Goal: Task Accomplishment & Management: Manage account settings

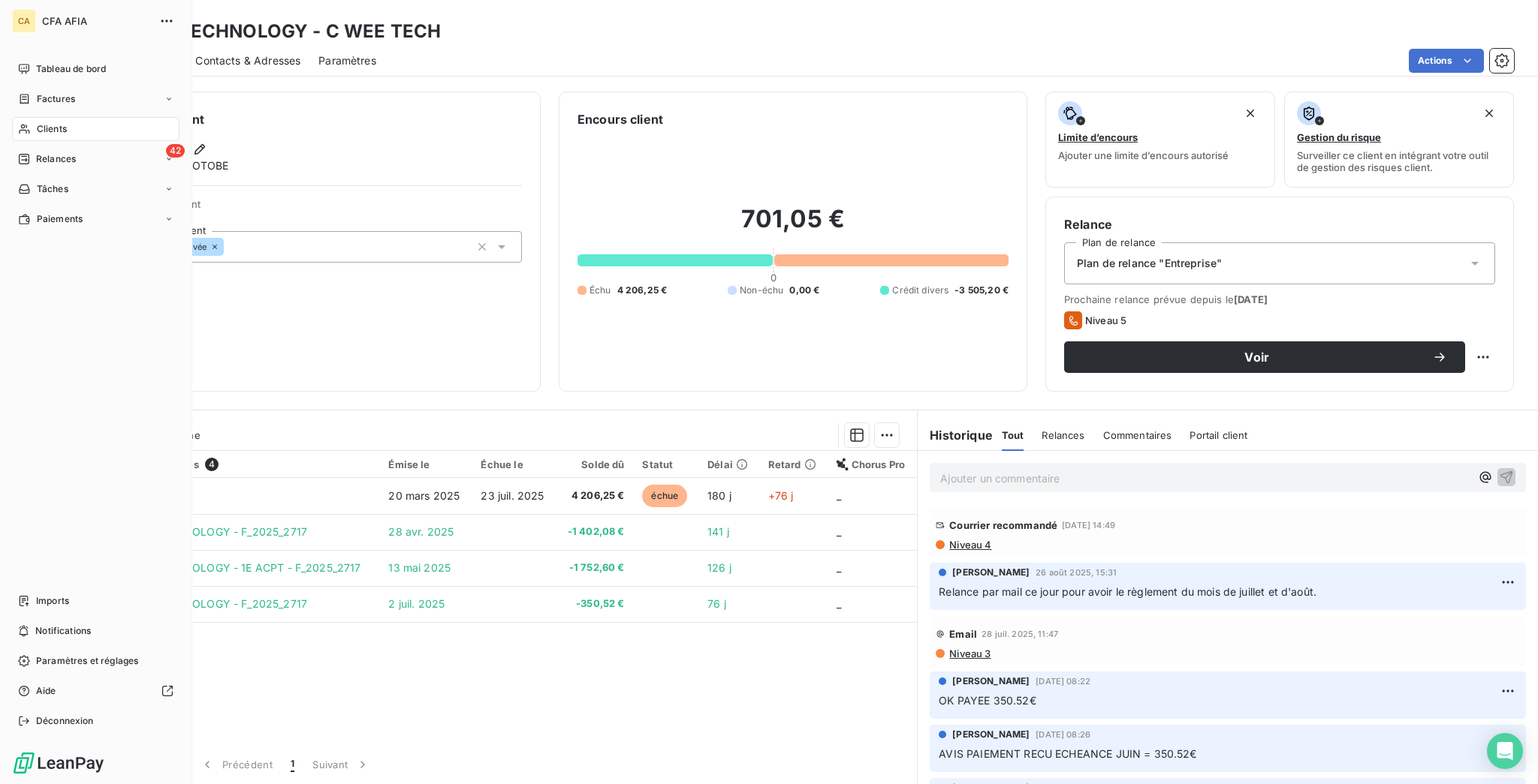
click at [21, 117] on div "Clients" at bounding box center [95, 129] width 168 height 24
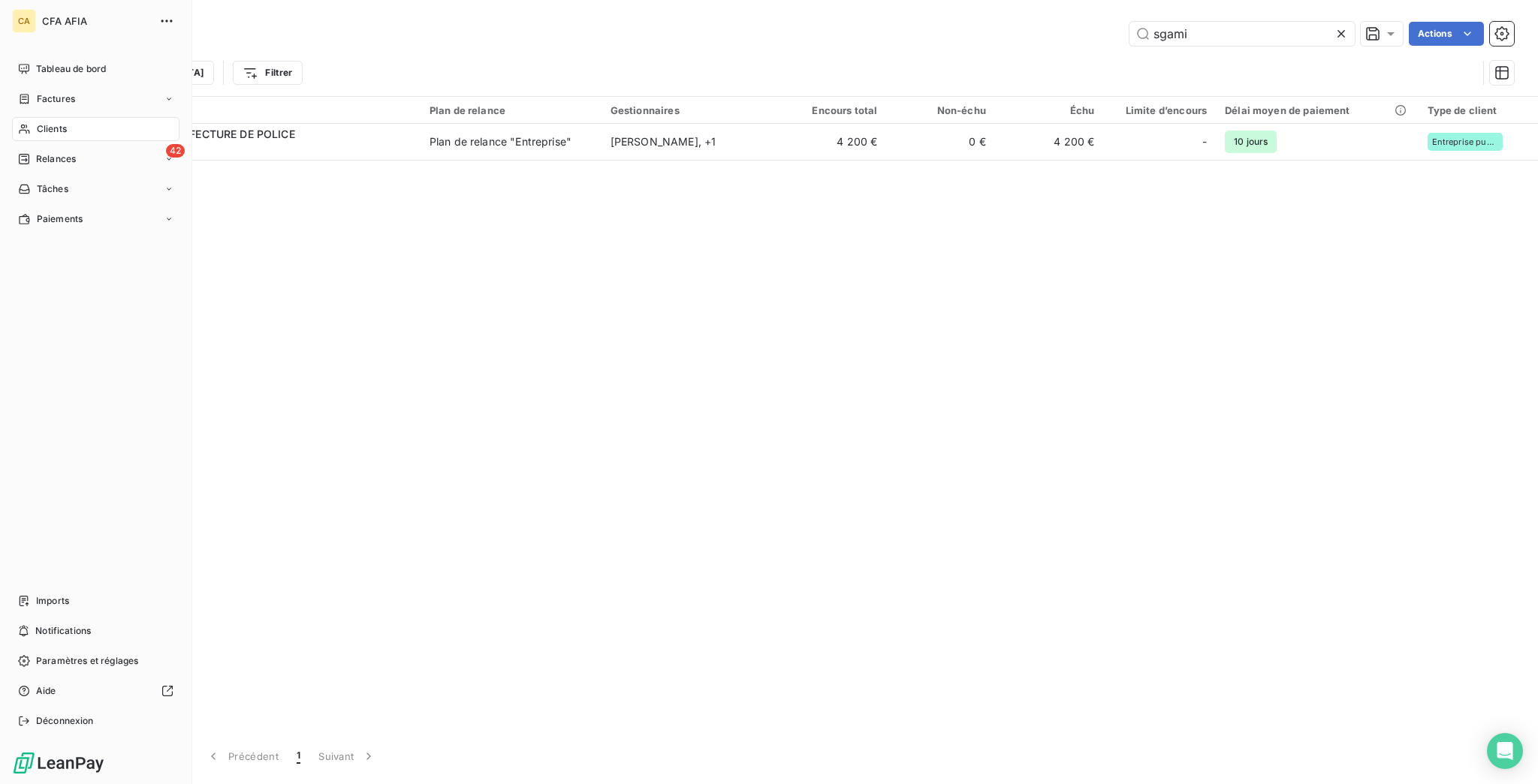
click at [28, 117] on div "Clients" at bounding box center [95, 129] width 168 height 24
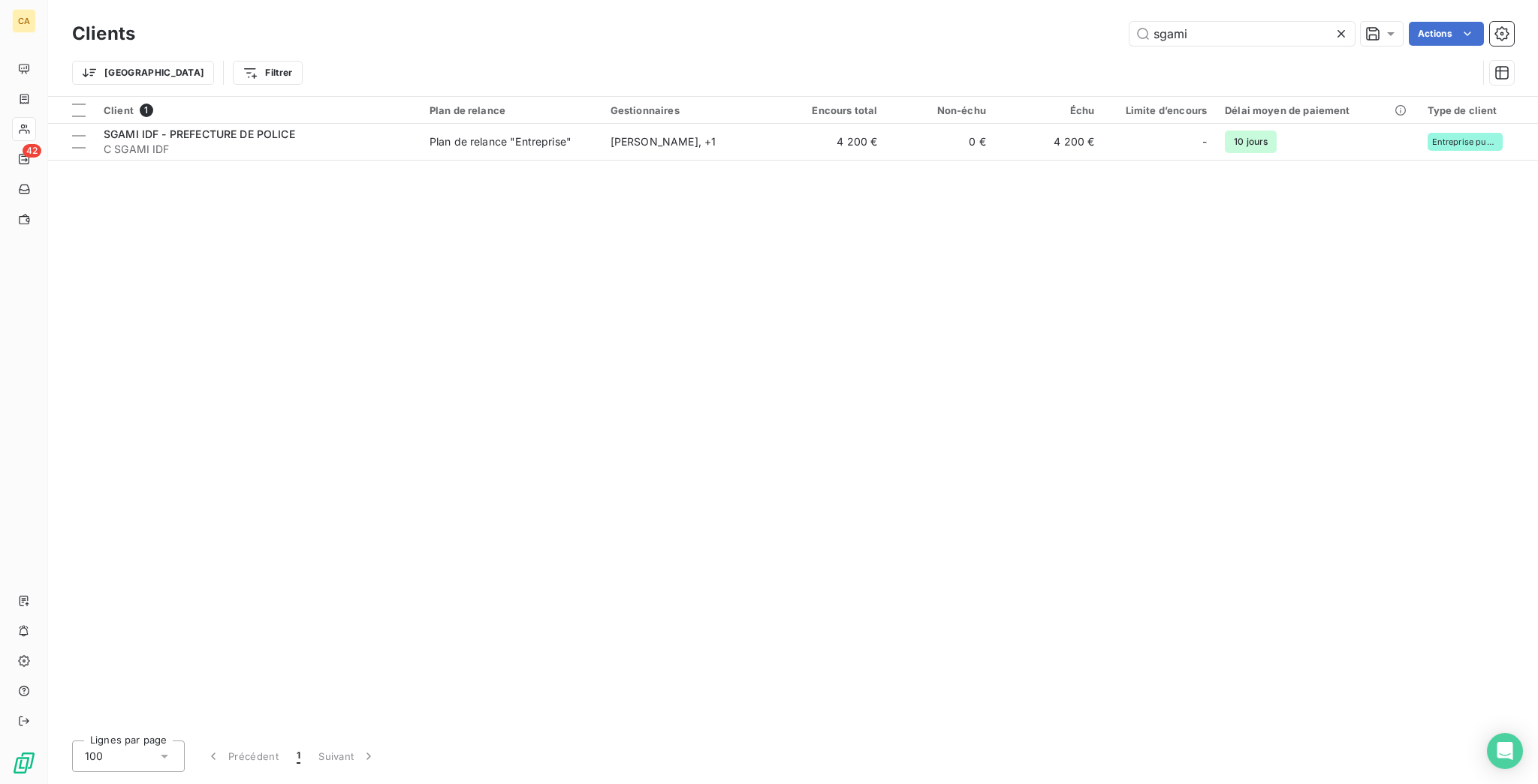
click at [1284, 43] on div "Clients sgami Actions" at bounding box center [793, 34] width 1442 height 32
click at [1246, 22] on input "sgami" at bounding box center [1242, 34] width 225 height 24
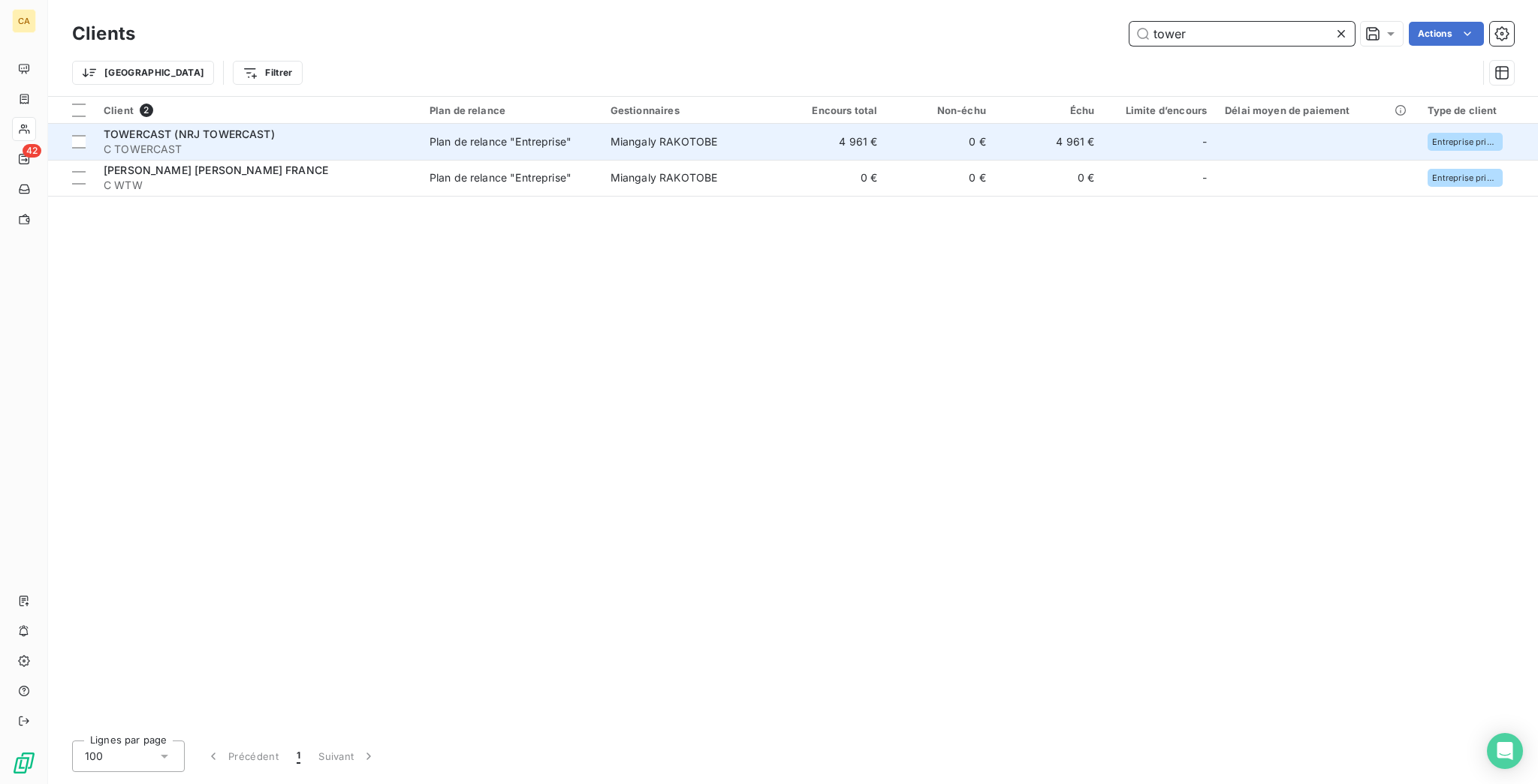
type input "tower"
click at [569, 134] on span "Plan de relance "Entreprise"" at bounding box center [511, 142] width 163 height 15
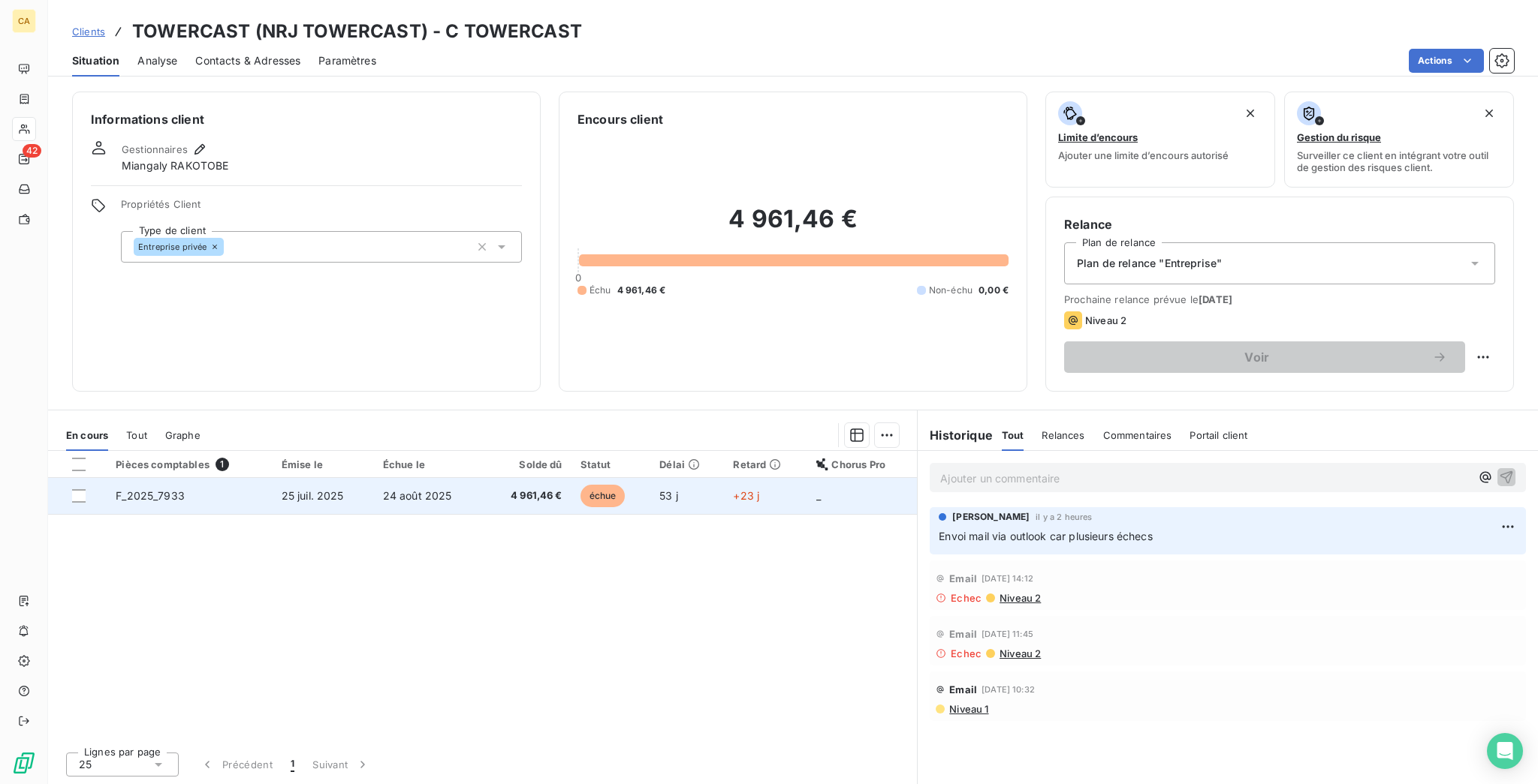
click at [782, 478] on td "+23 j" at bounding box center [765, 496] width 83 height 36
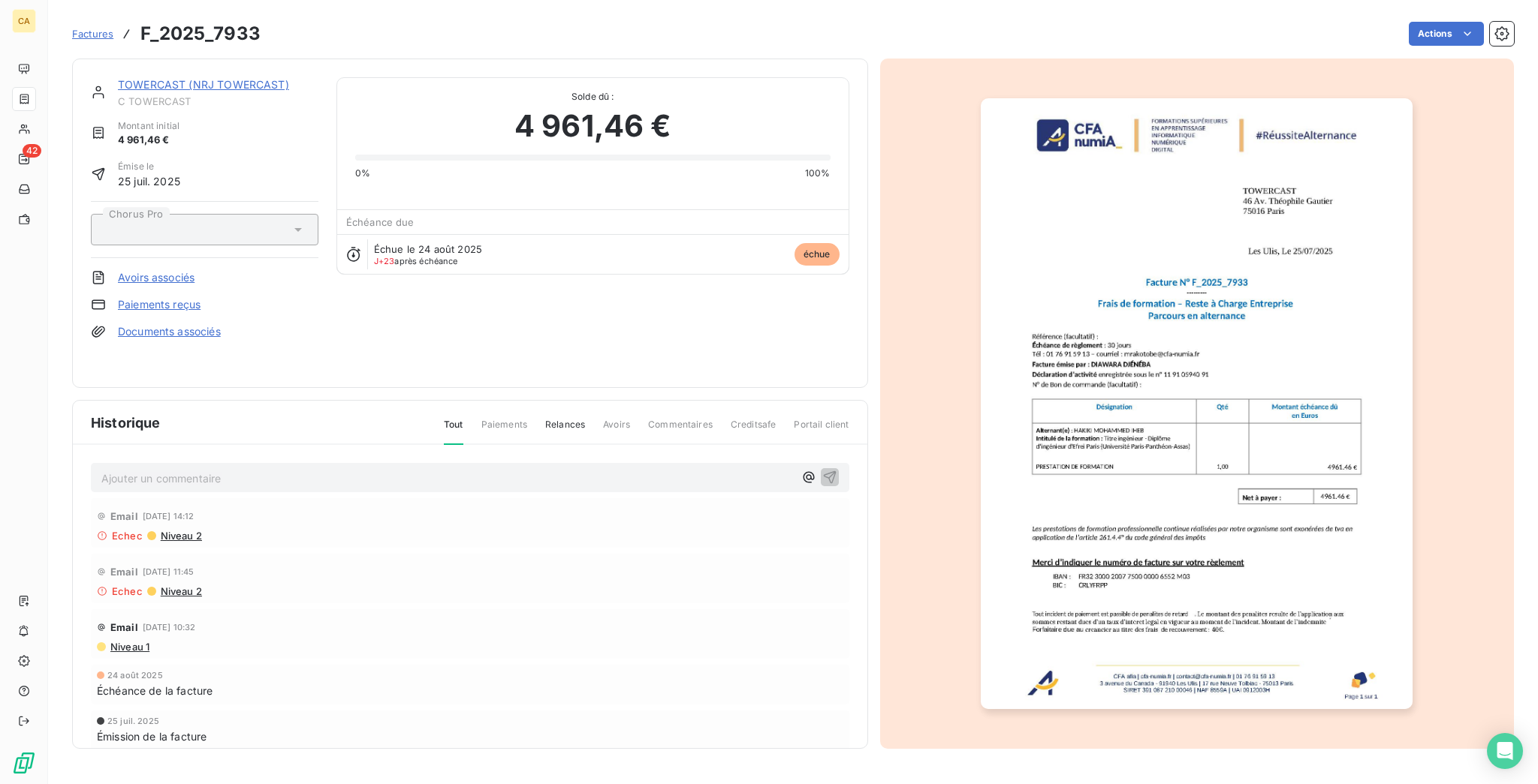
click at [406, 472] on div "Ajouter un commentaire ﻿ Email [DATE] 14:12 Echec Niveau 2 Email [DATE] 11:45 E…" at bounding box center [470, 619] width 794 height 348
click at [414, 469] on p "Ajouter un commentaire ﻿" at bounding box center [448, 478] width 693 height 19
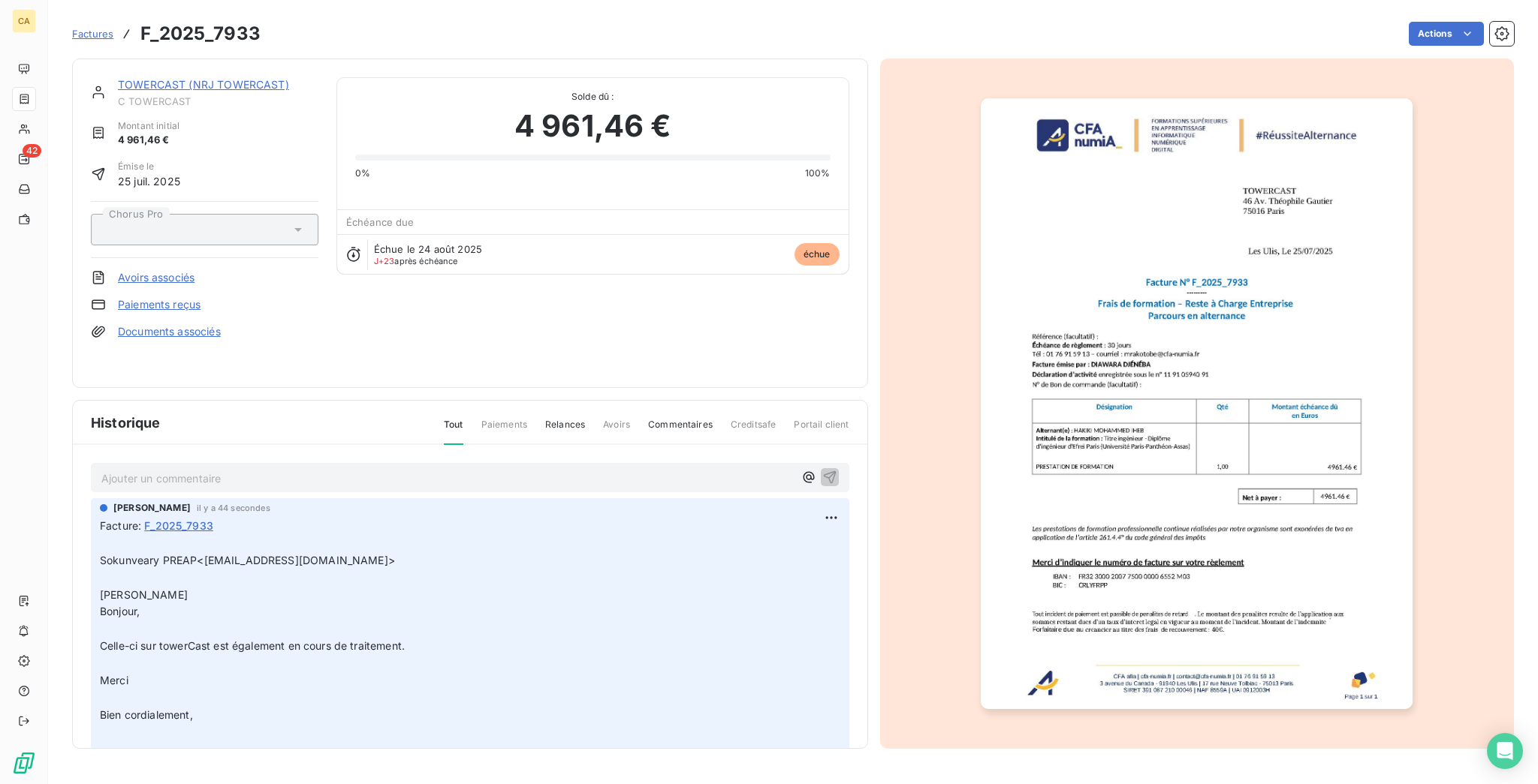
click at [192, 64] on div "TOWERCAST (NRJ TOWERCAST) C TOWERCAST Montant initial 4 961,46 € Émise le [DATE…" at bounding box center [470, 223] width 796 height 330
click at [189, 95] on span "C TOWERCAST" at bounding box center [218, 101] width 201 height 12
click at [190, 78] on link "TOWERCAST (NRJ TOWERCAST)" at bounding box center [204, 84] width 171 height 13
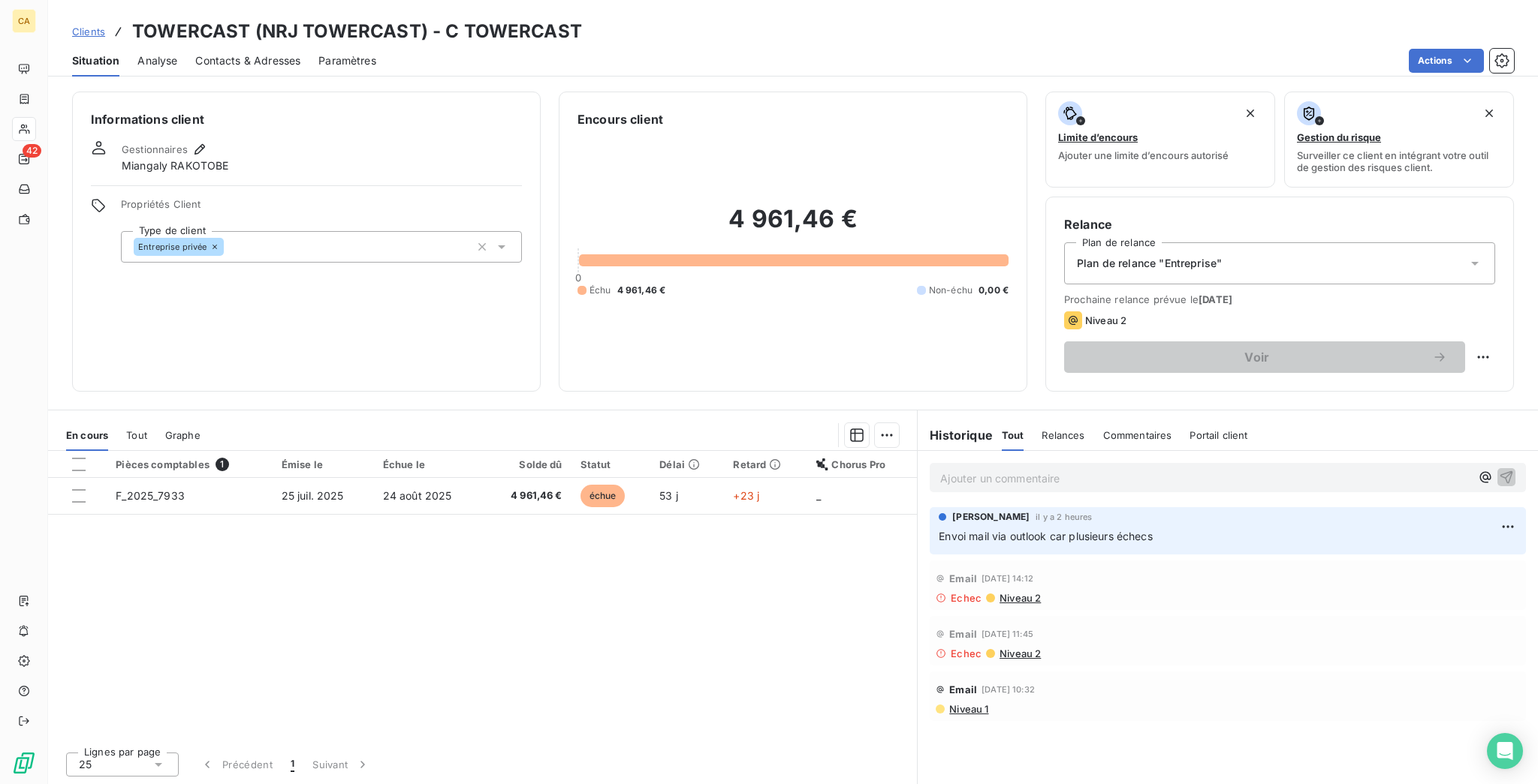
click at [1512, 281] on div "Relance Plan de relance Plan de relance "Entreprise" Prochaine relance prévue l…" at bounding box center [1280, 294] width 469 height 195
click at [1502, 303] on html "CA 42 Clients TOWERCAST (NRJ TOWERCAST) - C TOWERCAST Situation Analyse Contact…" at bounding box center [769, 392] width 1538 height 784
click at [1448, 328] on div "Replanifier cette action" at bounding box center [1437, 327] width 134 height 24
select select "8"
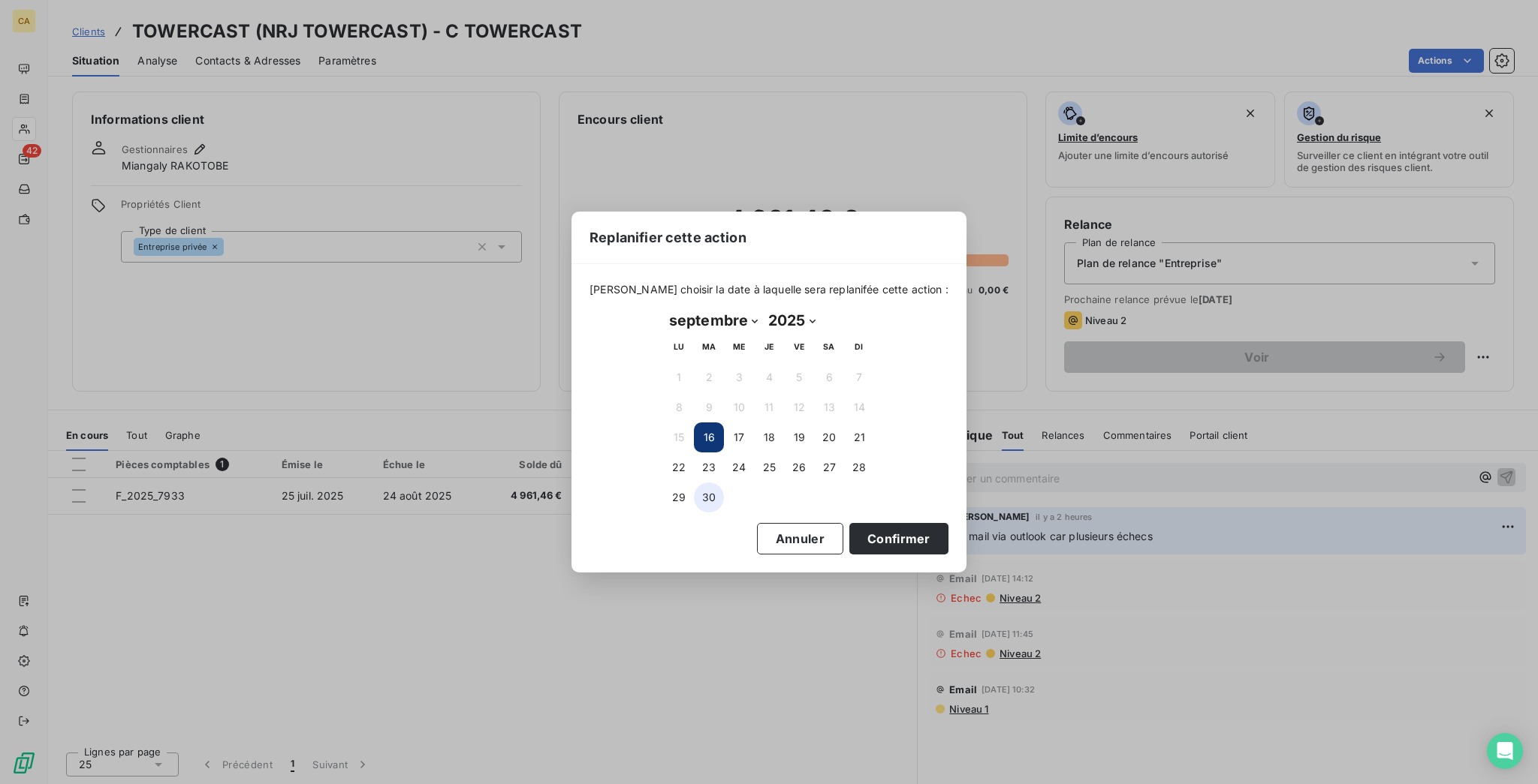
click at [696, 487] on button "30" at bounding box center [709, 498] width 30 height 30
click at [849, 523] on button "Confirmer" at bounding box center [899, 539] width 99 height 32
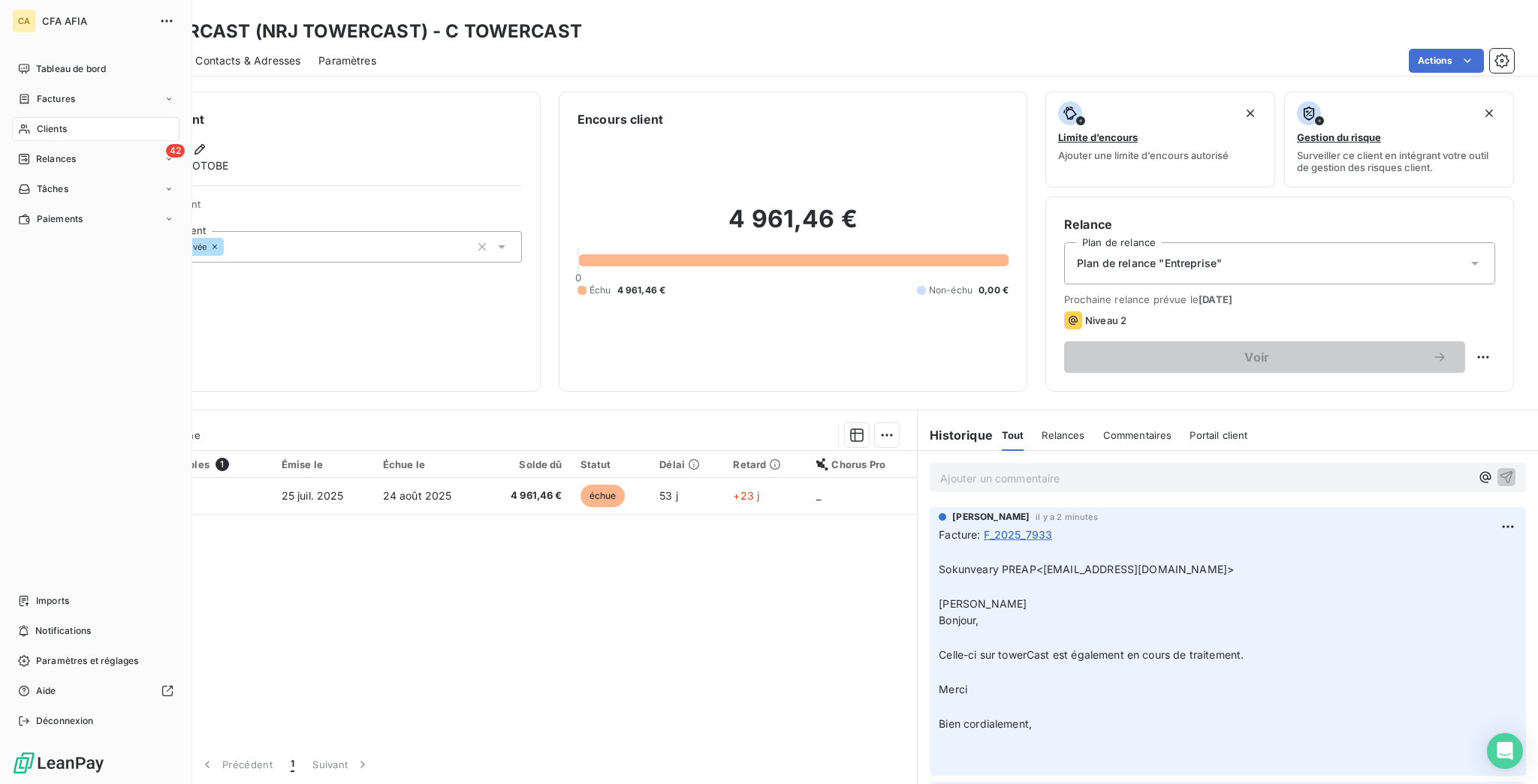
click at [69, 117] on div "Clients" at bounding box center [95, 129] width 168 height 24
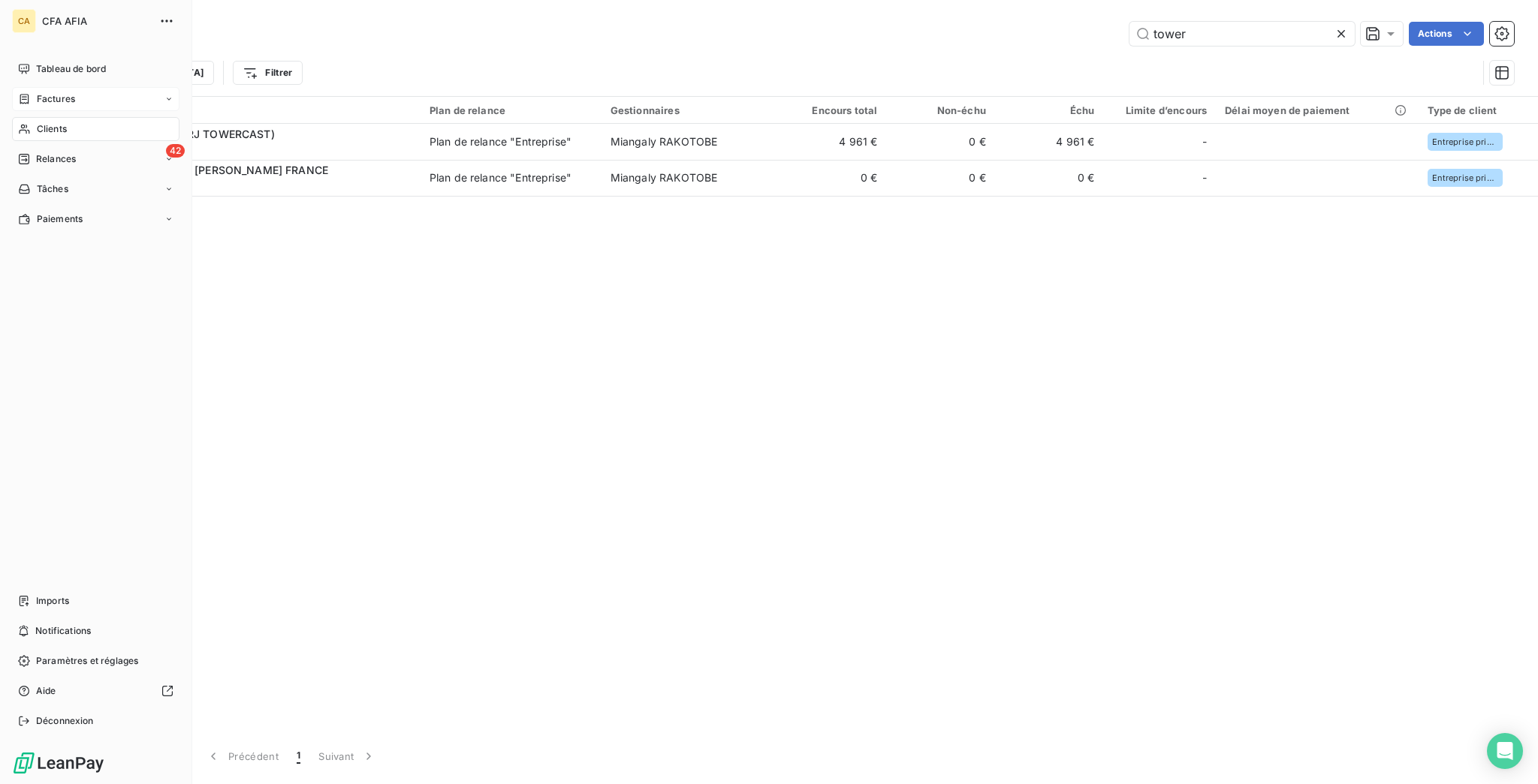
click at [70, 87] on div "Factures" at bounding box center [95, 99] width 168 height 24
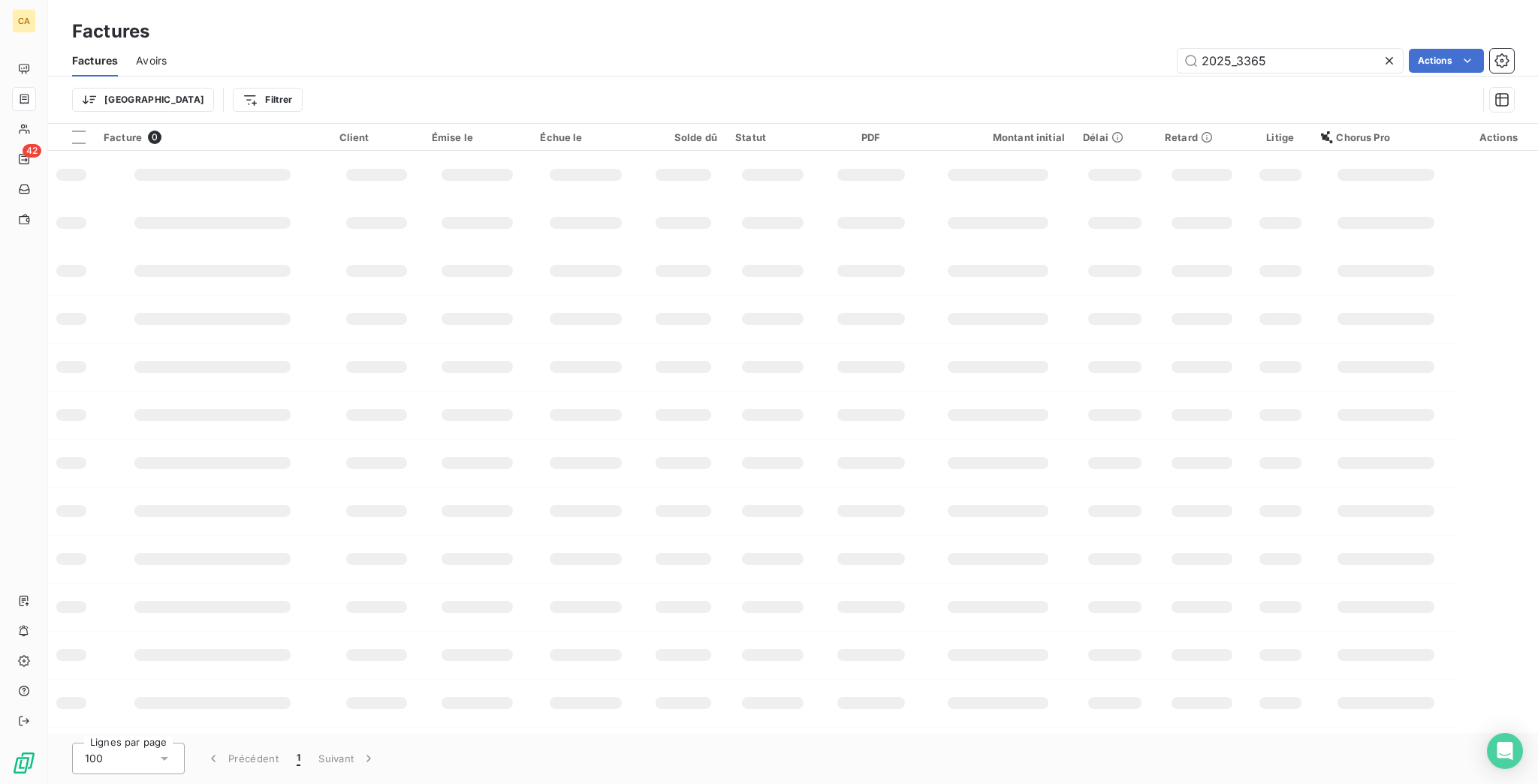
drag, startPoint x: 1250, startPoint y: 50, endPoint x: 1536, endPoint y: 74, distance: 287.0
click at [1536, 74] on div "Factures Avoirs 2025_3365 Actions Trier Filtrer" at bounding box center [793, 84] width 1490 height 78
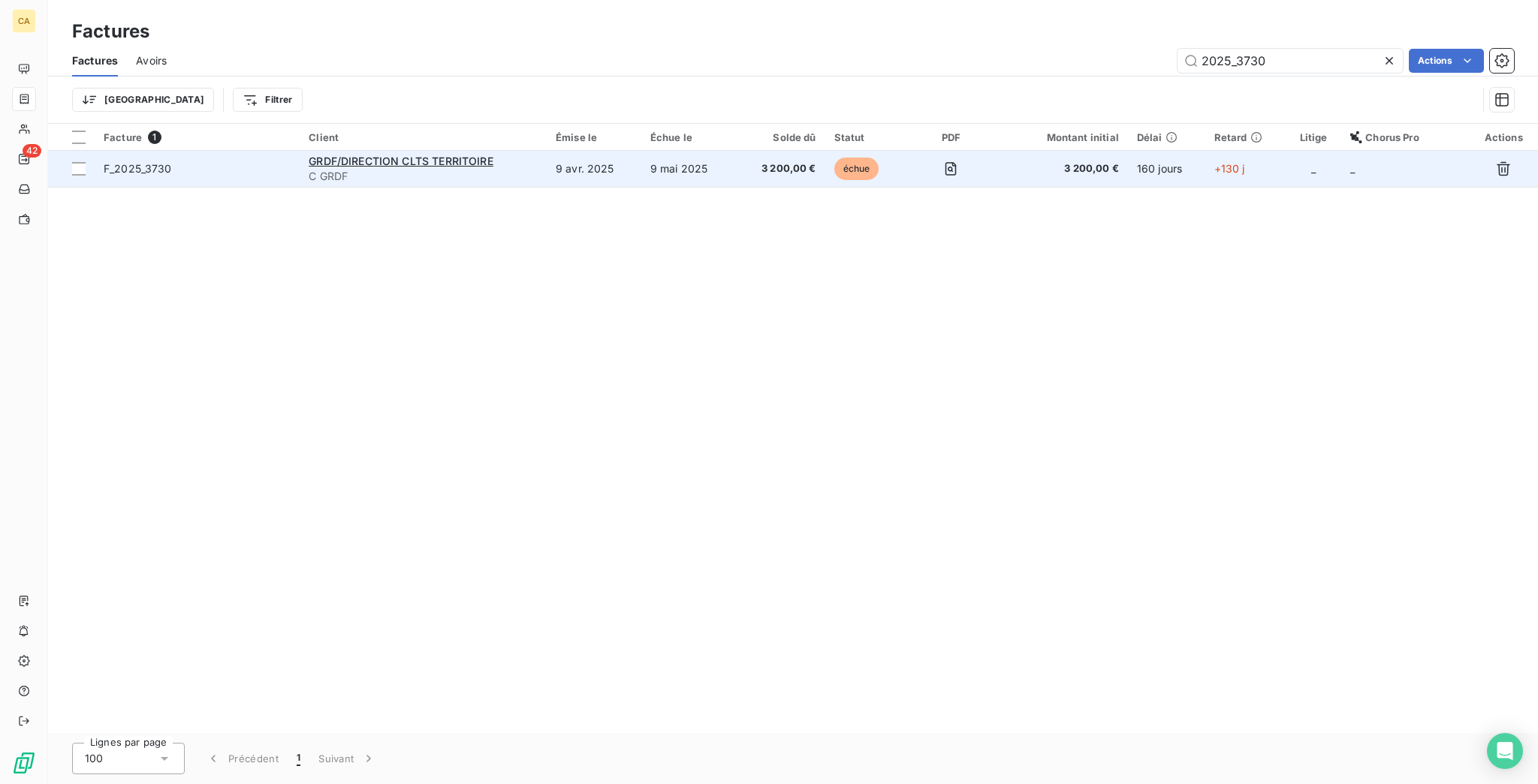
type input "2025_3730"
click at [642, 151] on td "9 avr. 2025" at bounding box center [594, 169] width 95 height 36
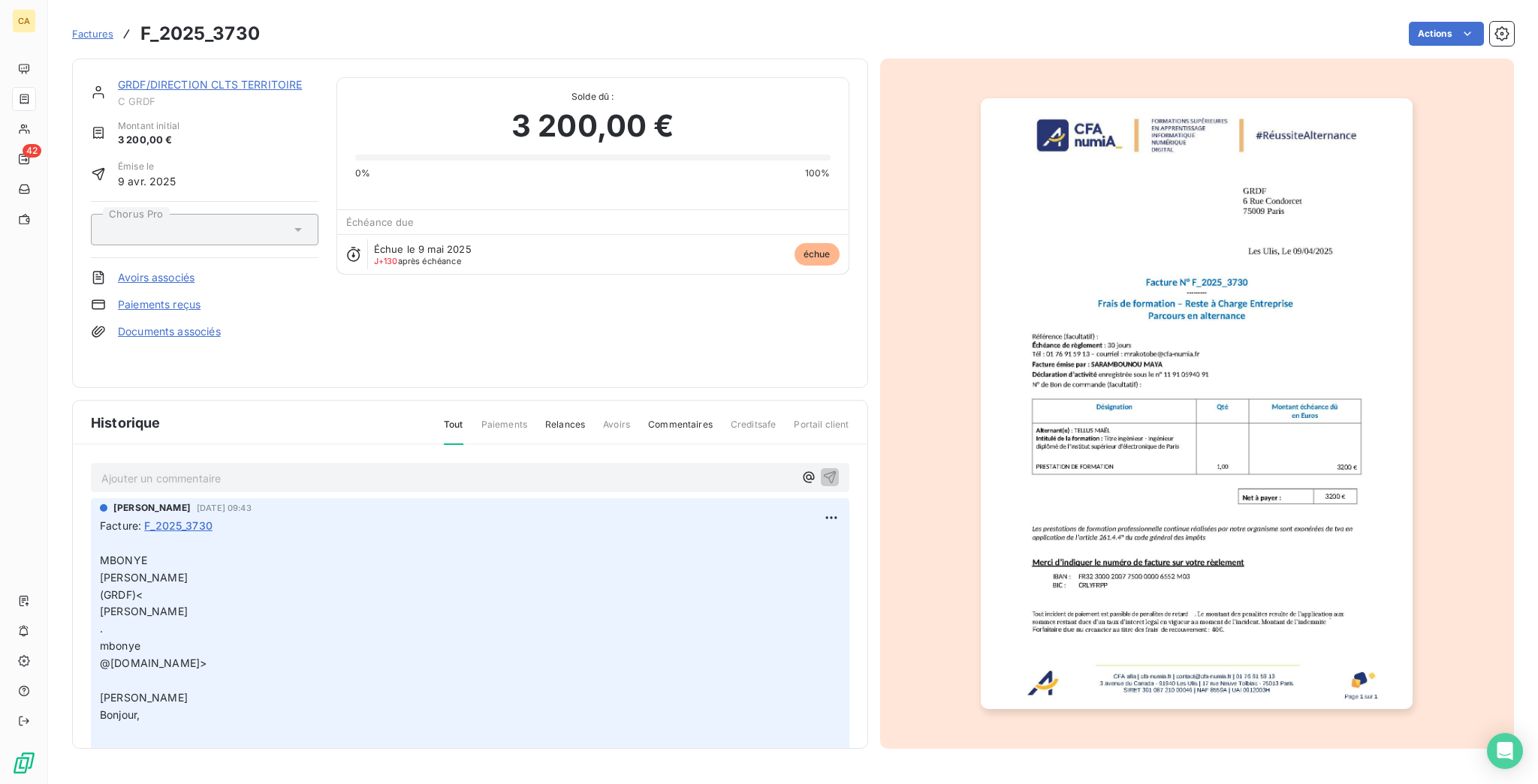
click at [227, 63] on div "GRDF/DIRECTION CLTS TERRITOIRE C GRDF Montant initial 3 200,00 € Émise le [DATE…" at bounding box center [470, 223] width 796 height 330
click at [222, 78] on link "GRDF/DIRECTION CLTS TERRITOIRE" at bounding box center [210, 84] width 185 height 13
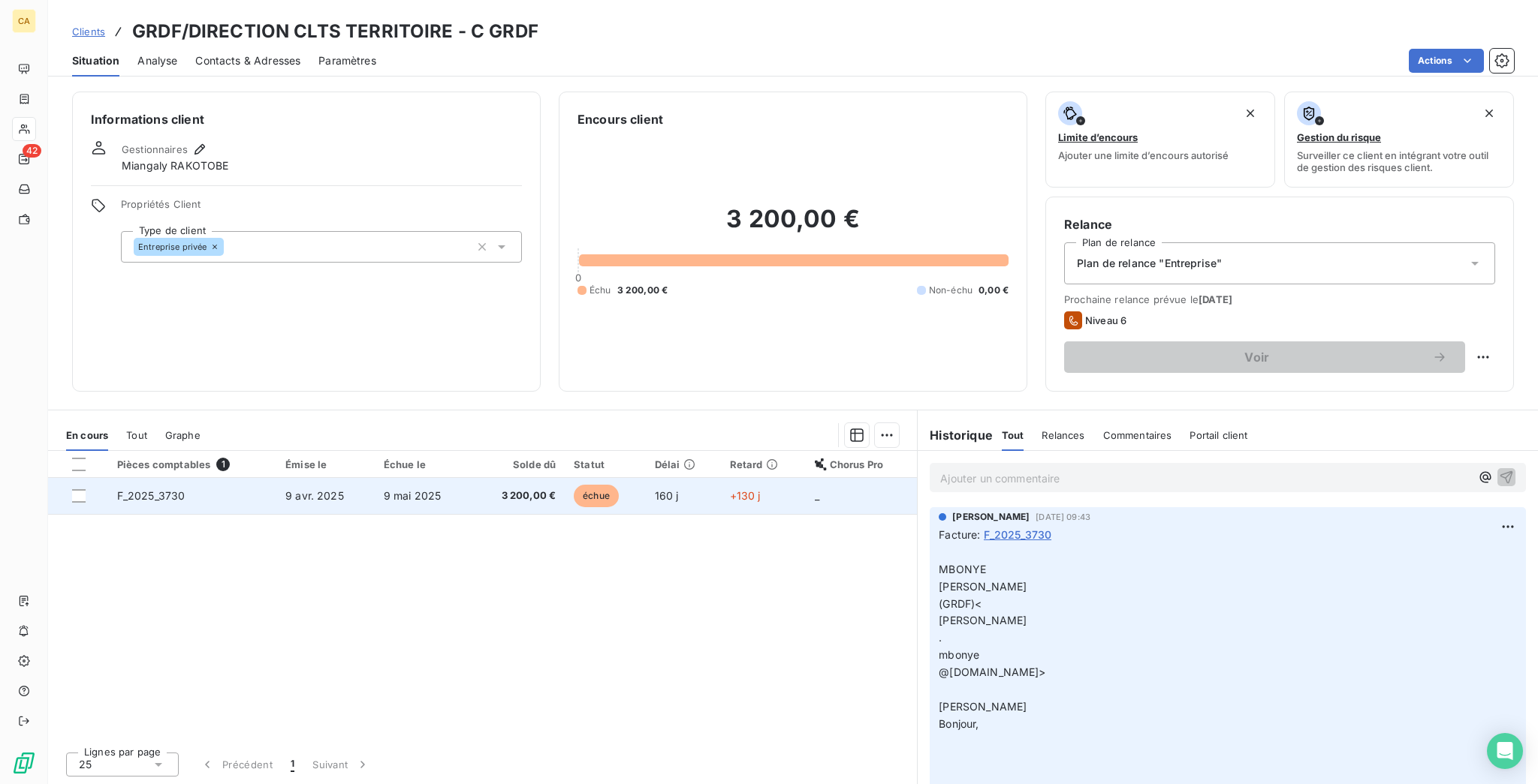
click at [635, 478] on td "échue" at bounding box center [606, 496] width 81 height 36
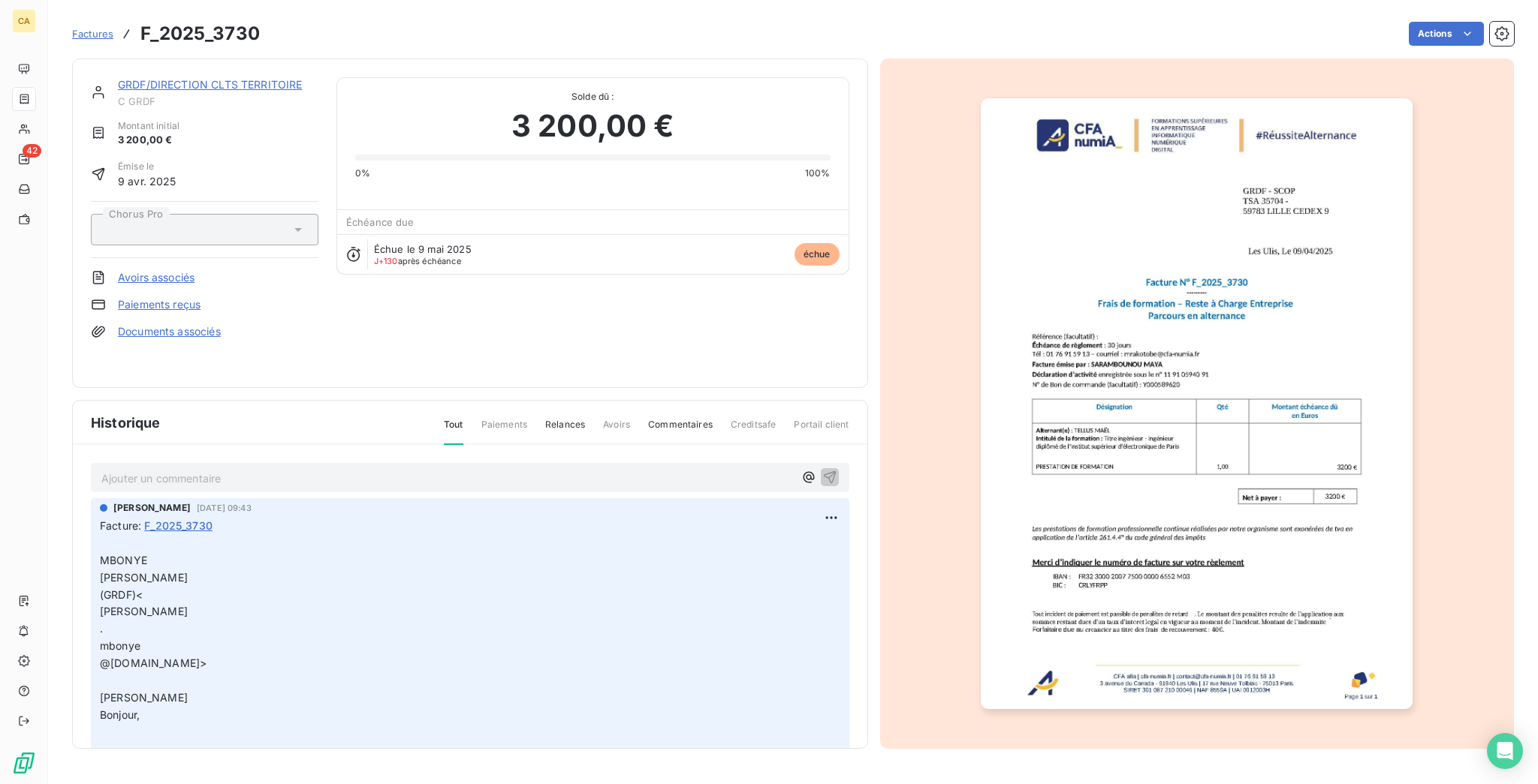
click at [466, 469] on p "Ajouter un commentaire ﻿" at bounding box center [448, 478] width 693 height 19
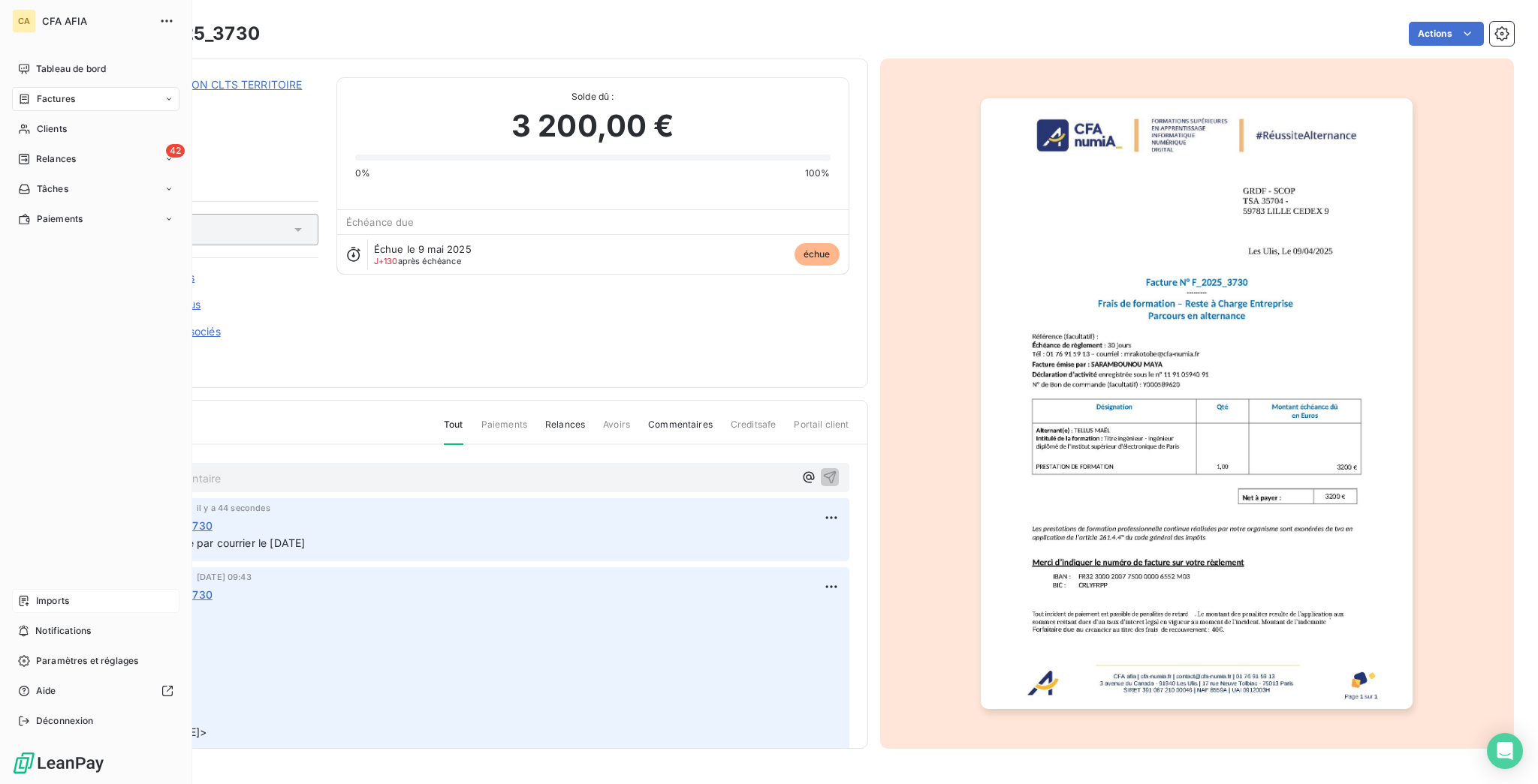
click at [33, 614] on div "Imports" at bounding box center [95, 602] width 168 height 24
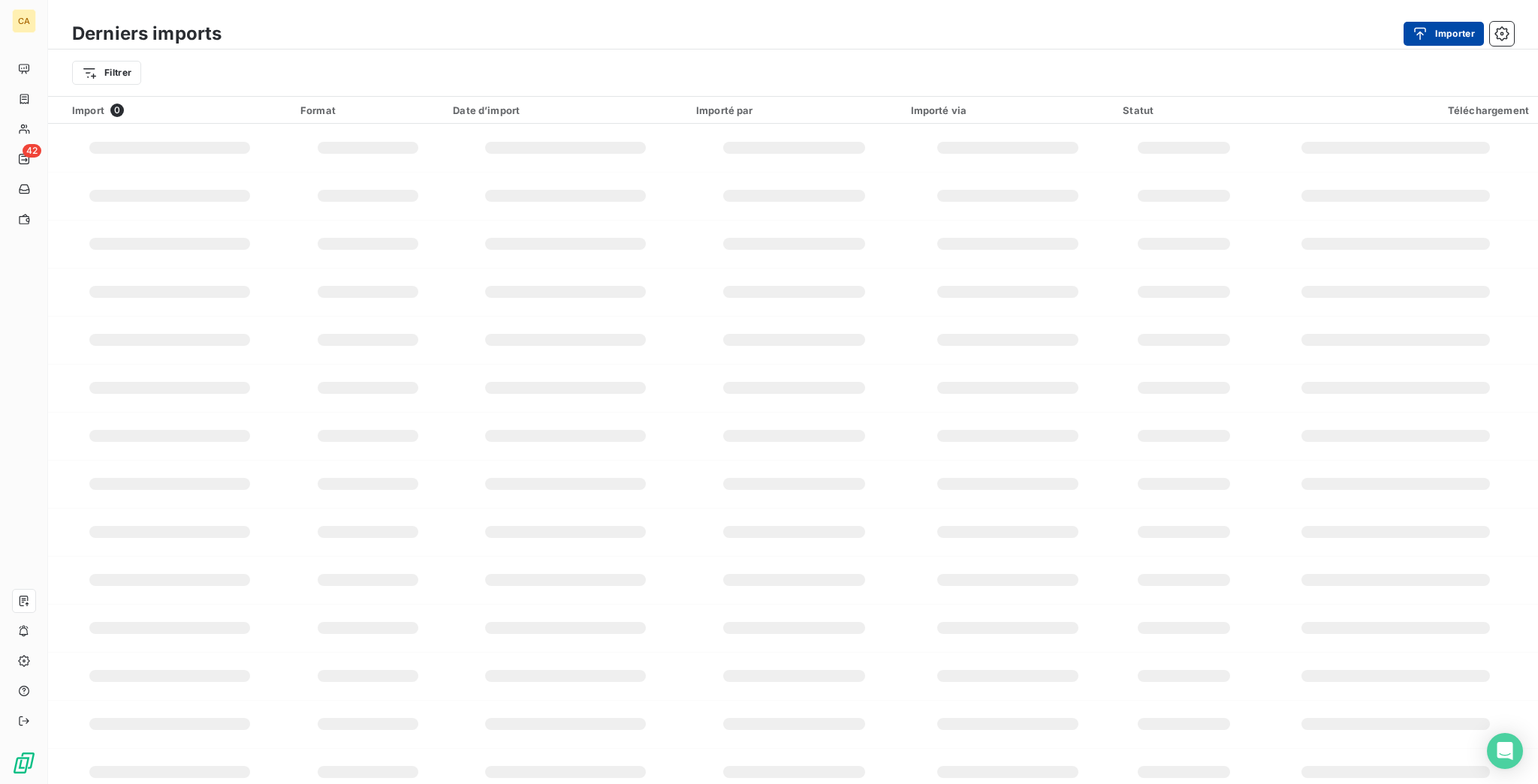
click at [1456, 25] on button "Importer" at bounding box center [1443, 34] width 80 height 24
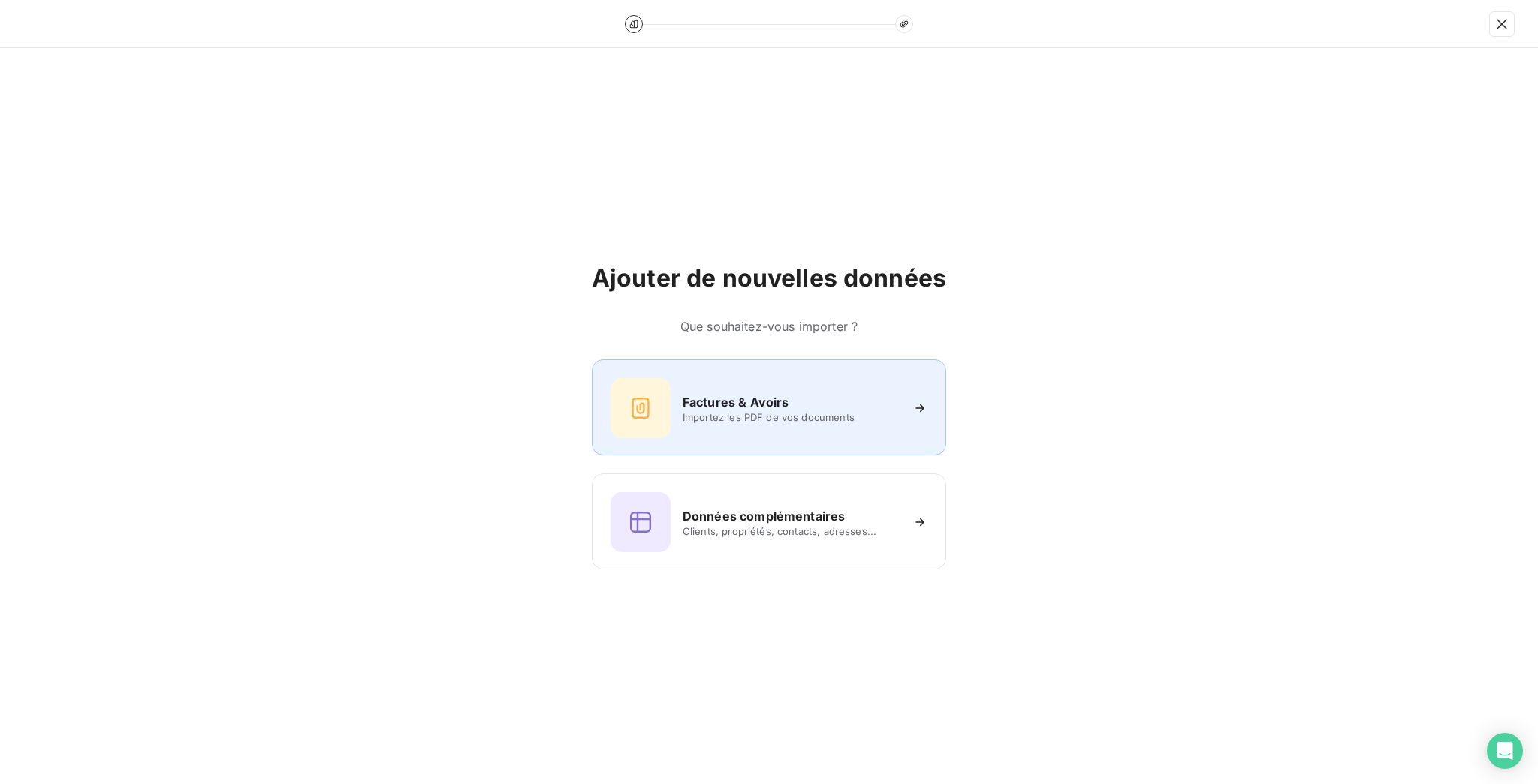
click at [742, 412] on span "Importez les PDF de vos documents" at bounding box center [792, 418] width 218 height 12
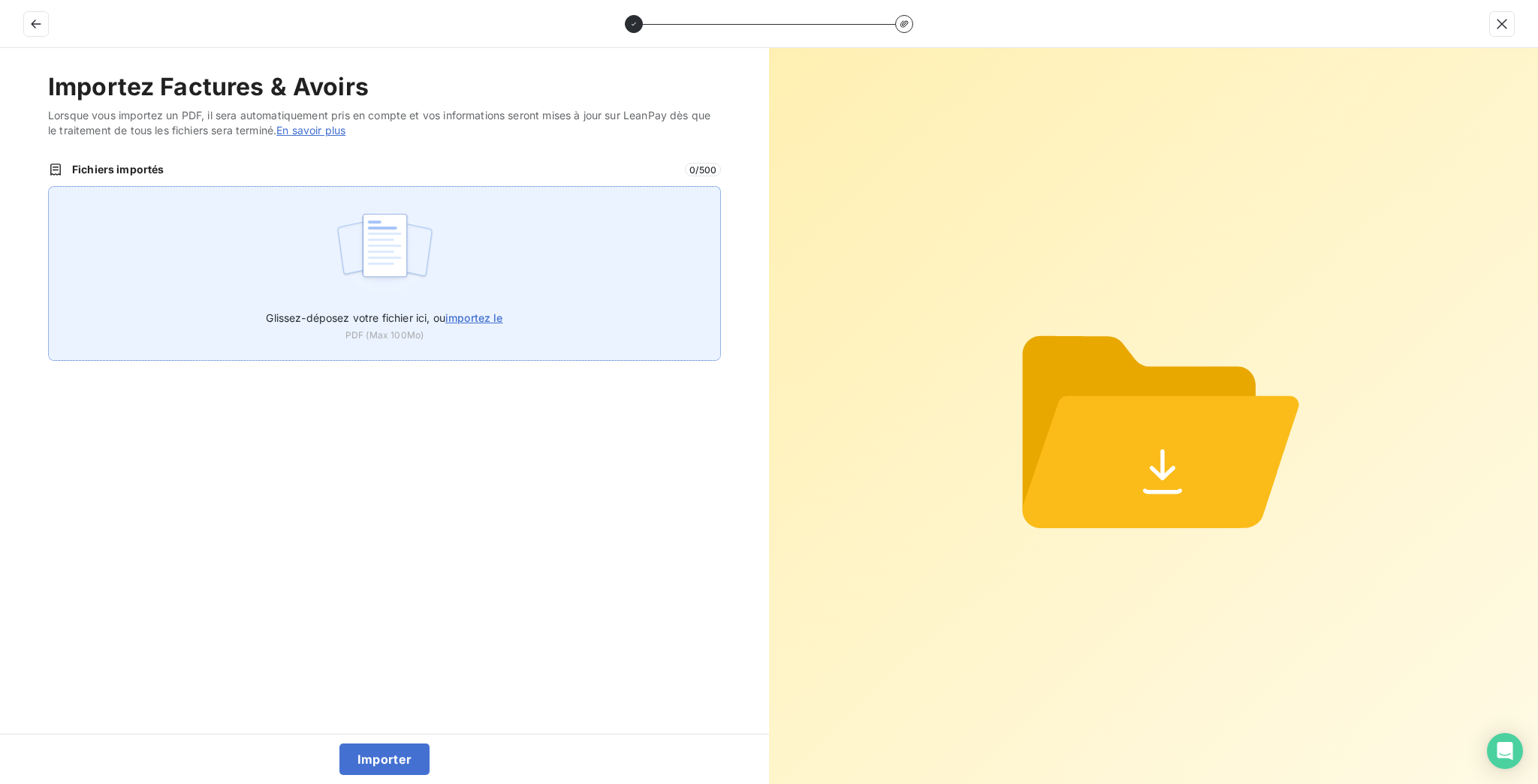
click at [506, 250] on div "Glissez-déposez votre fichier ici, ou importez le PDF (Max 100Mo)" at bounding box center [385, 273] width 673 height 175
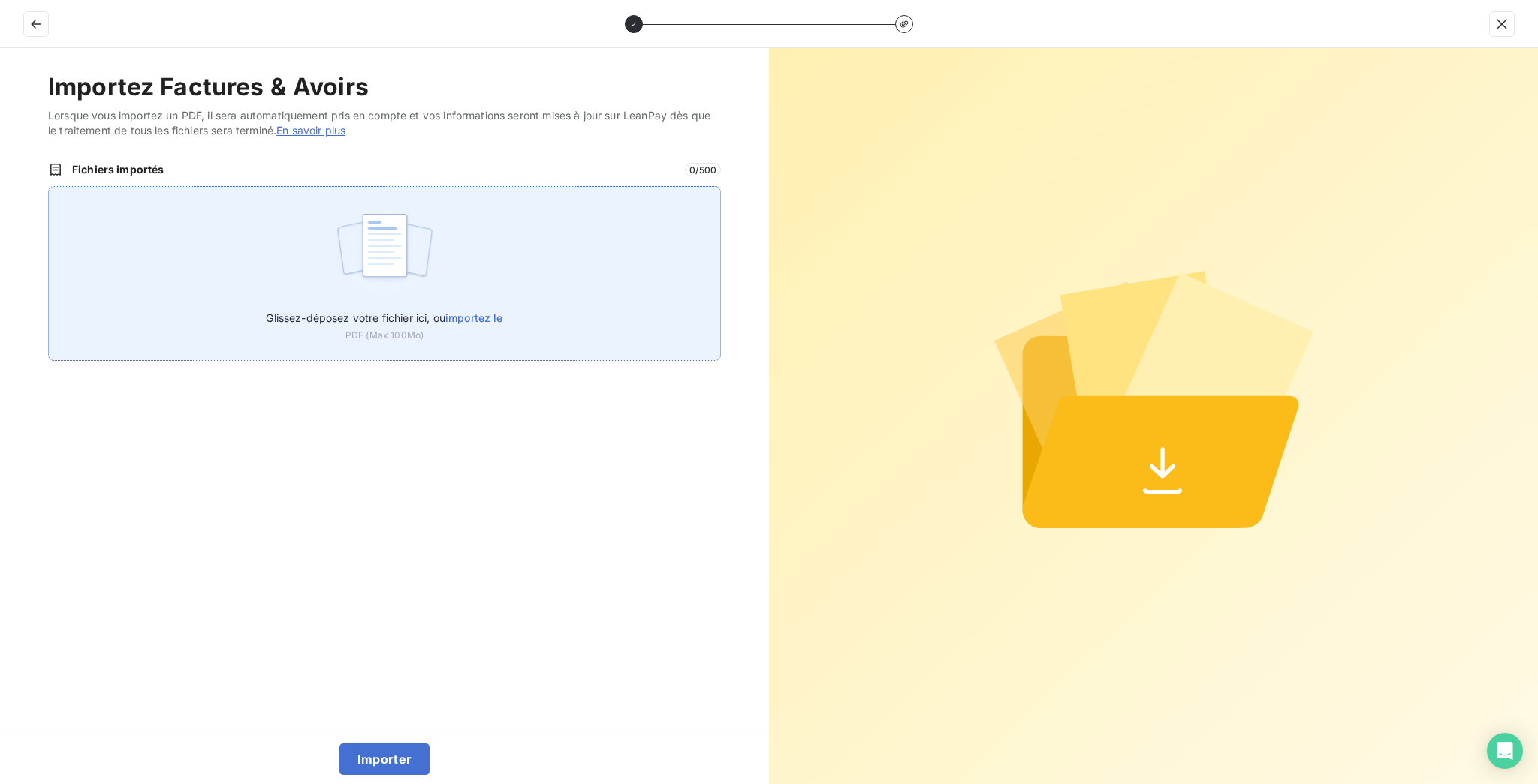
type input "C:\fakepath\F_2025_3730.pdf"
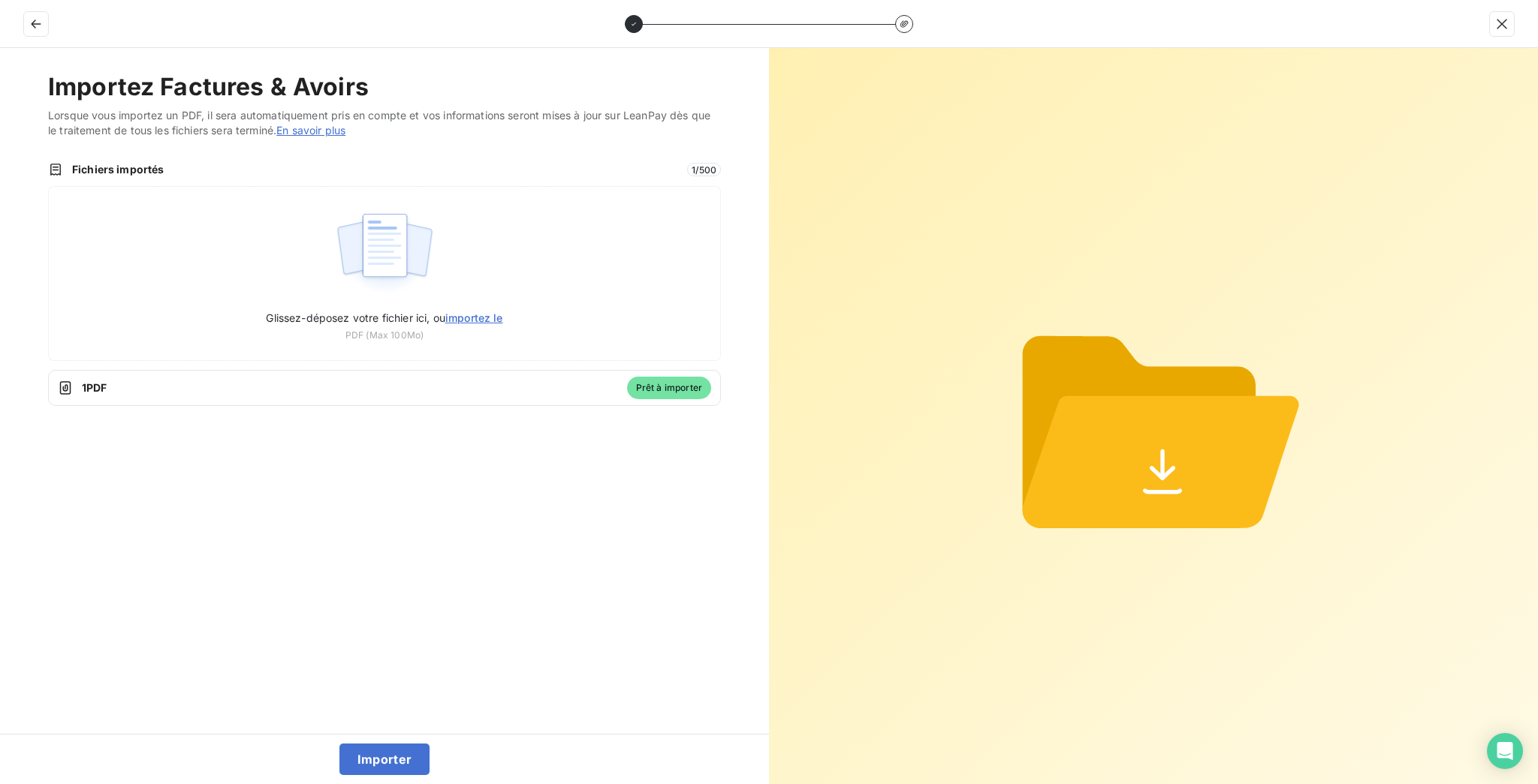
click at [370, 743] on div "Importer" at bounding box center [384, 758] width 769 height 50
click at [370, 754] on button "Importer" at bounding box center [385, 759] width 91 height 32
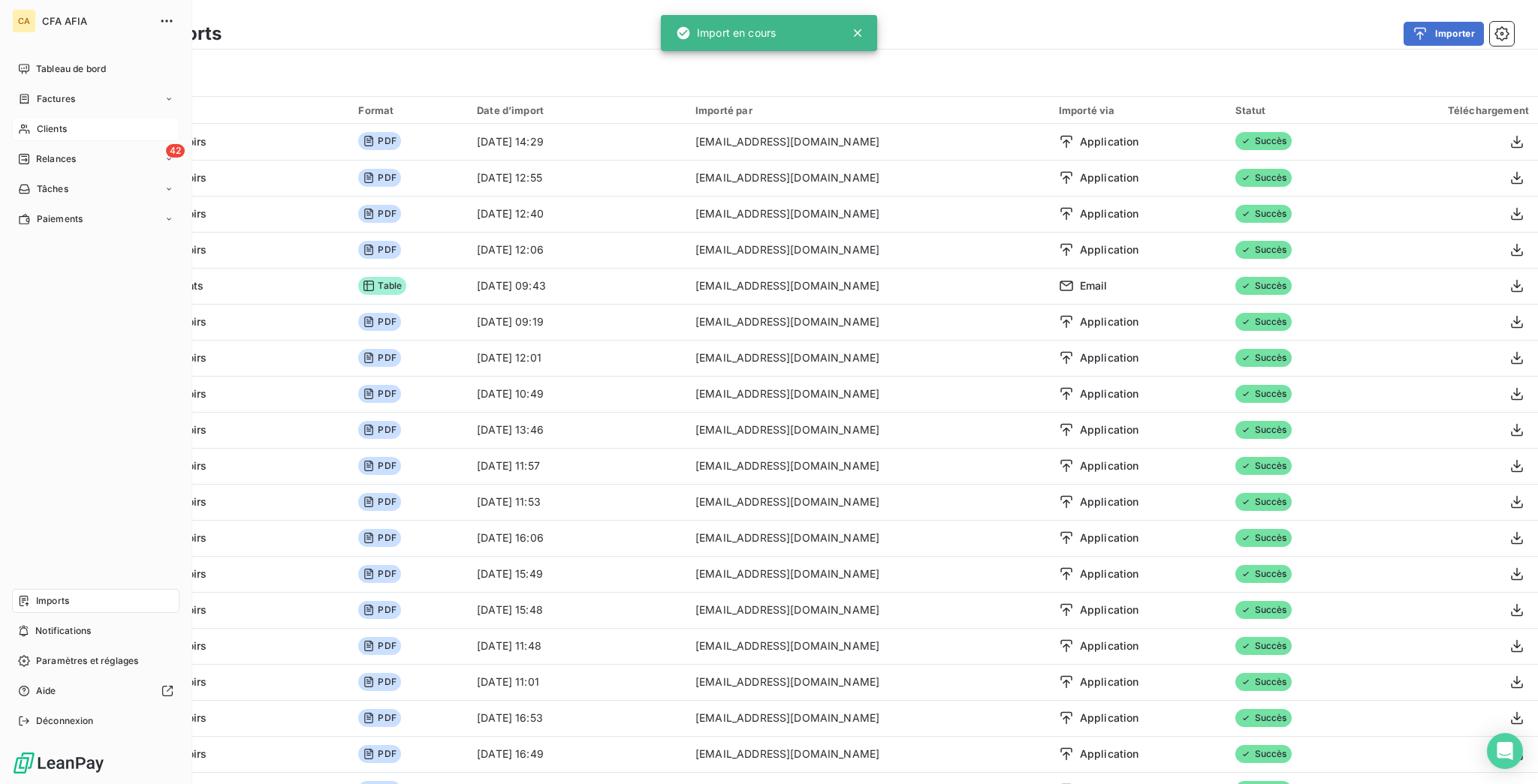
click at [21, 125] on icon at bounding box center [24, 129] width 11 height 10
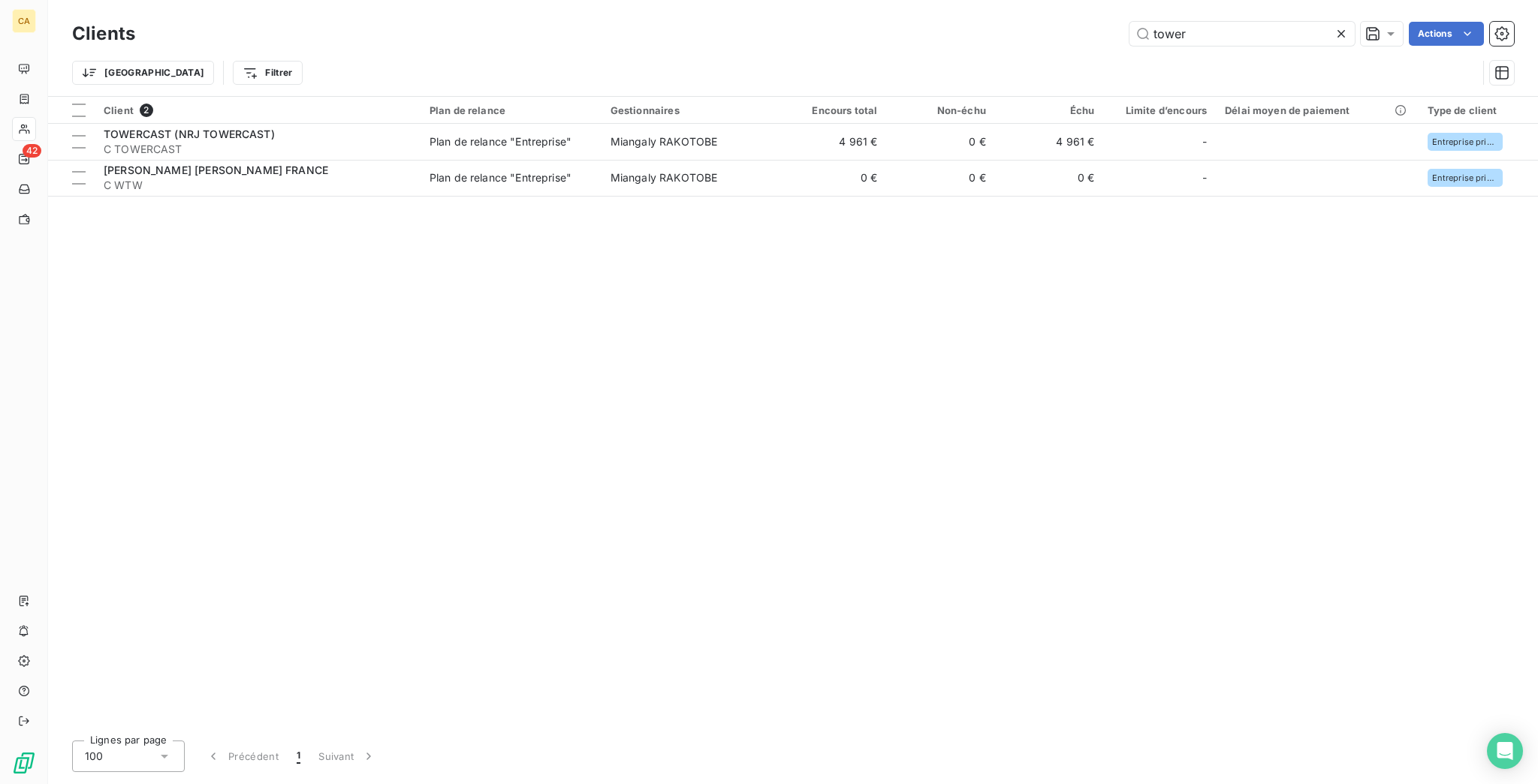
click at [365, 175] on div "Client 2 Plan de relance Gestionnaires Encours total Non-échu Échu Limite d’enc…" at bounding box center [793, 413] width 1490 height 632
click at [1228, 41] on div "Clients tower Actions" at bounding box center [793, 34] width 1442 height 32
click at [1228, 65] on div "Trier Filtrer" at bounding box center [775, 73] width 1405 height 29
click at [1210, 22] on input "tower" at bounding box center [1242, 34] width 225 height 24
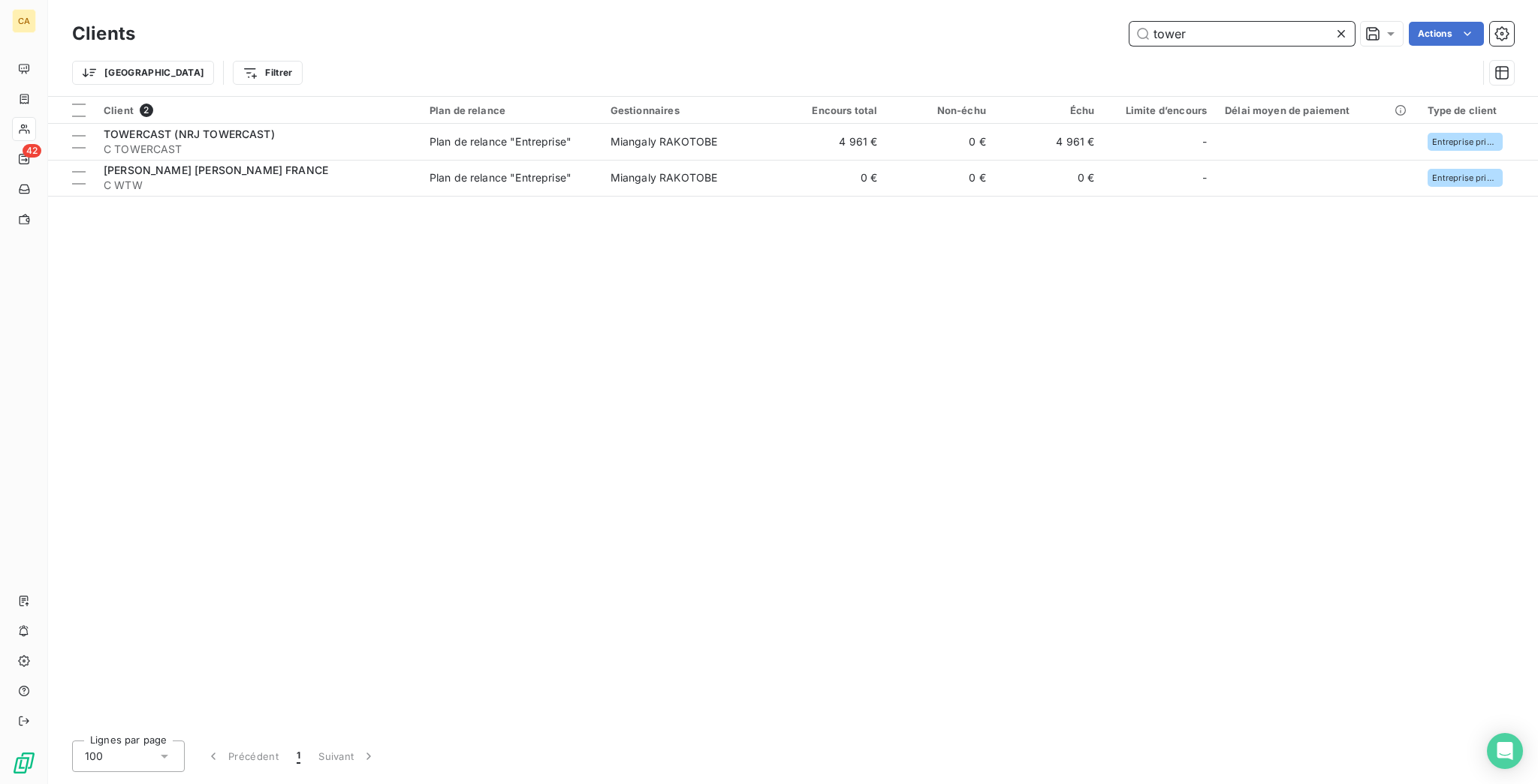
click at [1210, 22] on input "tower" at bounding box center [1242, 34] width 225 height 24
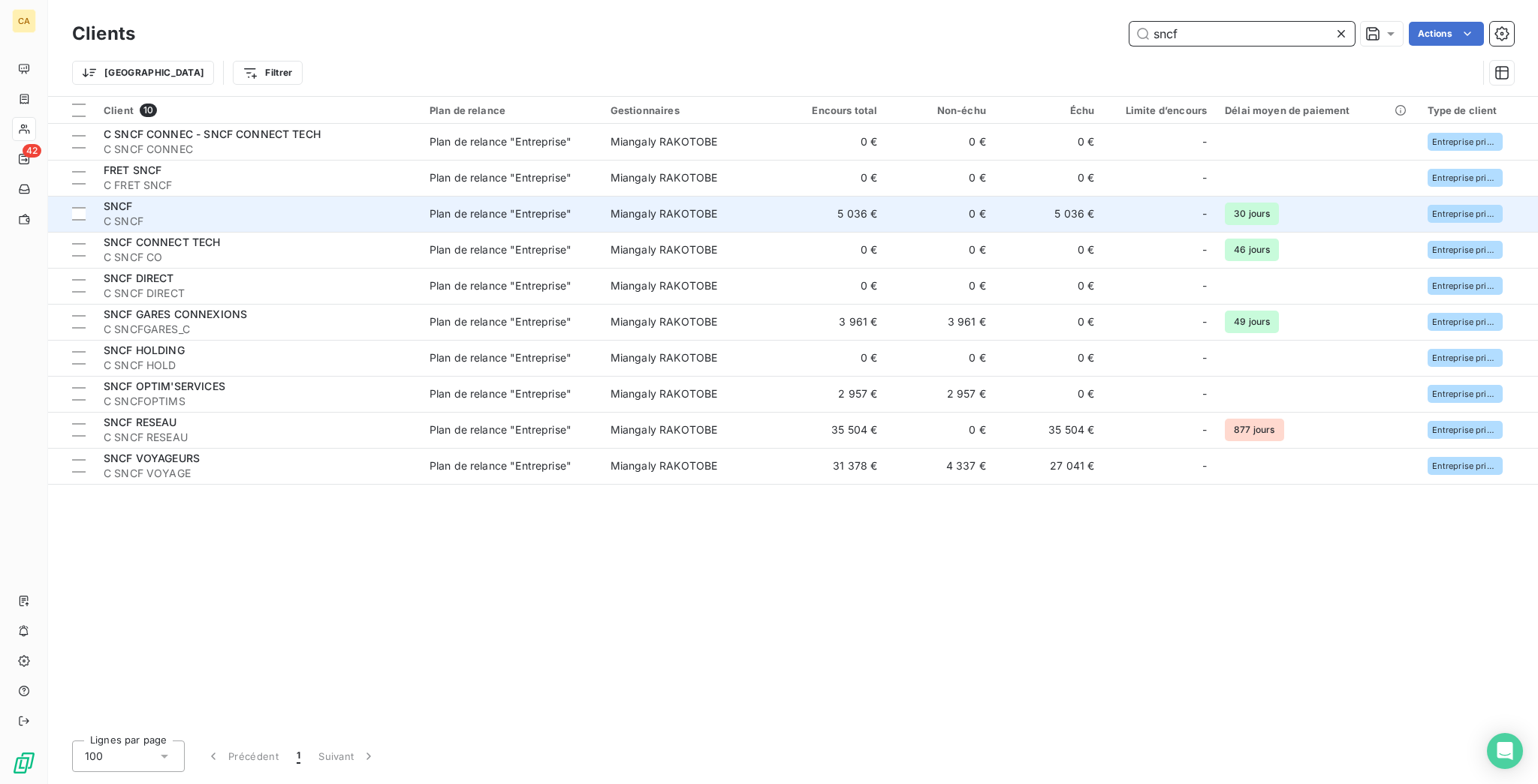
type input "sncf"
click at [273, 214] on span "C SNCF" at bounding box center [258, 222] width 308 height 15
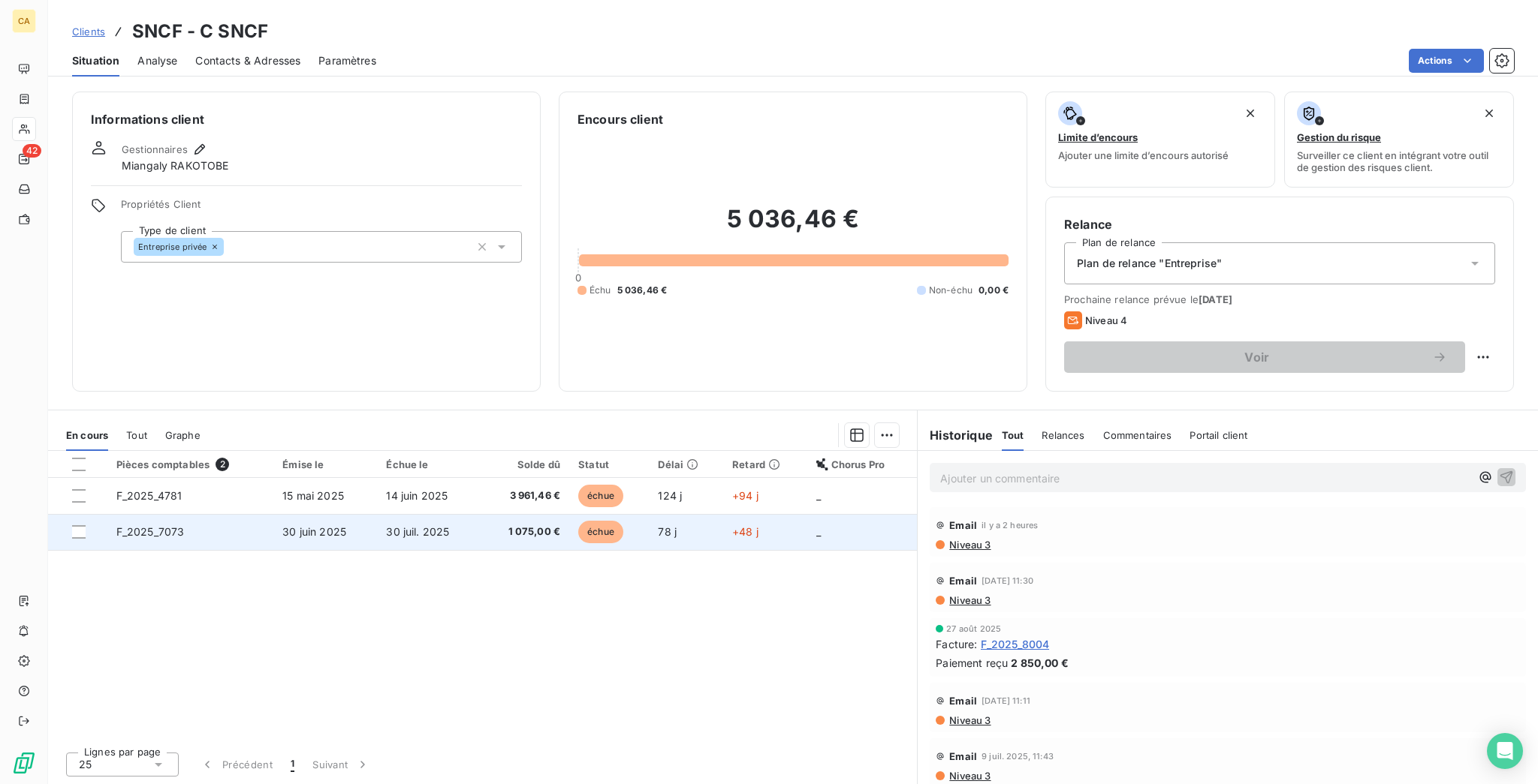
click at [214, 514] on td "F_2025_7073" at bounding box center [191, 532] width 167 height 36
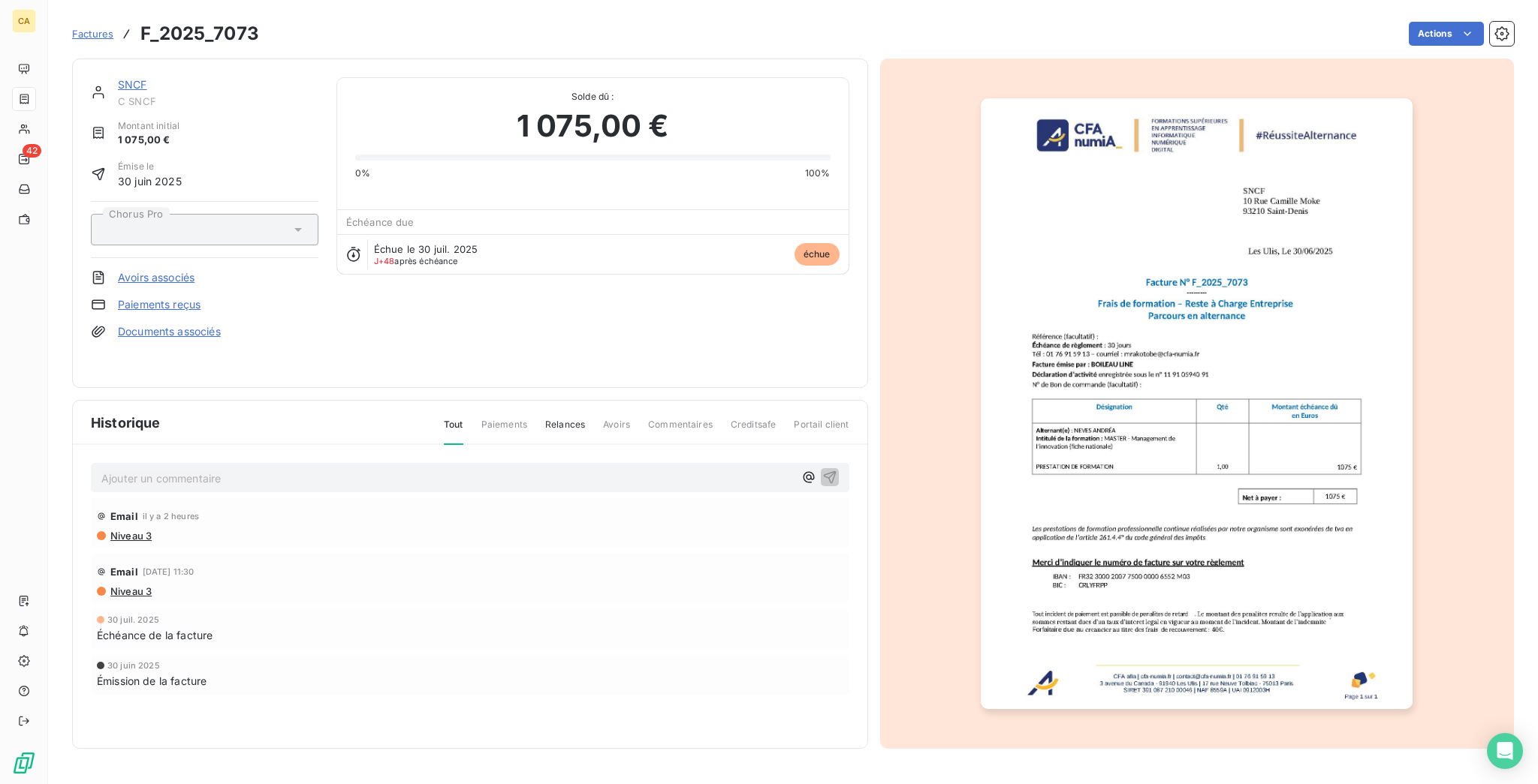
click at [216, 469] on p "Ajouter un commentaire ﻿" at bounding box center [448, 478] width 693 height 19
drag, startPoint x: 208, startPoint y: 469, endPoint x: 203, endPoint y: 454, distance: 15.8
click at [207, 469] on div "Ajouter un commentaire ﻿ Email il y a 2 heures Niveau 3 Email [DATE] 11:30 Nive…" at bounding box center [470, 600] width 794 height 310
click at [203, 469] on p "Ajouter un commentaire ﻿" at bounding box center [448, 478] width 693 height 19
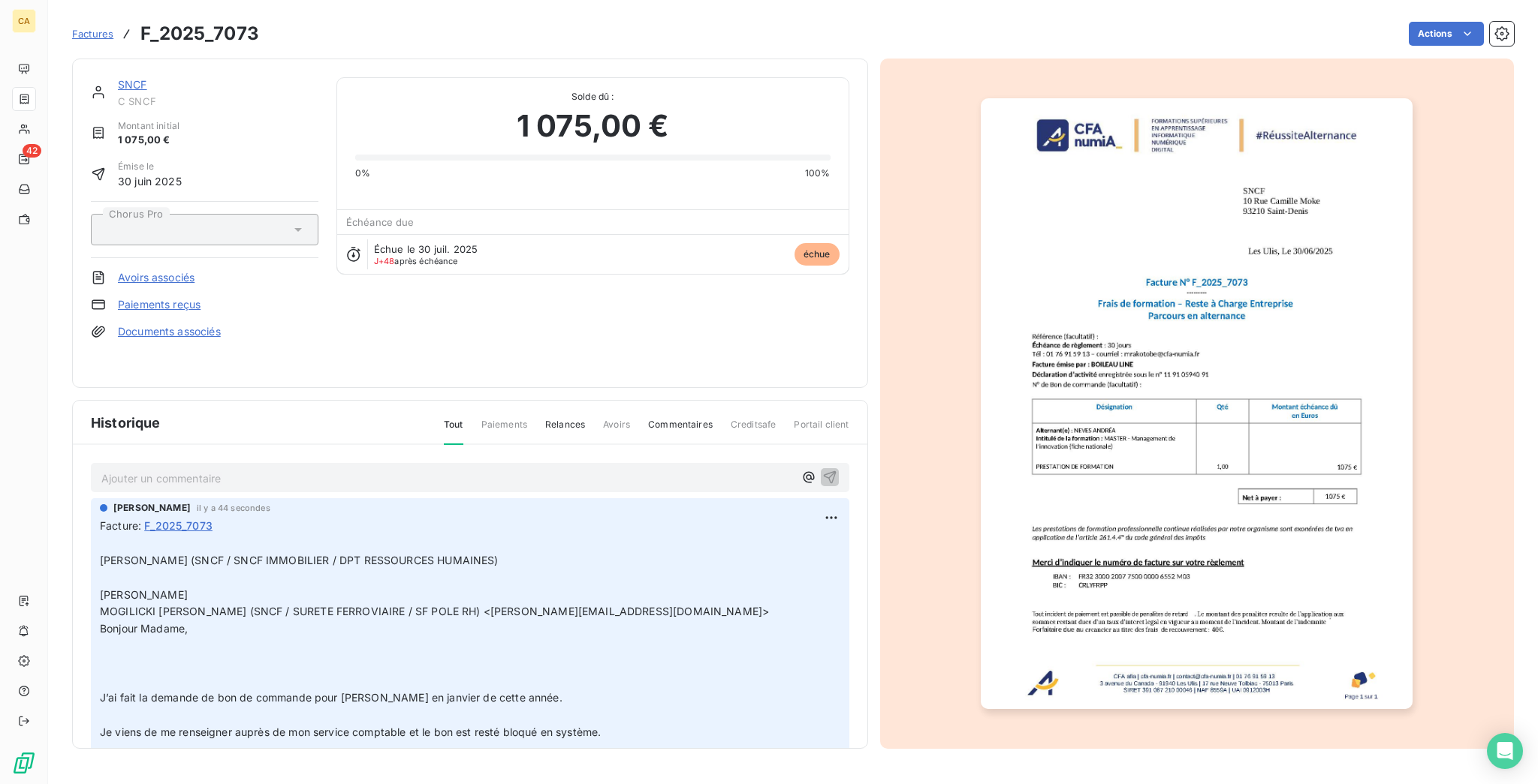
click at [118, 78] on link "SNCF" at bounding box center [132, 84] width 29 height 13
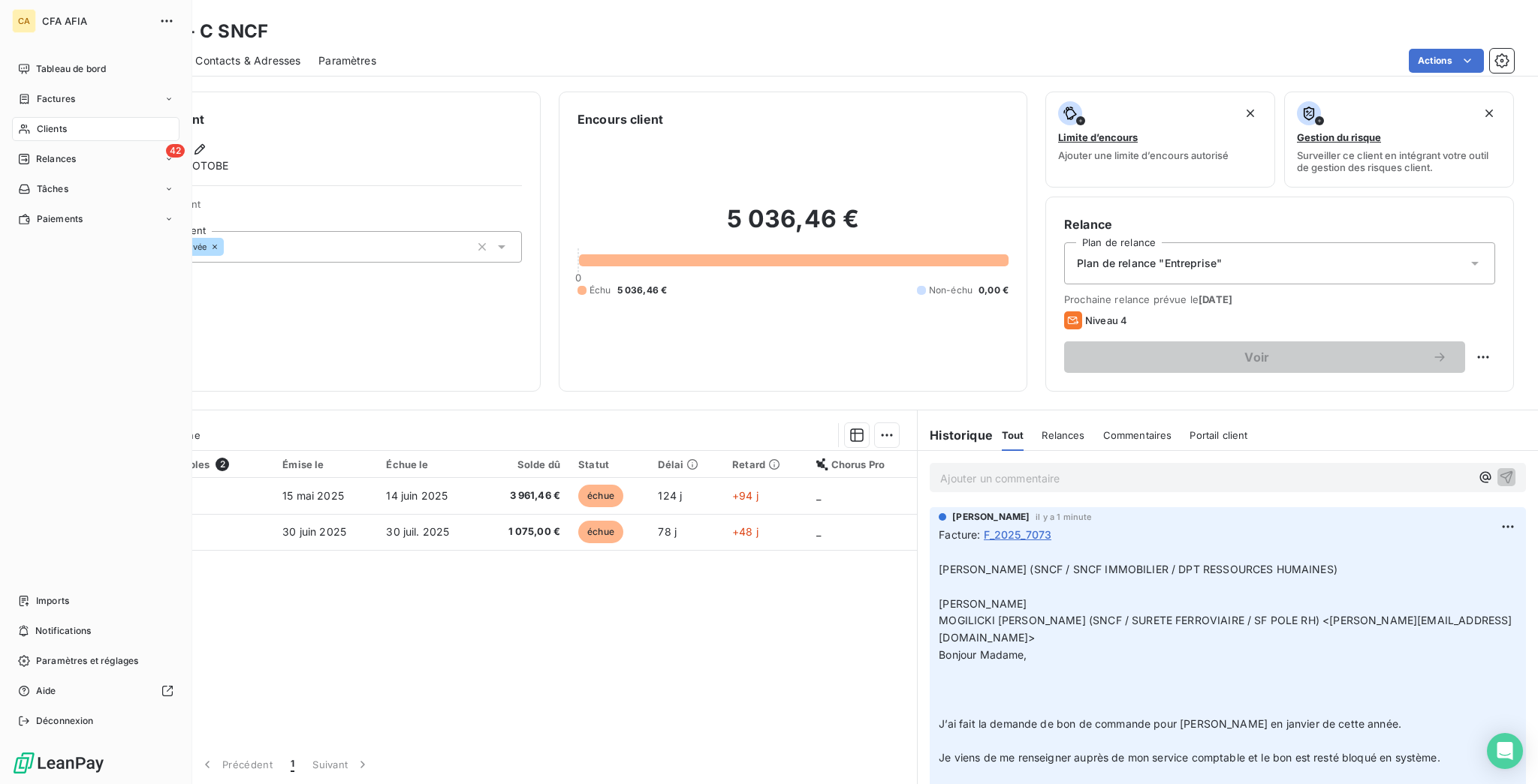
click at [47, 122] on span "Clients" at bounding box center [52, 129] width 30 height 14
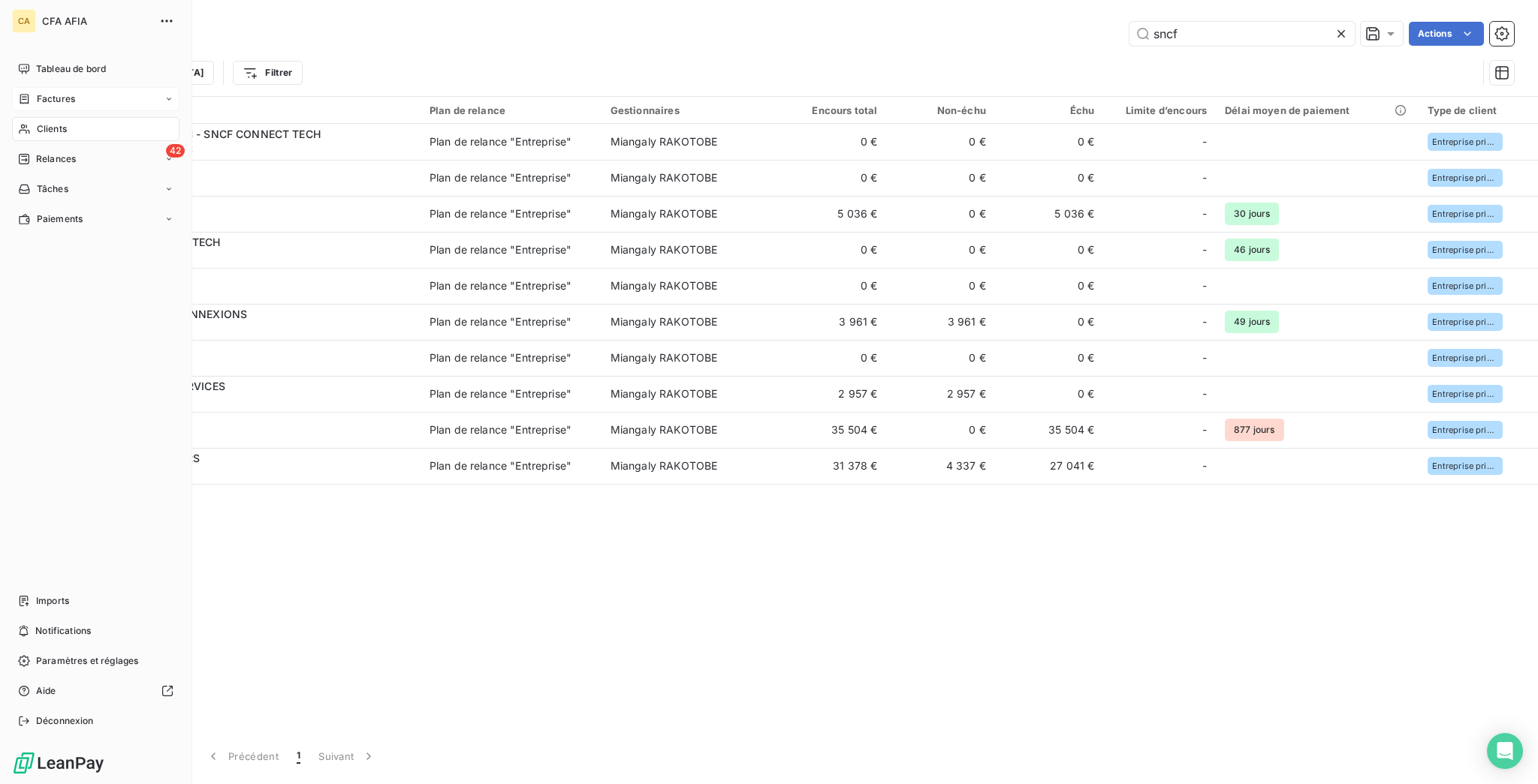
click at [56, 92] on span "Factures" at bounding box center [56, 99] width 38 height 14
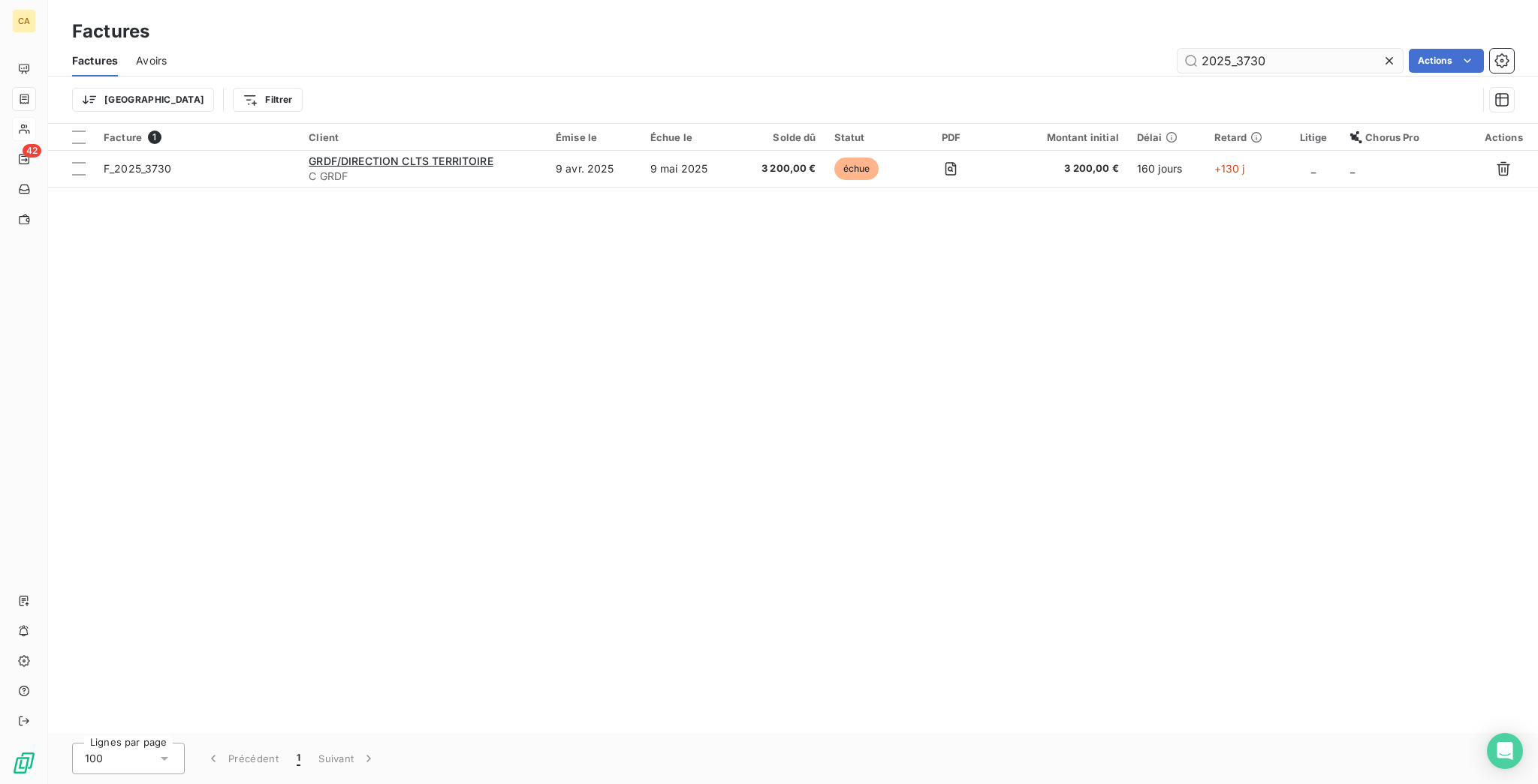
click at [1292, 49] on input "2025_3730" at bounding box center [1290, 61] width 225 height 24
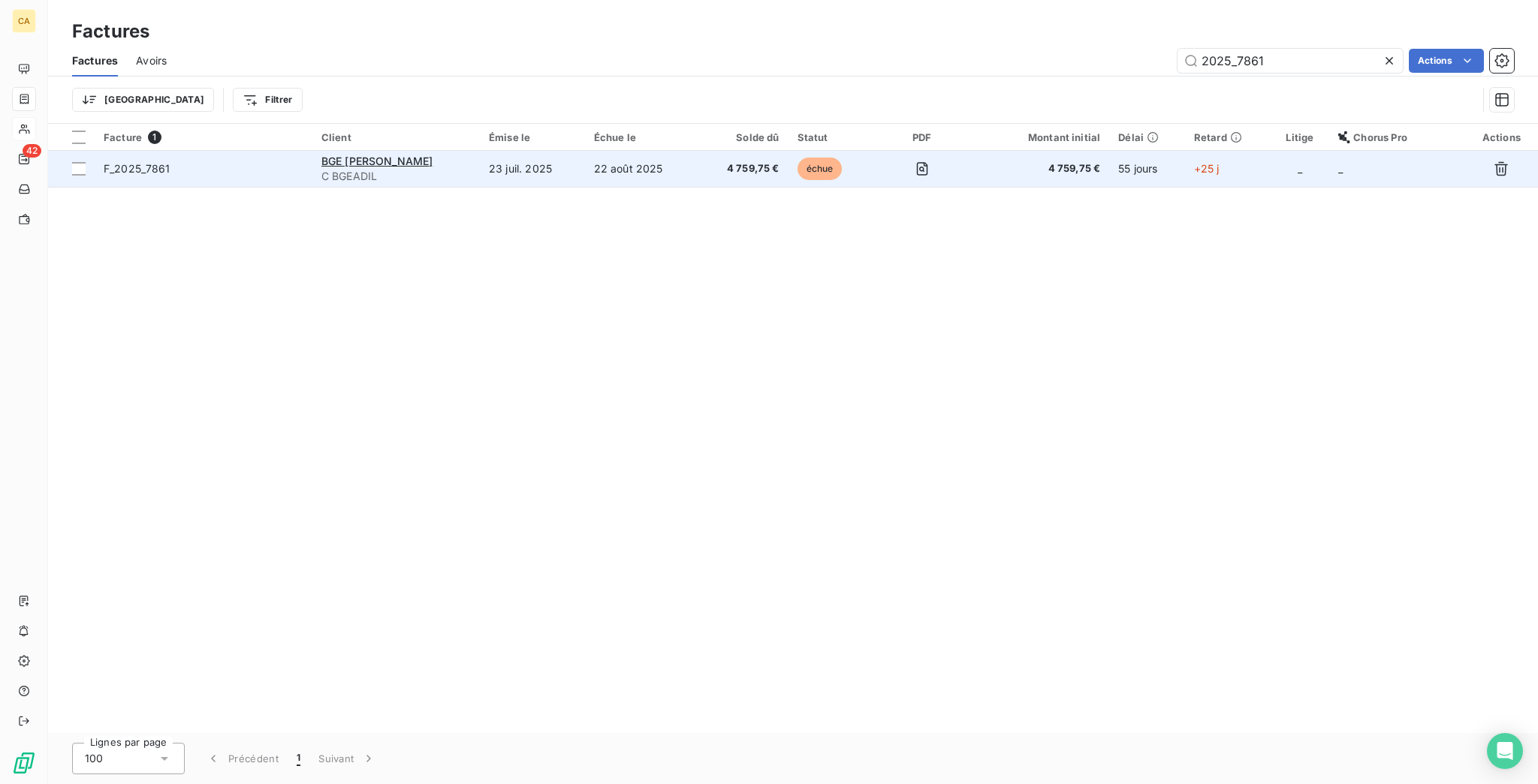
type input "2025_7861"
click at [585, 151] on td "22 août 2025" at bounding box center [642, 169] width 113 height 36
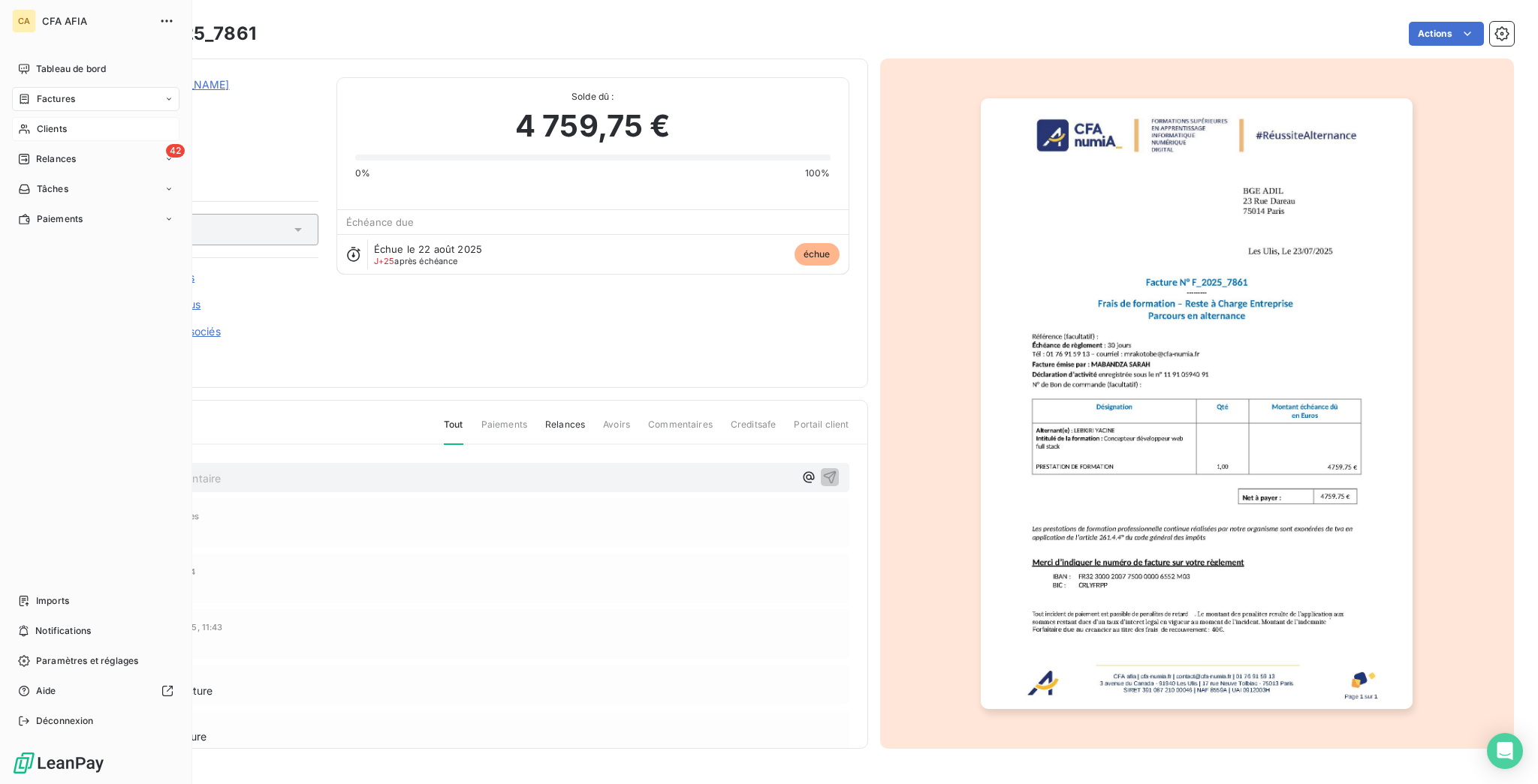
click at [26, 117] on div "Clients" at bounding box center [95, 129] width 168 height 24
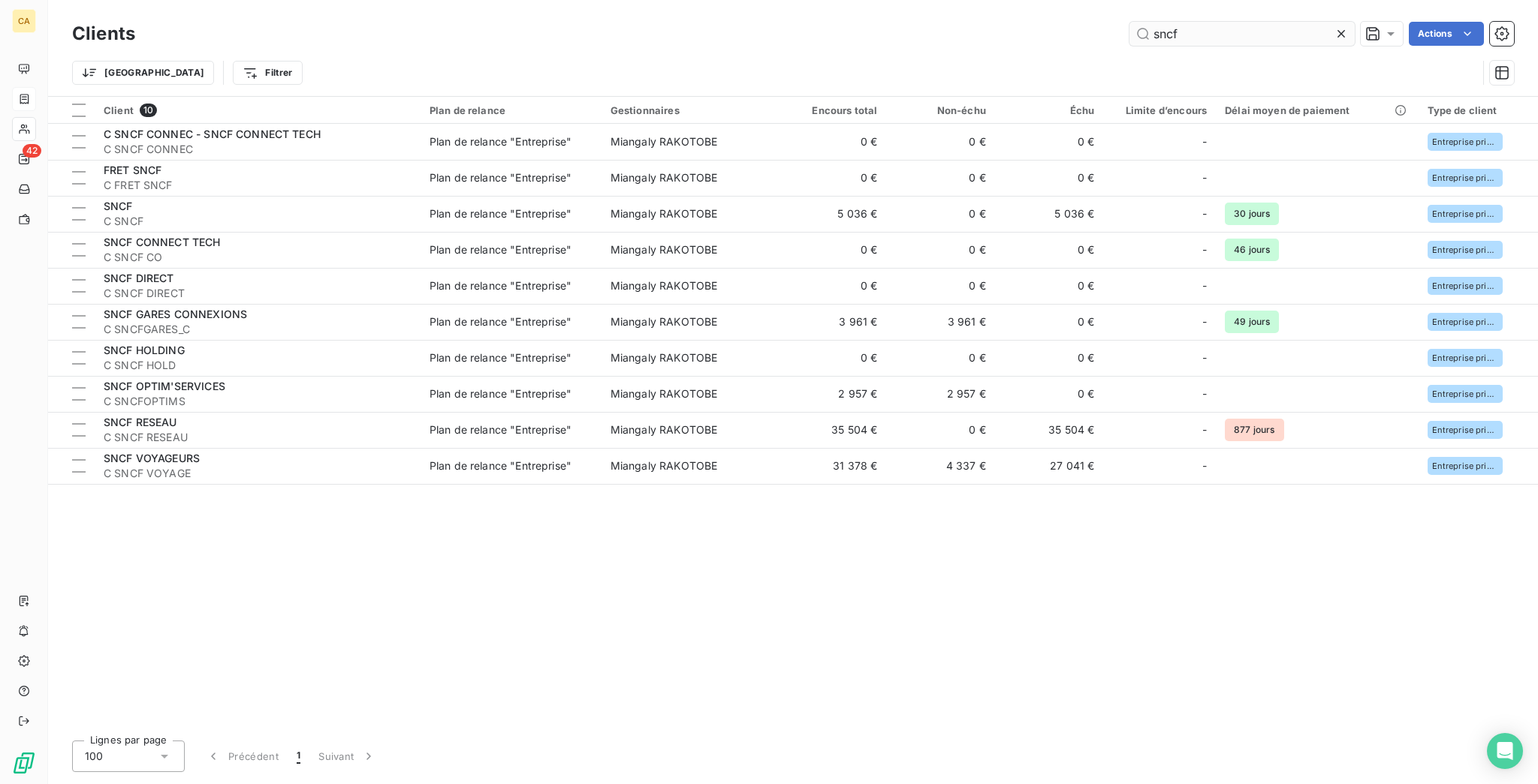
click at [1220, 26] on input "sncf" at bounding box center [1242, 34] width 225 height 24
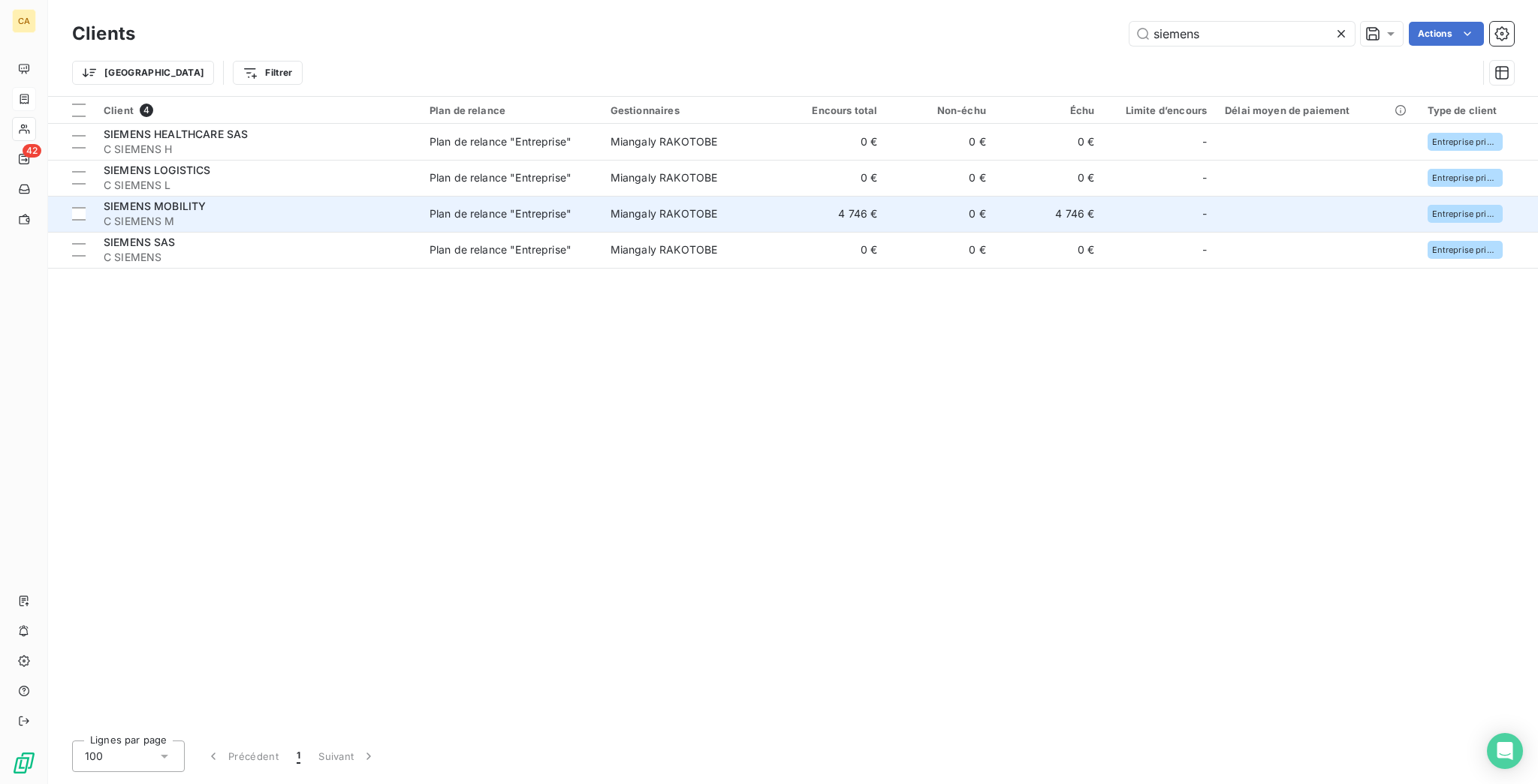
type input "siemens"
click at [666, 207] on span "Miangaly RAKOTOBE" at bounding box center [664, 213] width 107 height 13
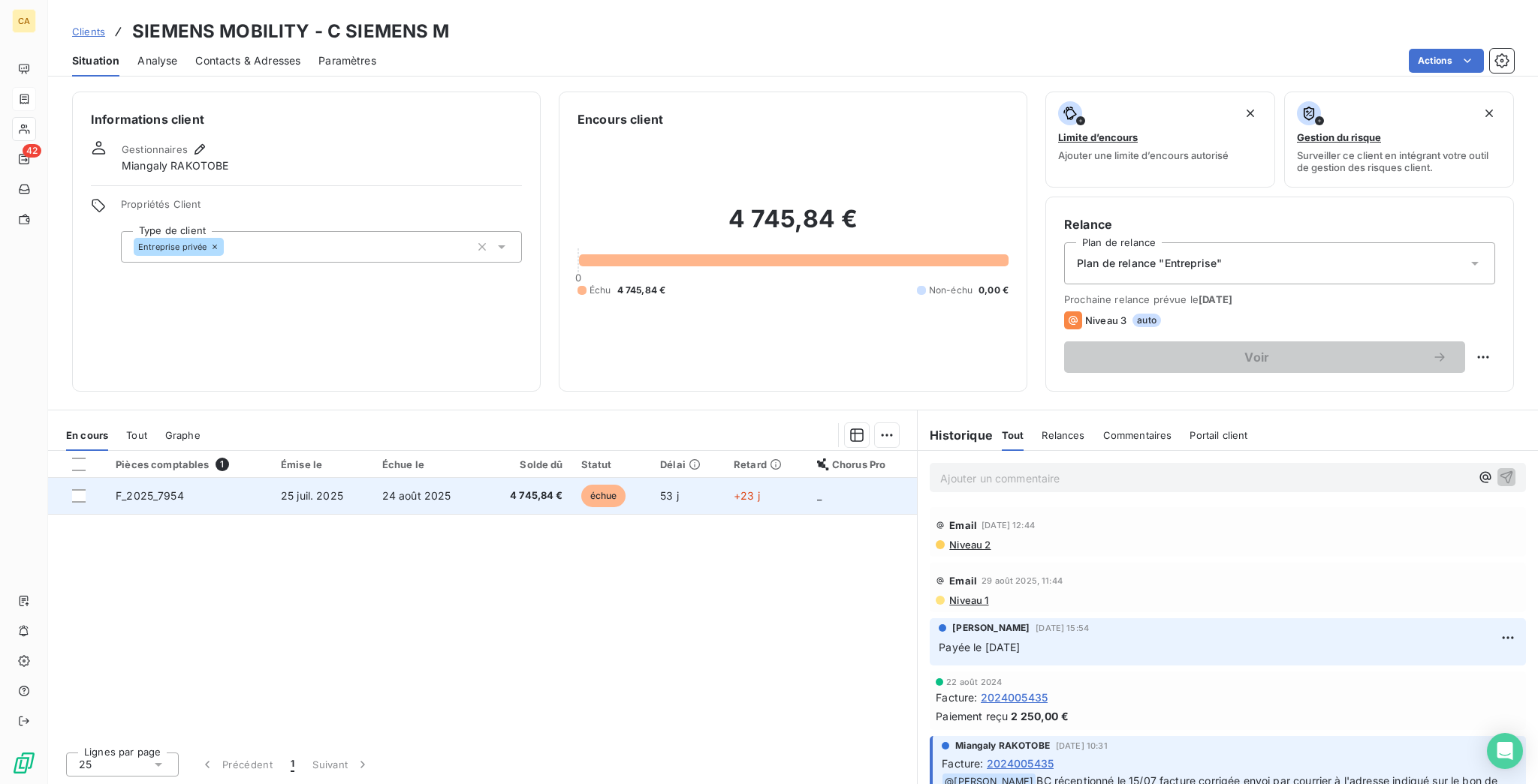
click at [328, 490] on span "25 juil. 2025" at bounding box center [312, 496] width 62 height 13
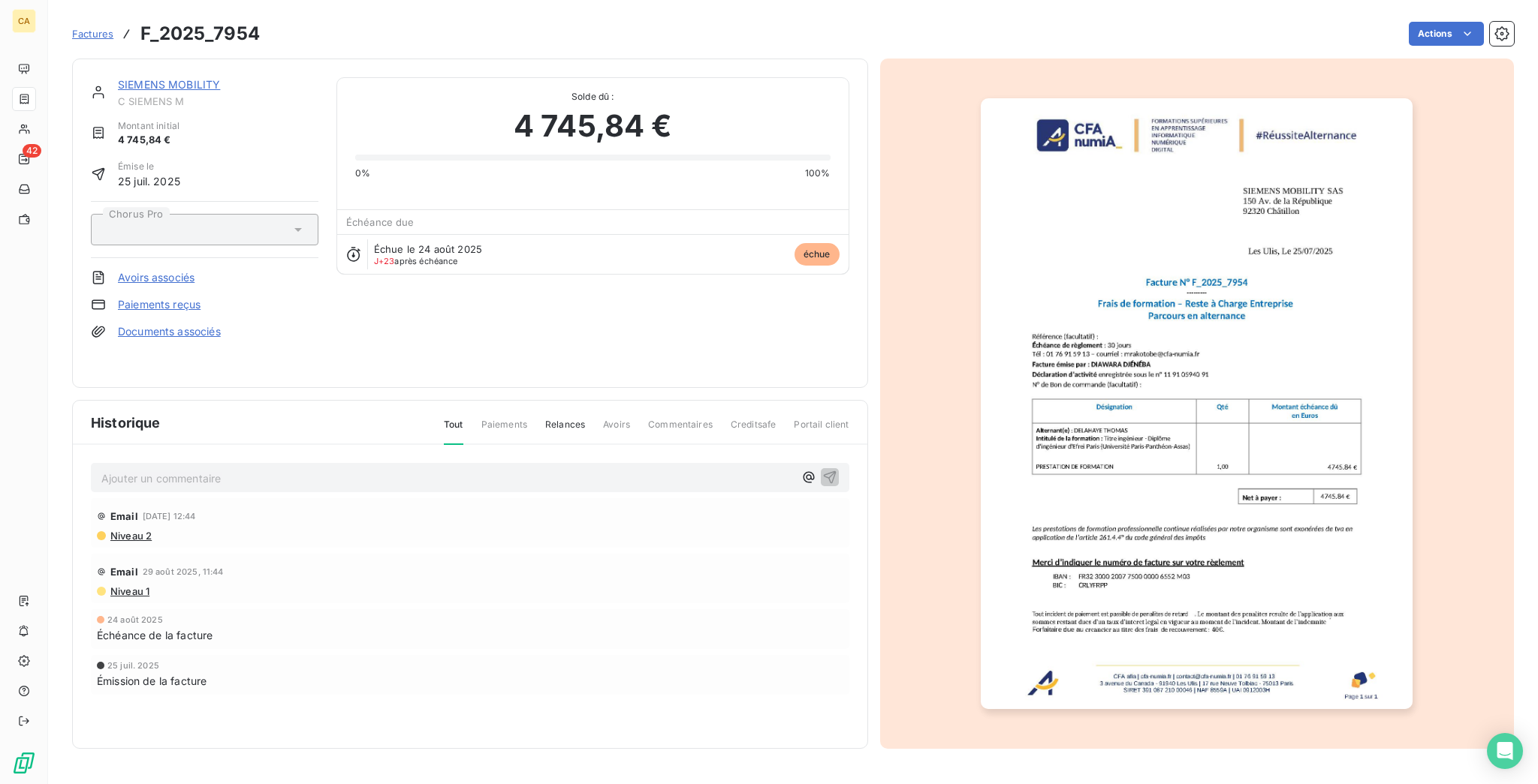
click at [198, 469] on p "Ajouter un commentaire ﻿" at bounding box center [448, 478] width 693 height 19
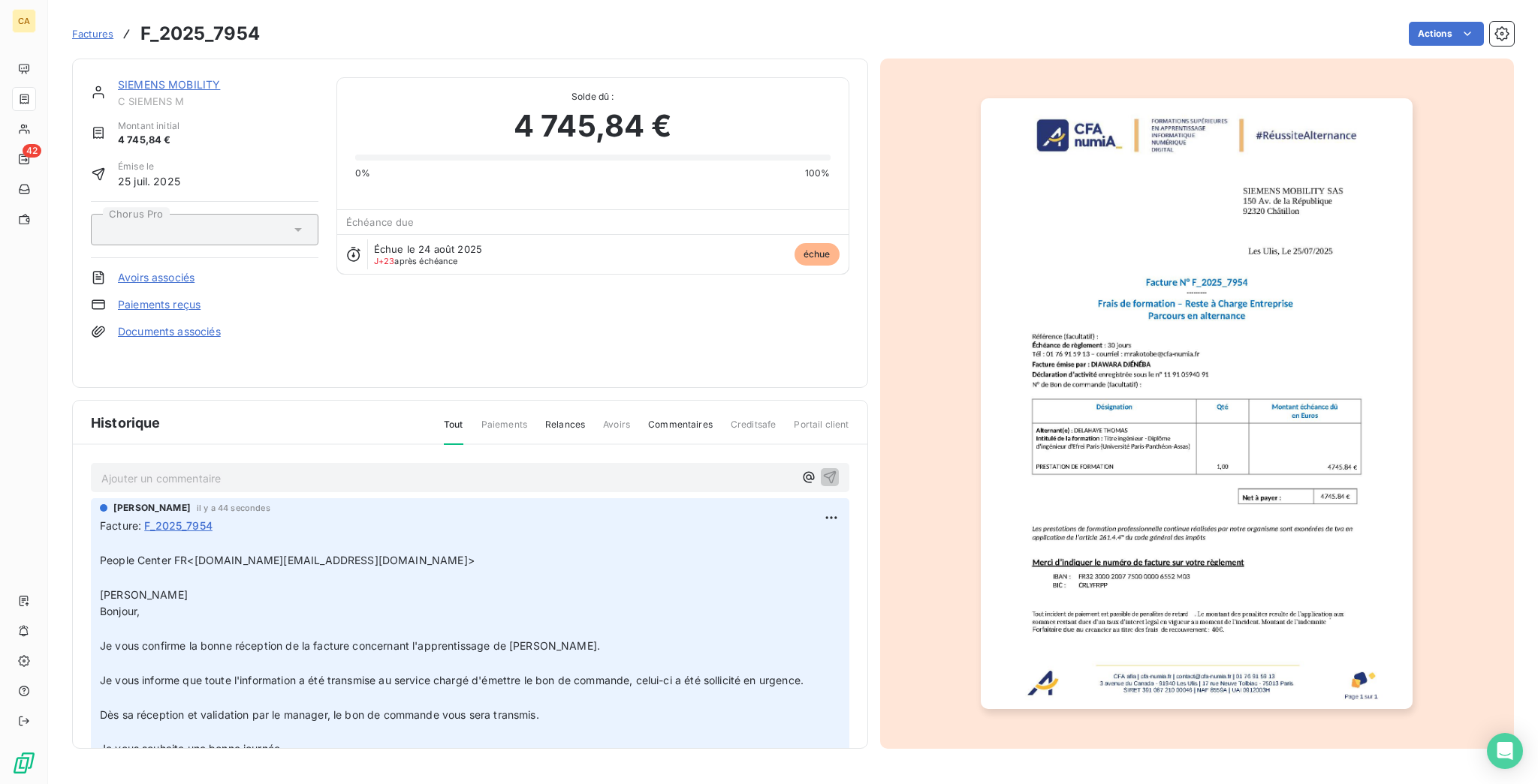
click at [118, 95] on span "C SIEMENS M" at bounding box center [218, 101] width 201 height 12
click at [125, 78] on link "SIEMENS MOBILITY" at bounding box center [169, 84] width 102 height 13
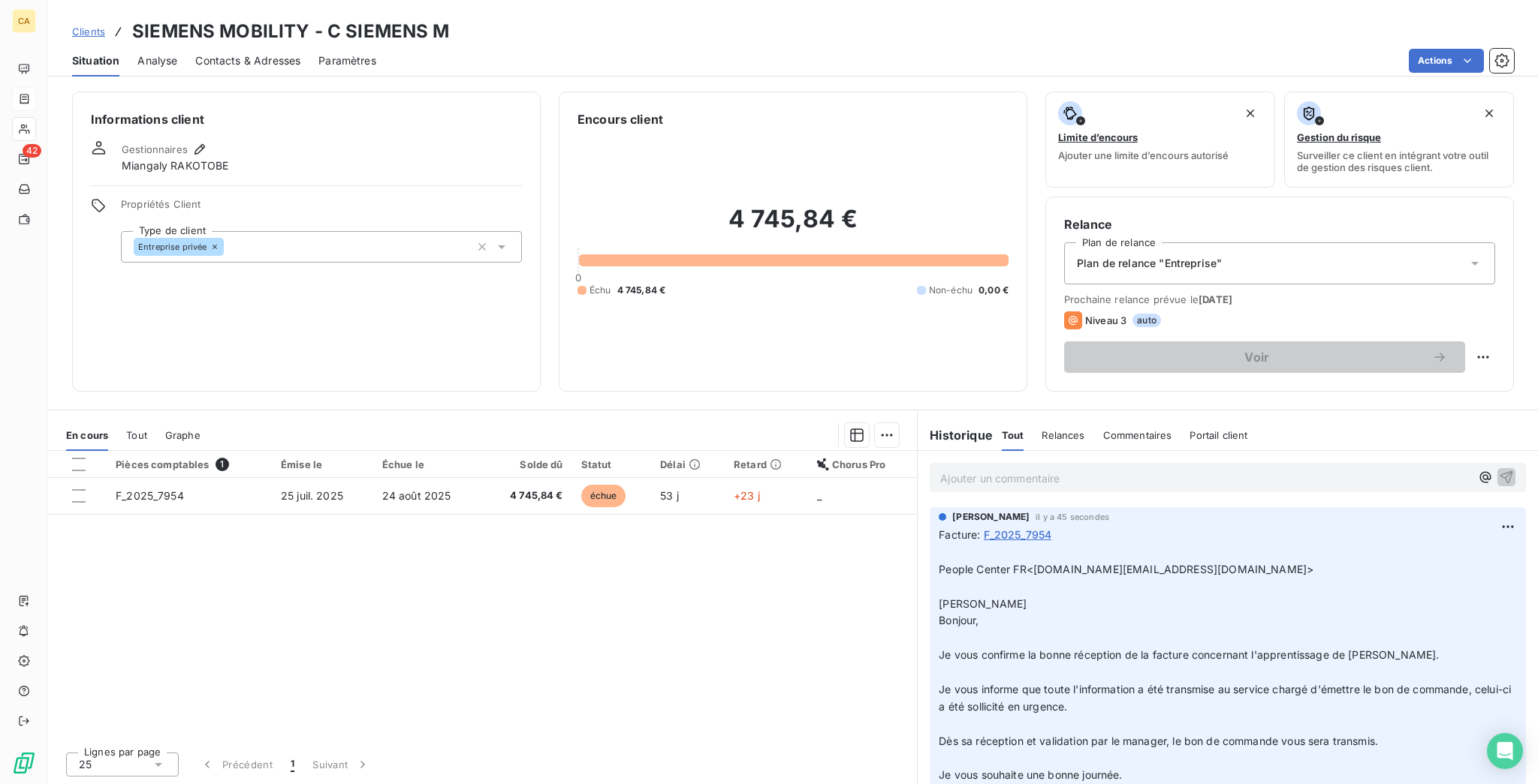
click at [221, 53] on span "Contacts & Adresses" at bounding box center [248, 61] width 105 height 15
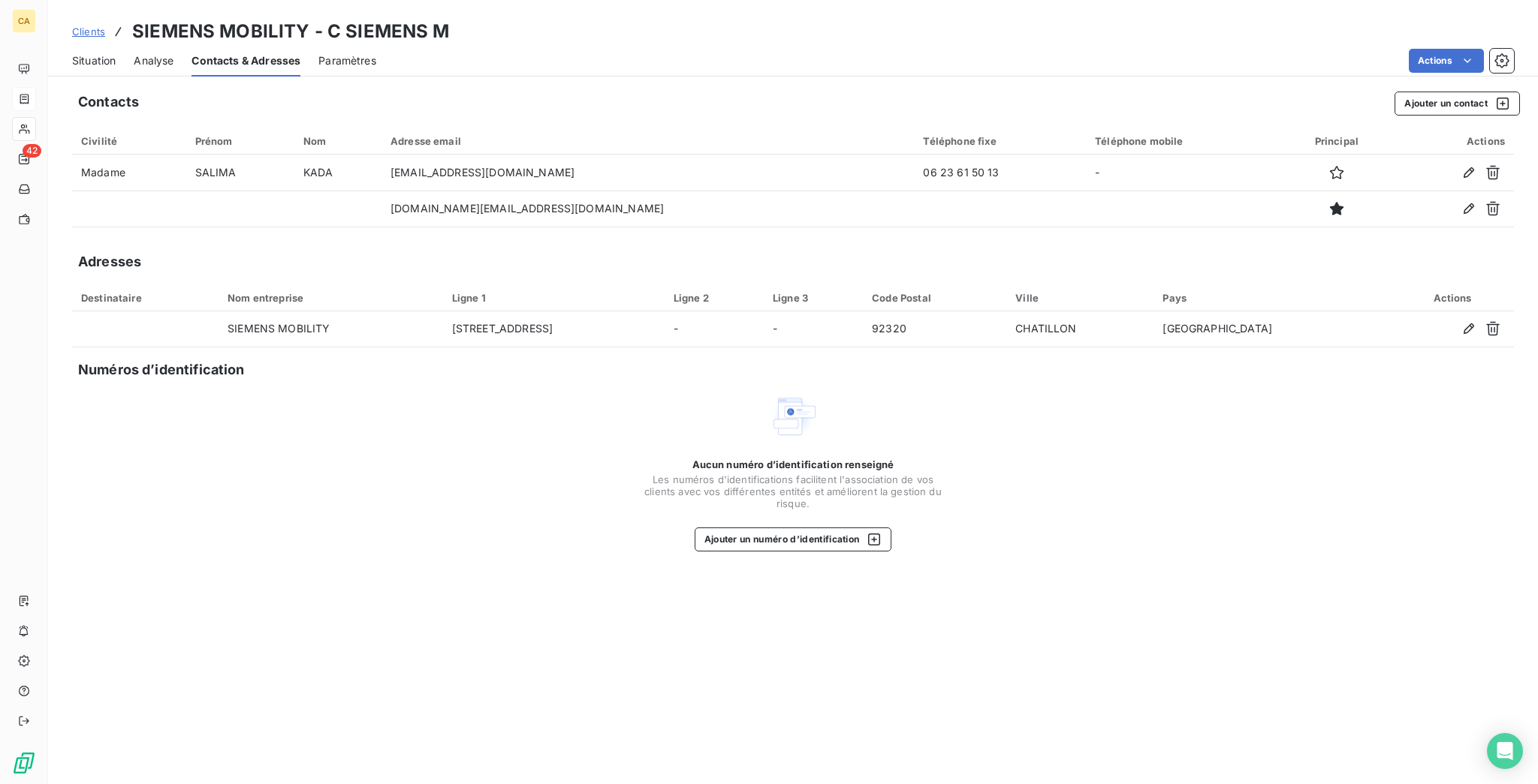
click at [84, 53] on span "Situation" at bounding box center [94, 61] width 44 height 15
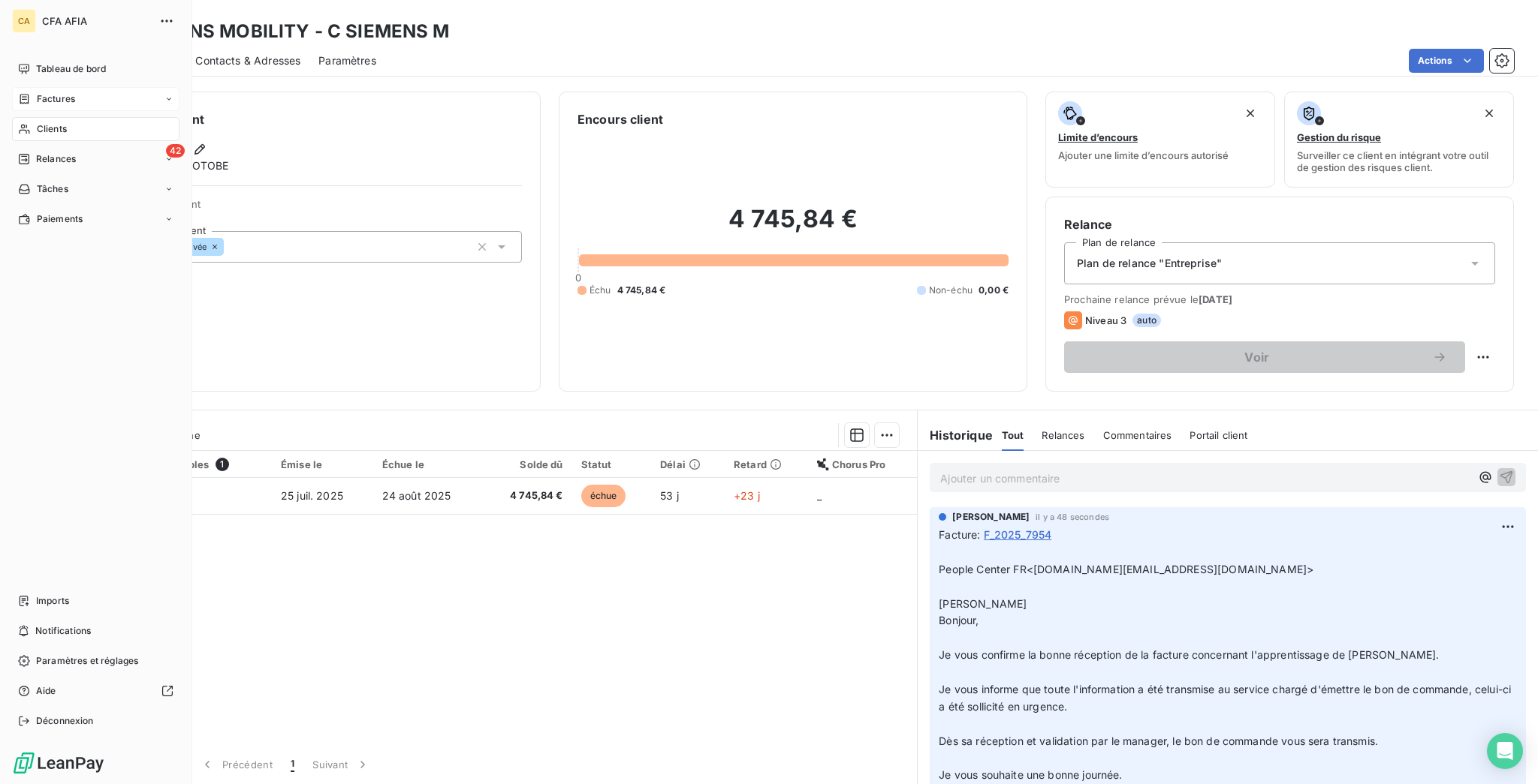
click at [51, 122] on span "Clients" at bounding box center [52, 129] width 30 height 14
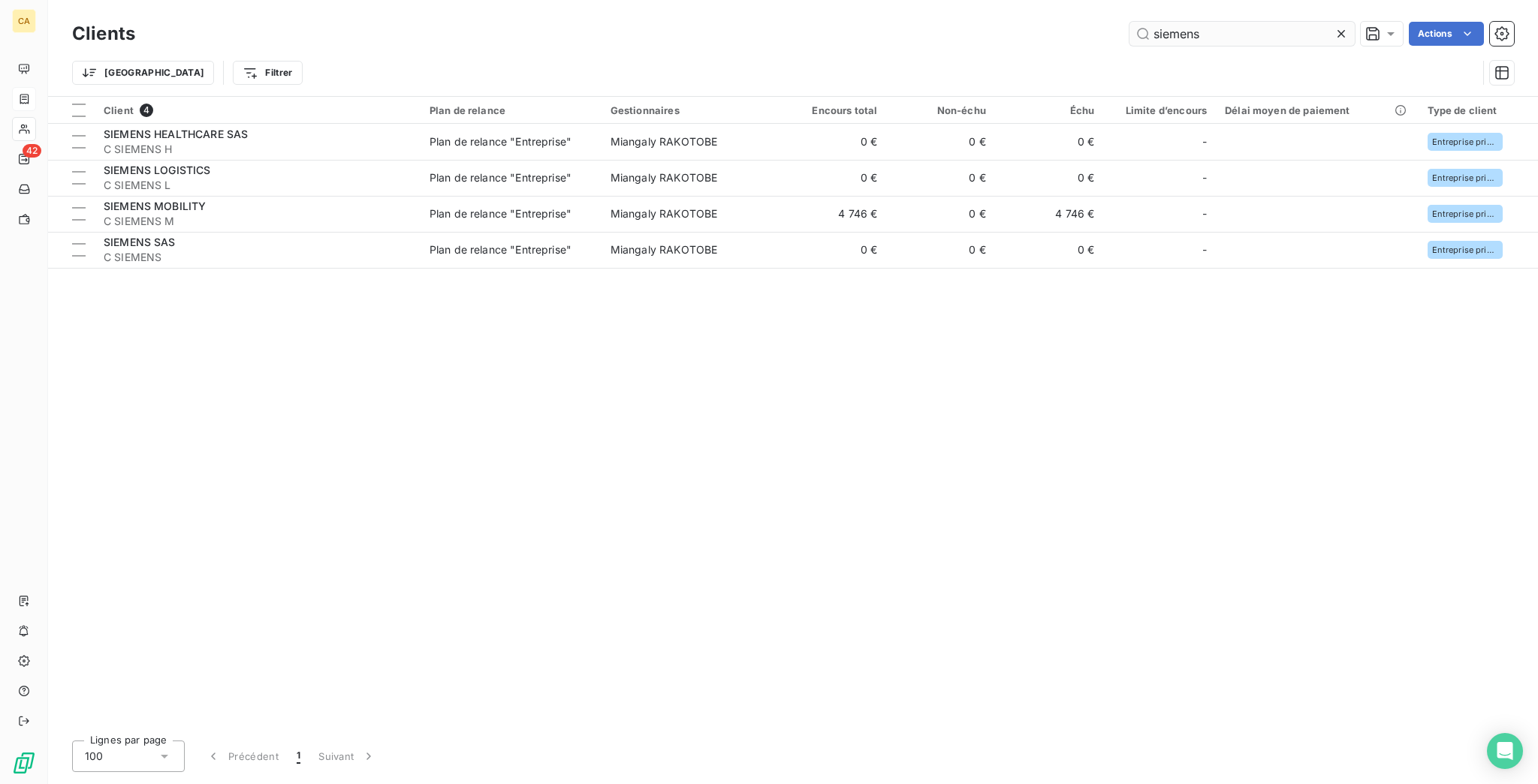
click at [1250, 26] on input "siemens" at bounding box center [1242, 34] width 225 height 24
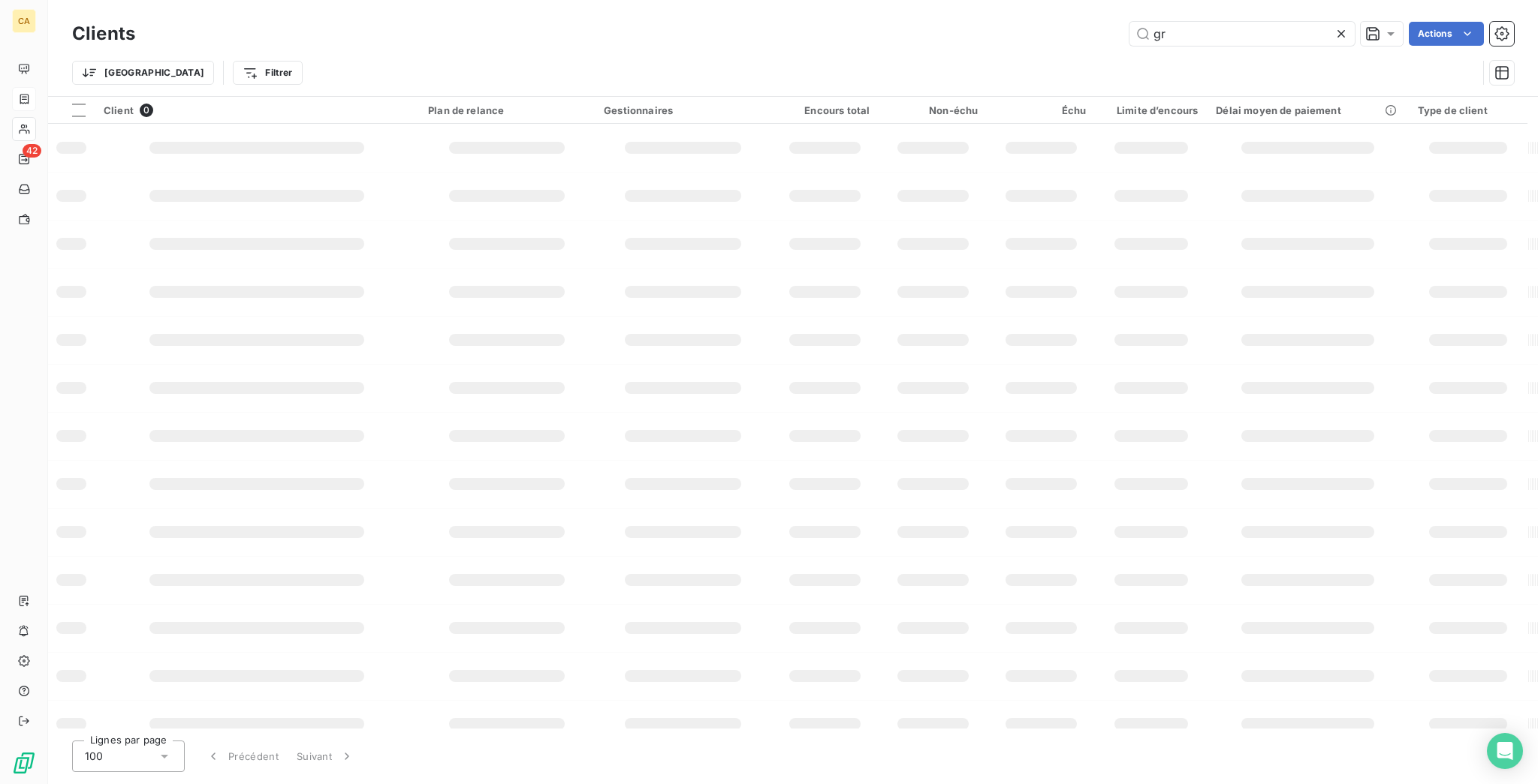
type input "g"
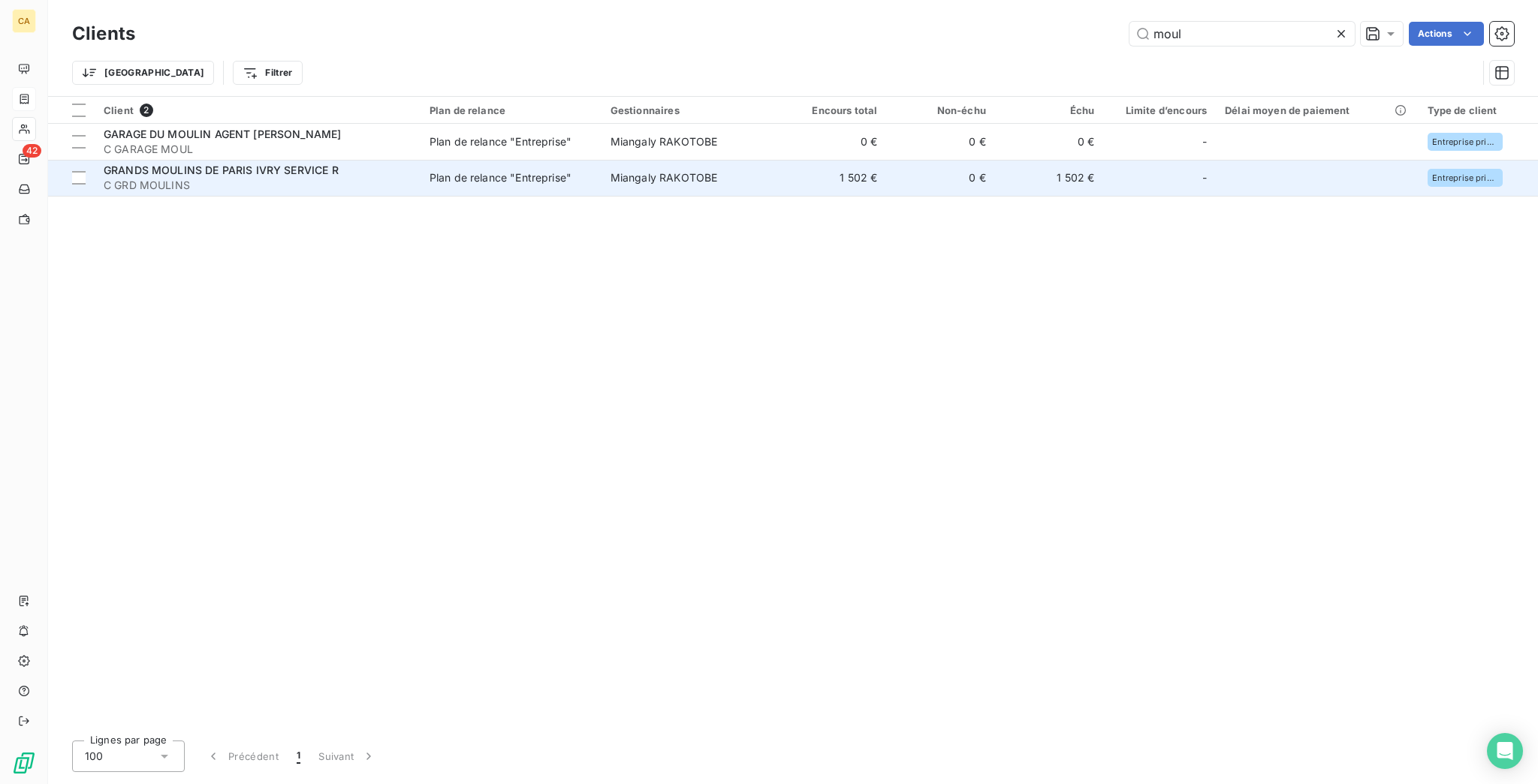
type input "moul"
click at [249, 178] on span "C GRD MOULINS" at bounding box center [258, 185] width 308 height 15
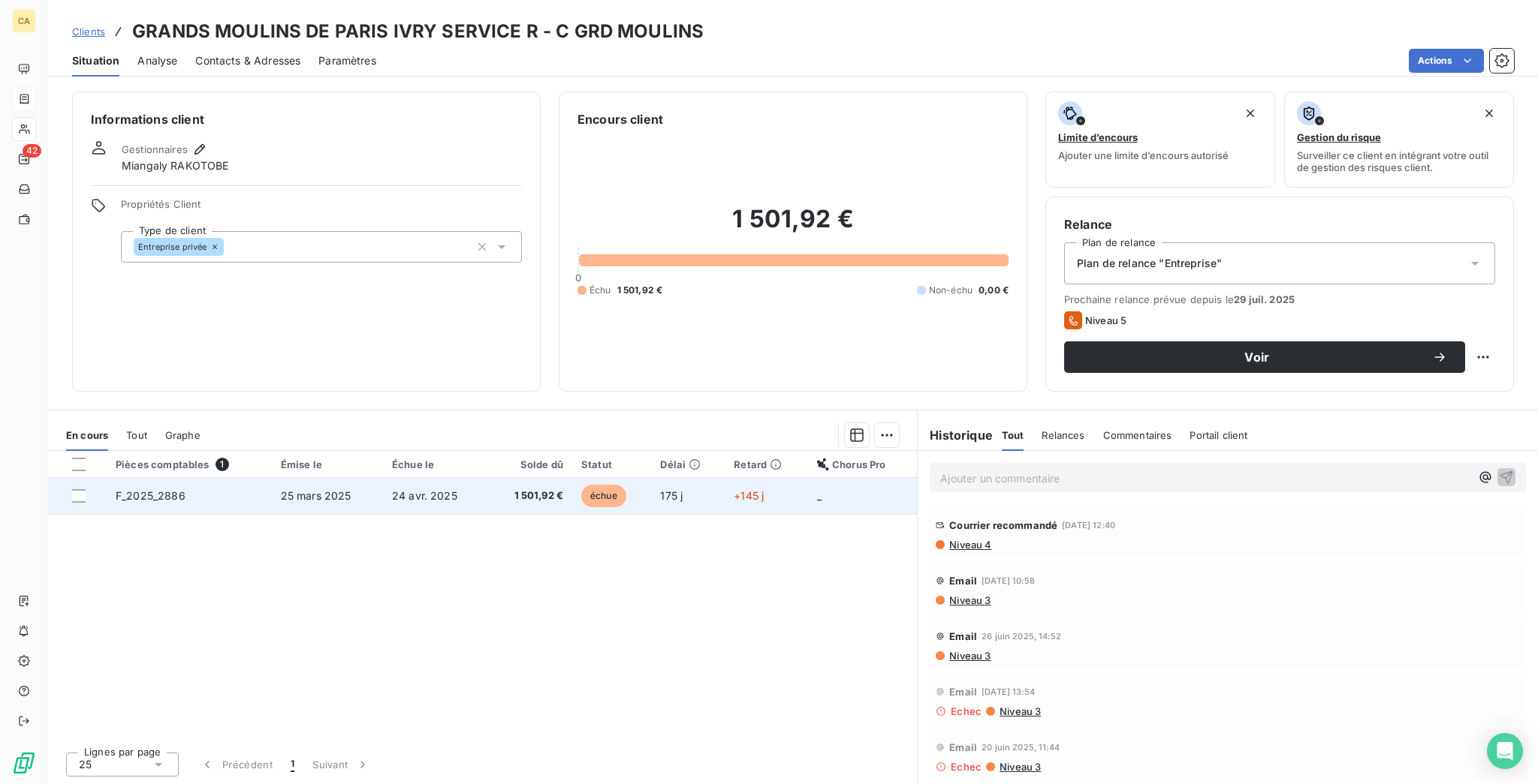
click at [258, 478] on td "F_2025_2886" at bounding box center [189, 496] width 165 height 36
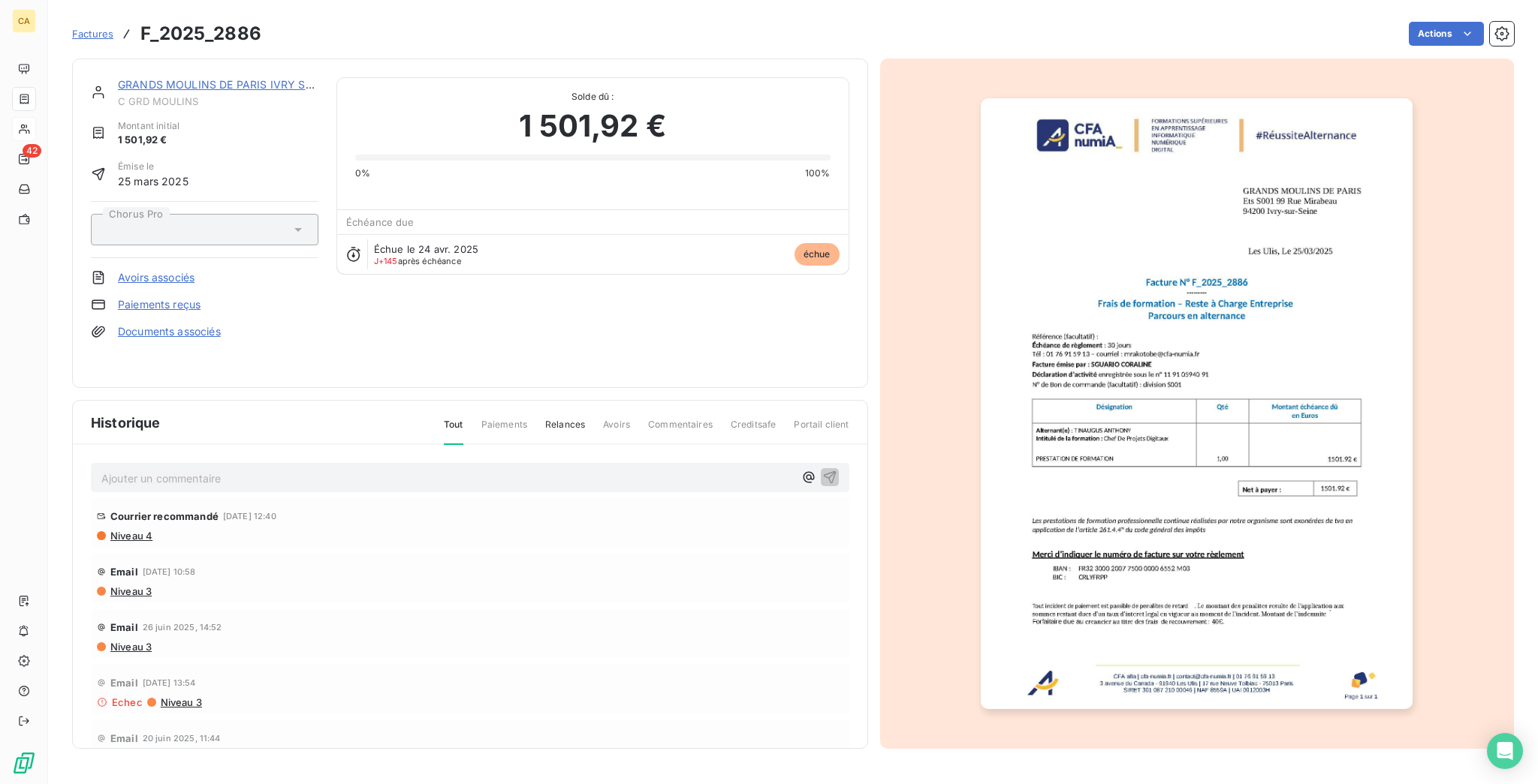
click at [1211, 367] on img "button" at bounding box center [1196, 404] width 432 height 611
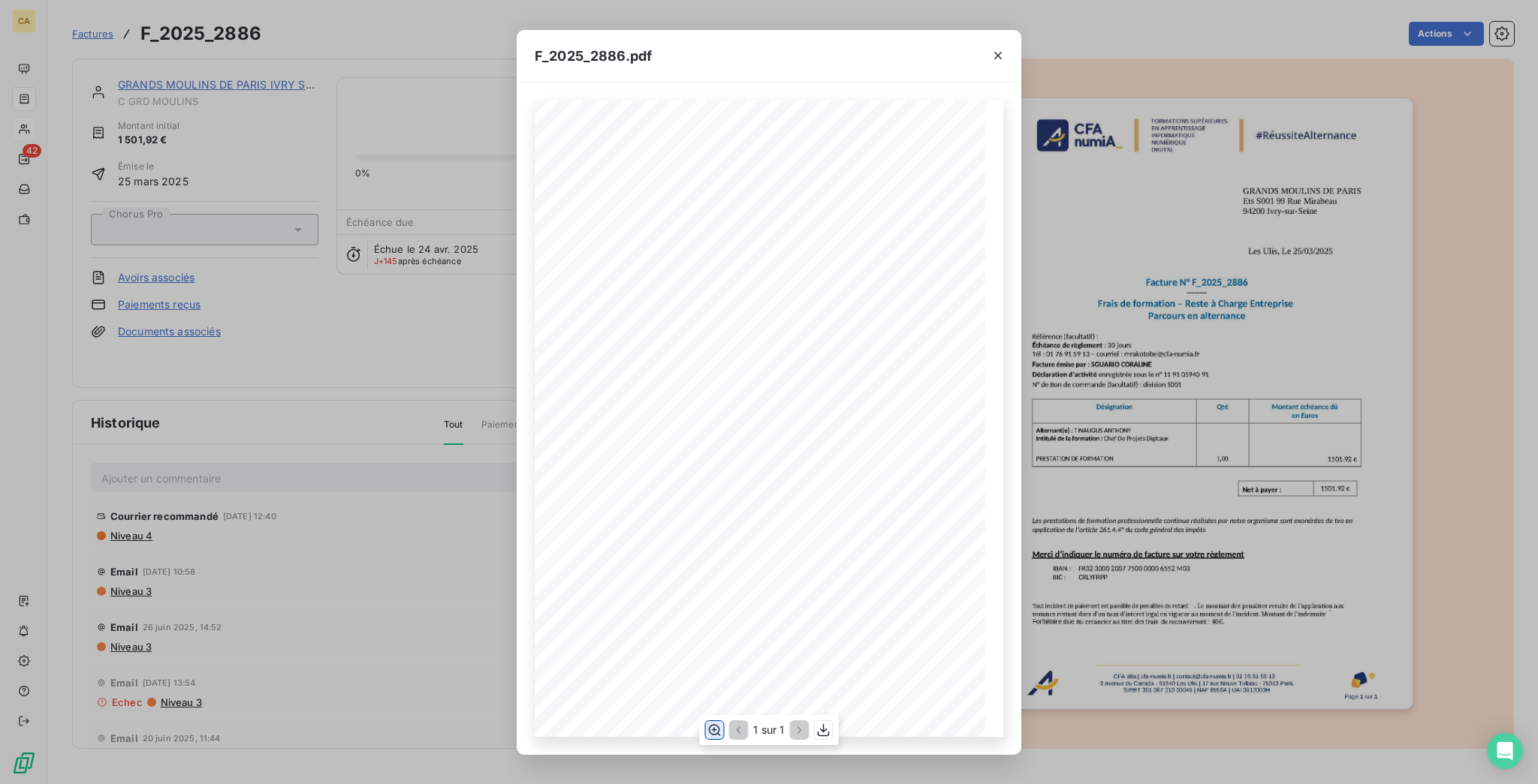
click at [720, 736] on button "button" at bounding box center [715, 730] width 18 height 18
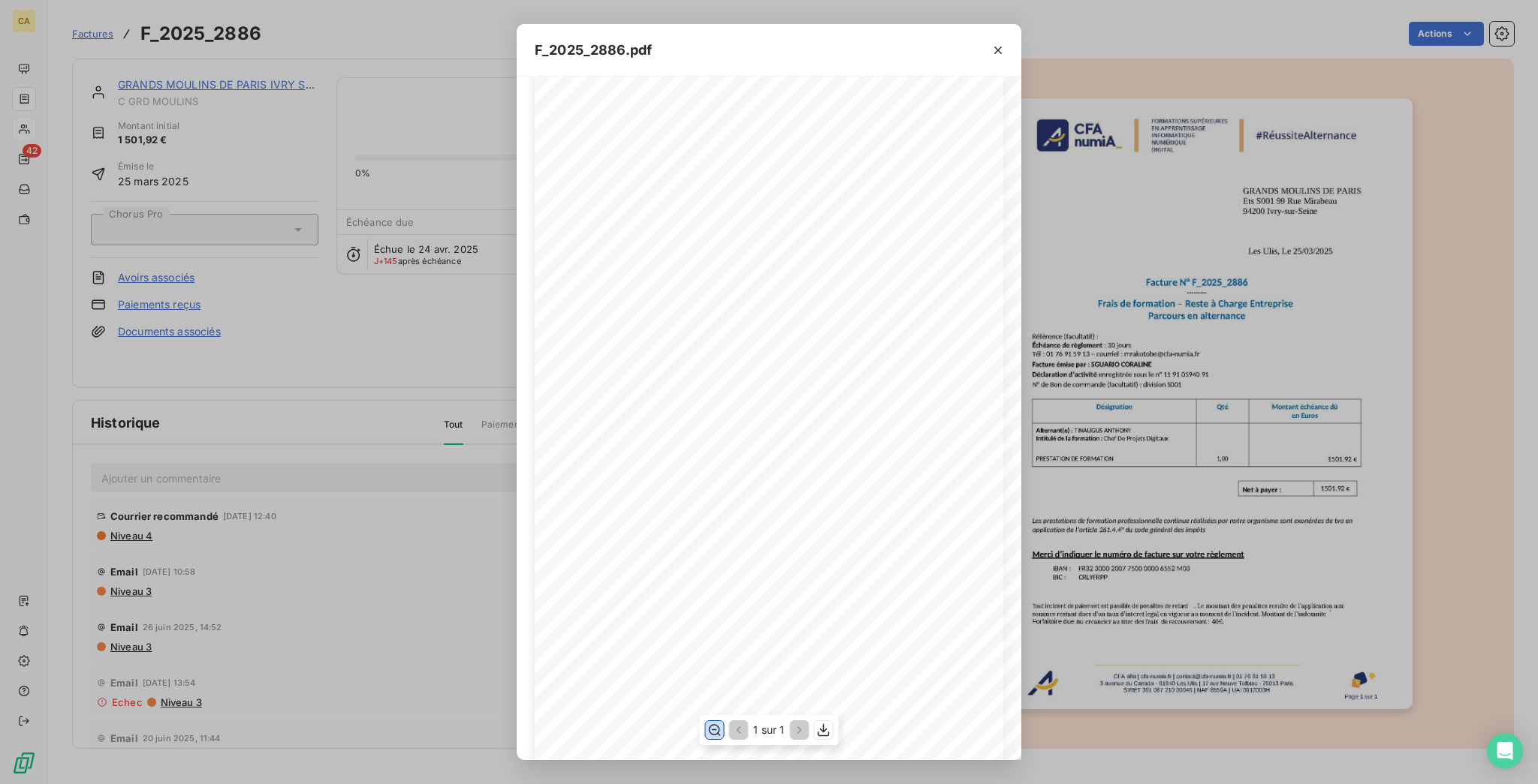
scroll to position [200, 0]
click at [364, 390] on div "F_2025_2886.pdf CFA afia | [DOMAIN_NAME] | [EMAIL_ADDRESS][DOMAIN_NAME] | 01 76…" at bounding box center [769, 392] width 1538 height 784
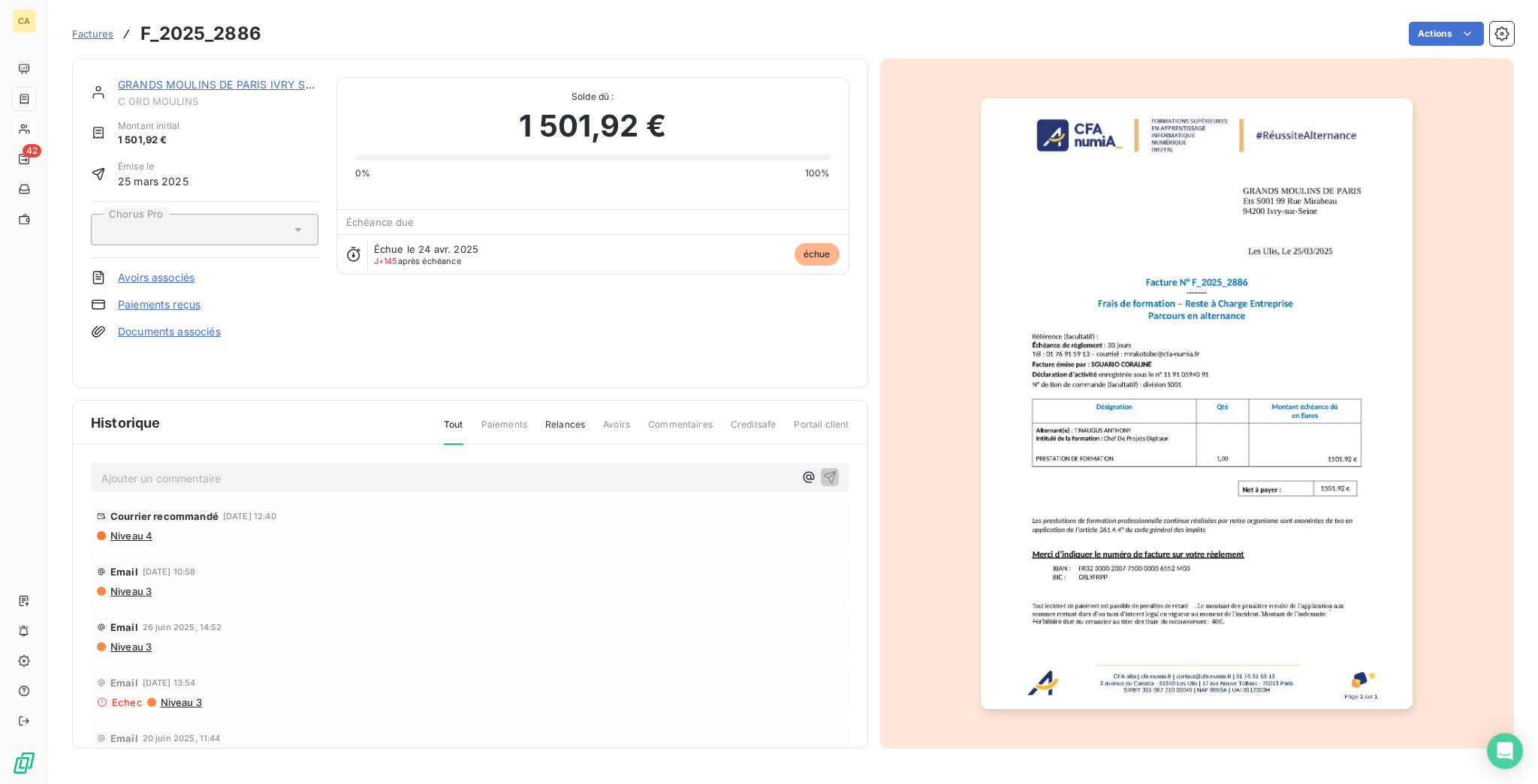
click at [175, 95] on span "C GRD MOULINS" at bounding box center [218, 101] width 201 height 12
click at [202, 62] on div "GRANDS MOULINS DE PARIS IVRY SERVICE R C GRD MOULINS Montant initial 1 501,92 €…" at bounding box center [470, 223] width 796 height 330
click at [203, 78] on link "GRANDS MOULINS DE PARIS IVRY SERVICE R" at bounding box center [235, 84] width 235 height 13
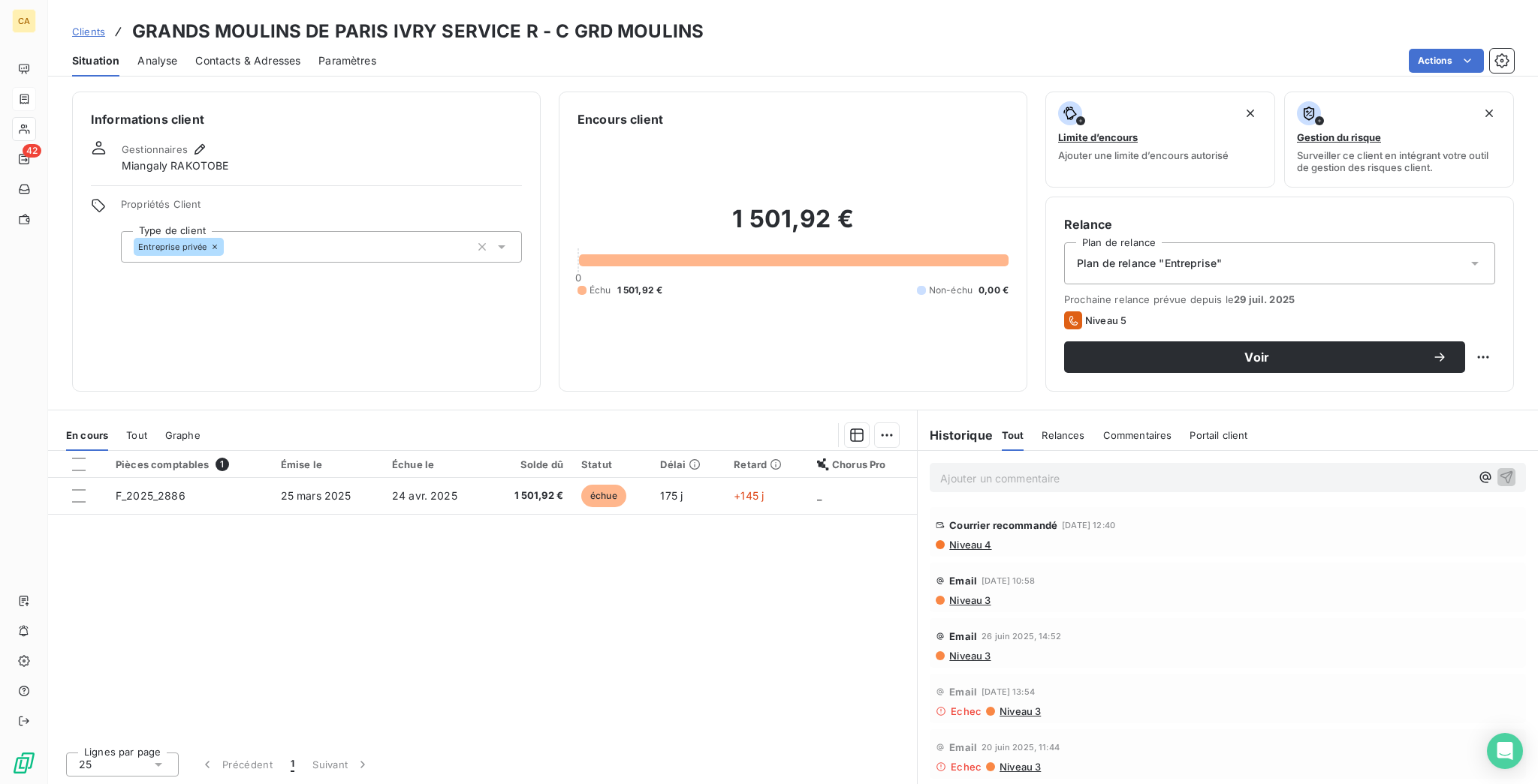
click at [200, 54] on span "Contacts & Adresses" at bounding box center [248, 61] width 105 height 15
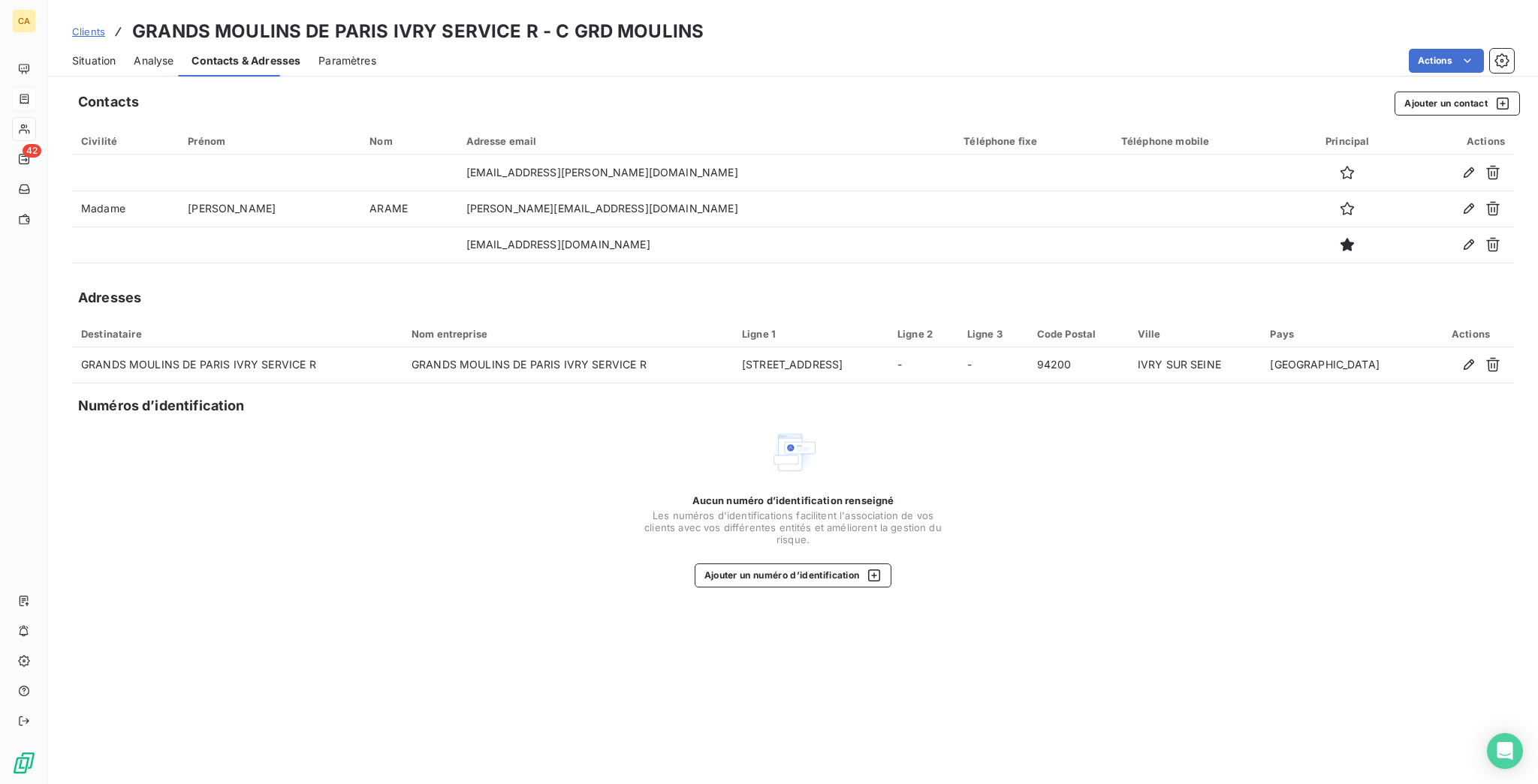
click at [258, 53] on span "Contacts & Adresses" at bounding box center [246, 61] width 109 height 15
click at [1423, 92] on button "Ajouter un contact" at bounding box center [1457, 104] width 125 height 24
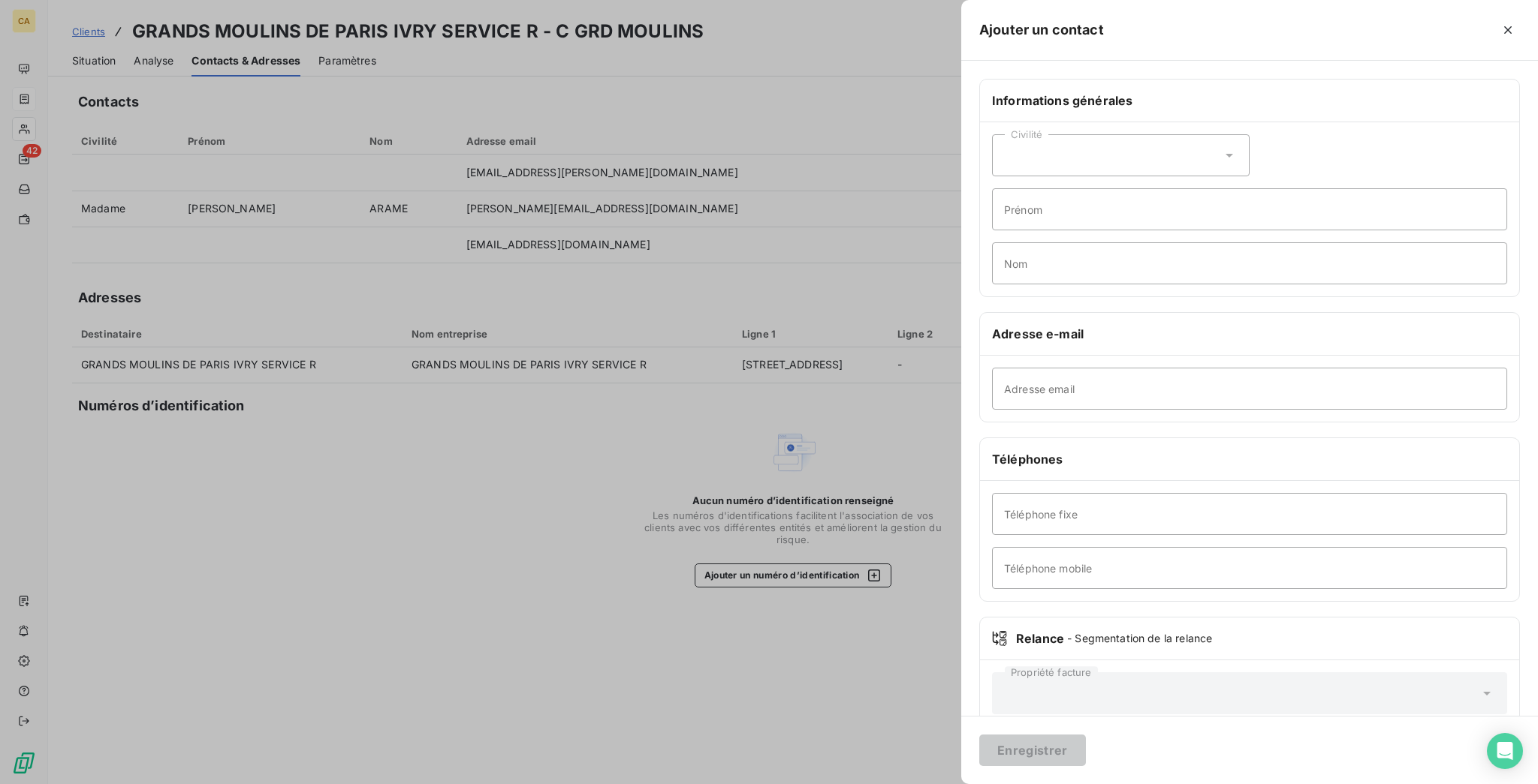
drag, startPoint x: 1138, startPoint y: 313, endPoint x: 1165, endPoint y: 333, distance: 33.6
click at [1140, 356] on div "Adresse email" at bounding box center [1249, 389] width 539 height 66
click at [1209, 368] on input "Adresse email" at bounding box center [1249, 389] width 515 height 42
paste input "[EMAIL_ADDRESS][DOMAIN_NAME]"
type input "[EMAIL_ADDRESS][DOMAIN_NAME]"
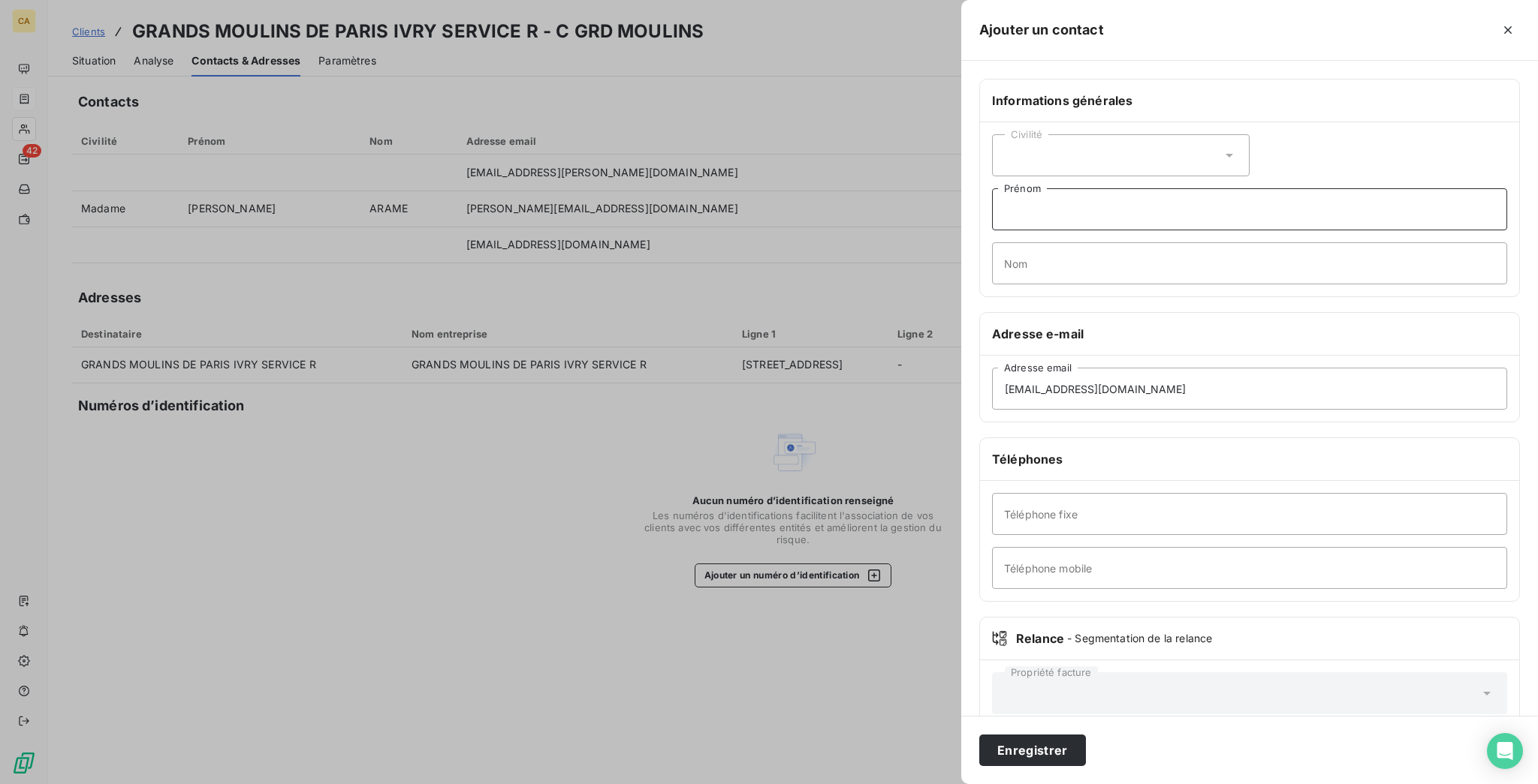
click at [1162, 188] on input "Prénom" at bounding box center [1249, 210] width 515 height 42
type input "COMPTA"
click at [979, 734] on button "Enregistrer" at bounding box center [1032, 750] width 107 height 32
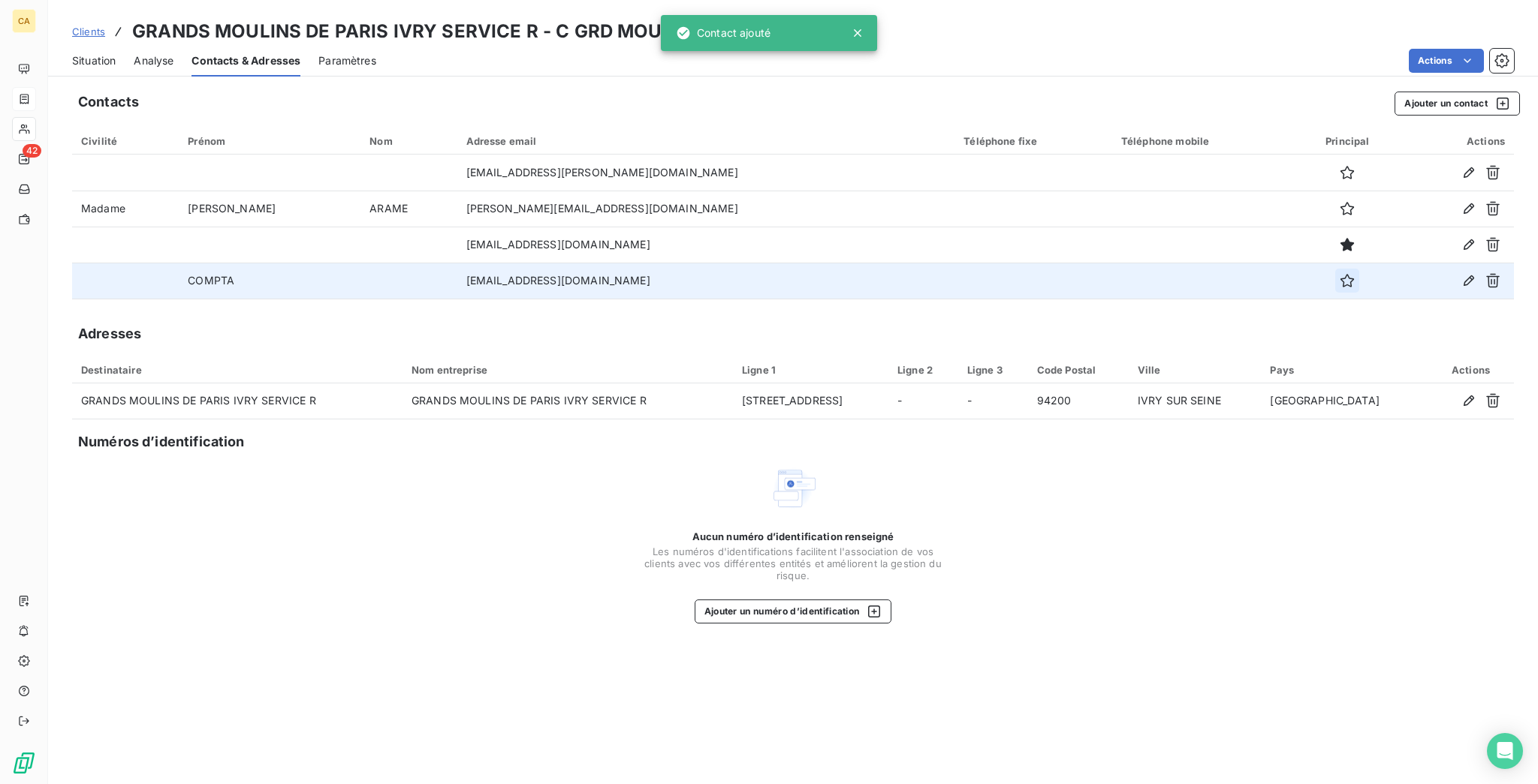
click at [1335, 269] on button "button" at bounding box center [1347, 281] width 24 height 24
click at [80, 59] on div "Situation" at bounding box center [94, 61] width 44 height 32
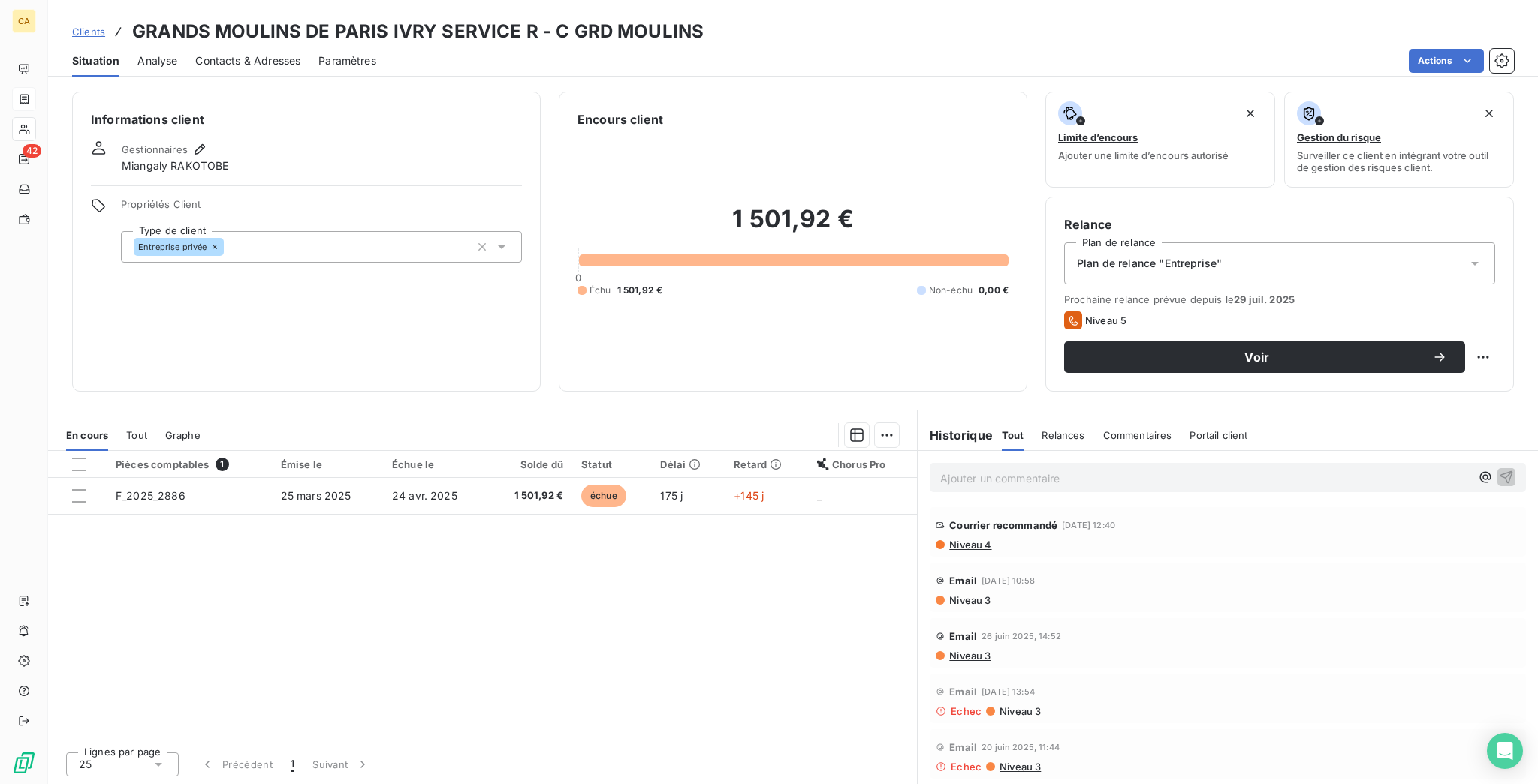
click at [339, 541] on div "Pièces comptables 1 Émise le Échue le Solde dû Statut Délai Retard Chorus Pro F…" at bounding box center [482, 596] width 869 height 289
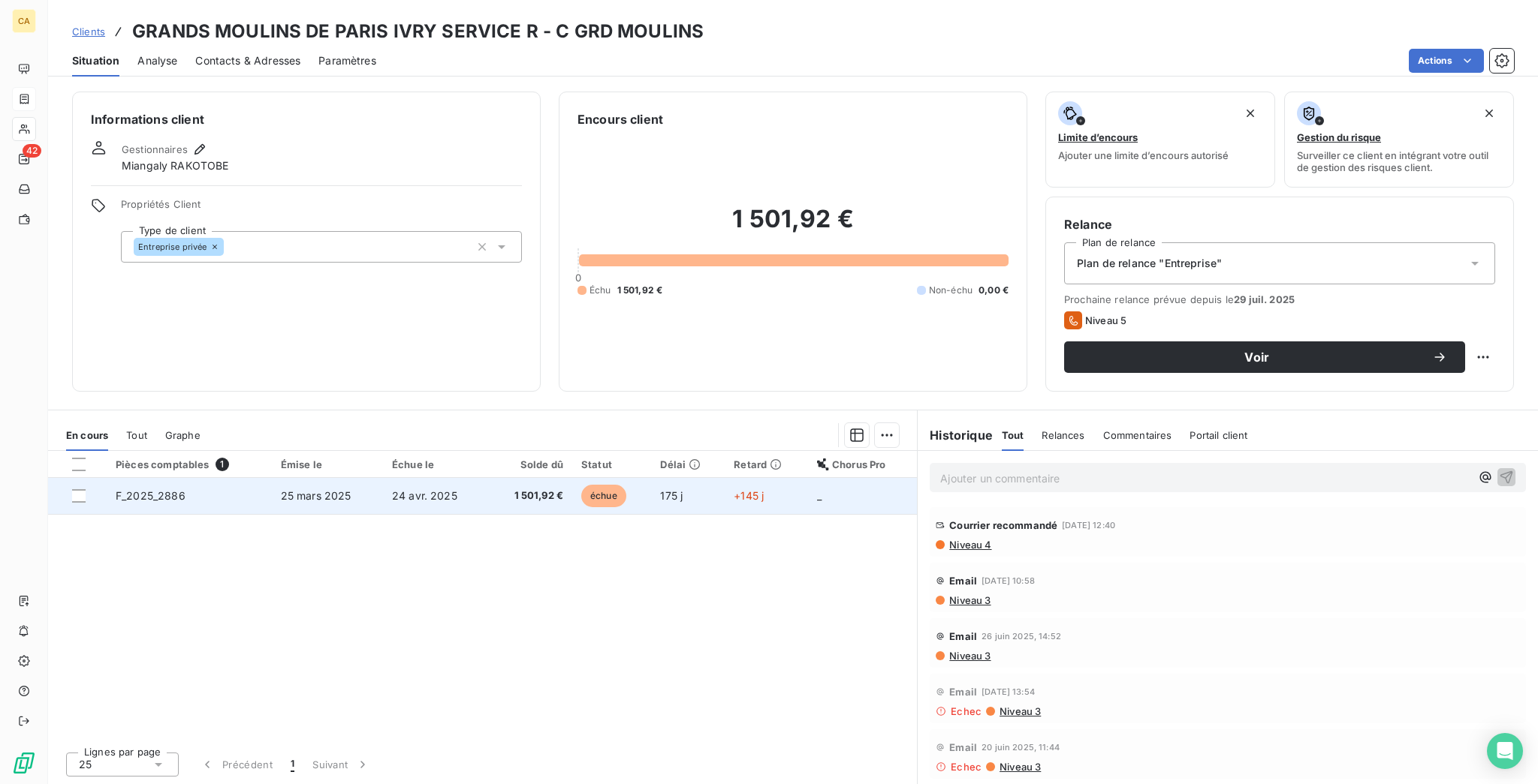
click at [437, 490] on span "24 avr. 2025" at bounding box center [425, 496] width 65 height 13
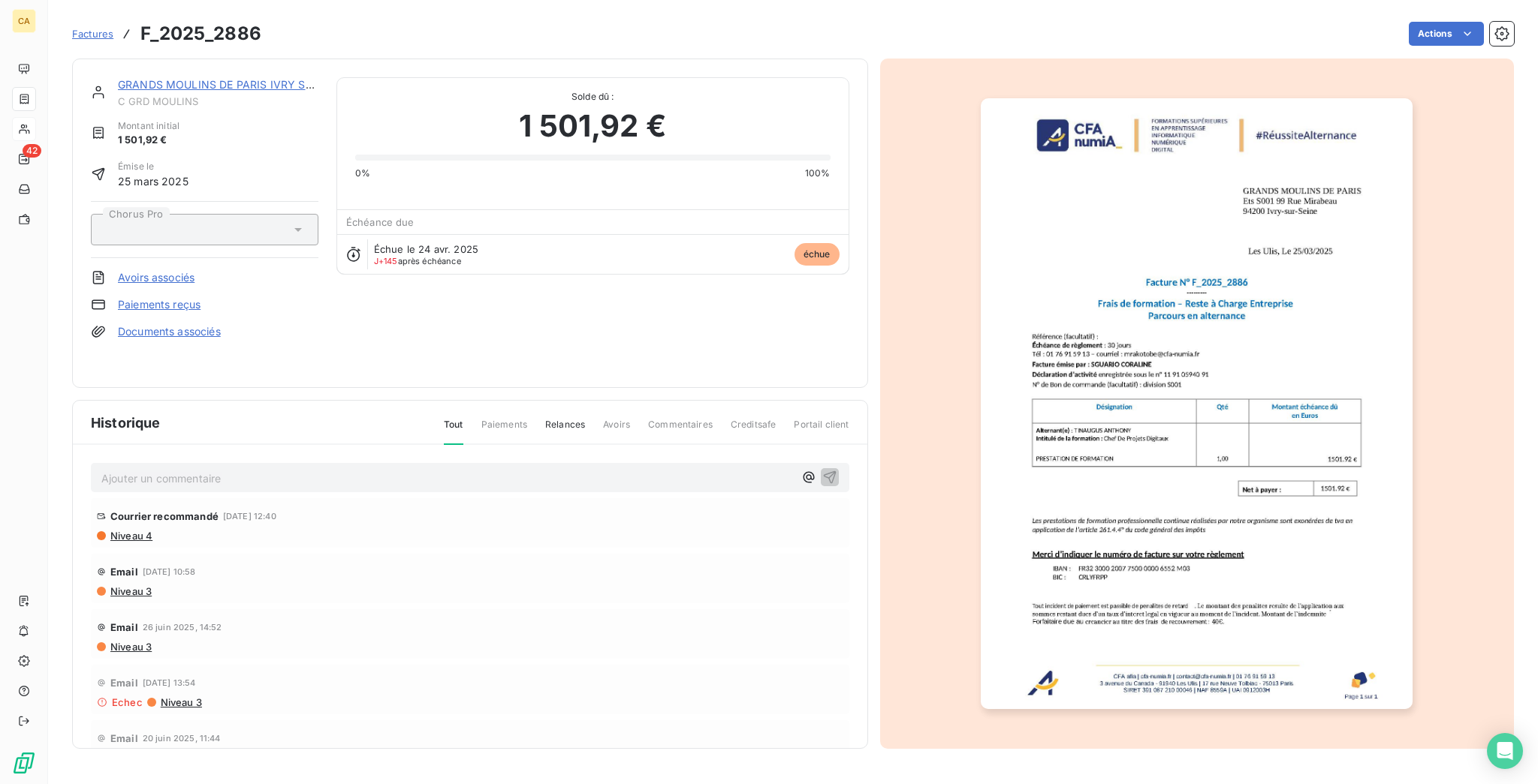
click at [187, 469] on p "Ajouter un commentaire ﻿" at bounding box center [448, 478] width 693 height 19
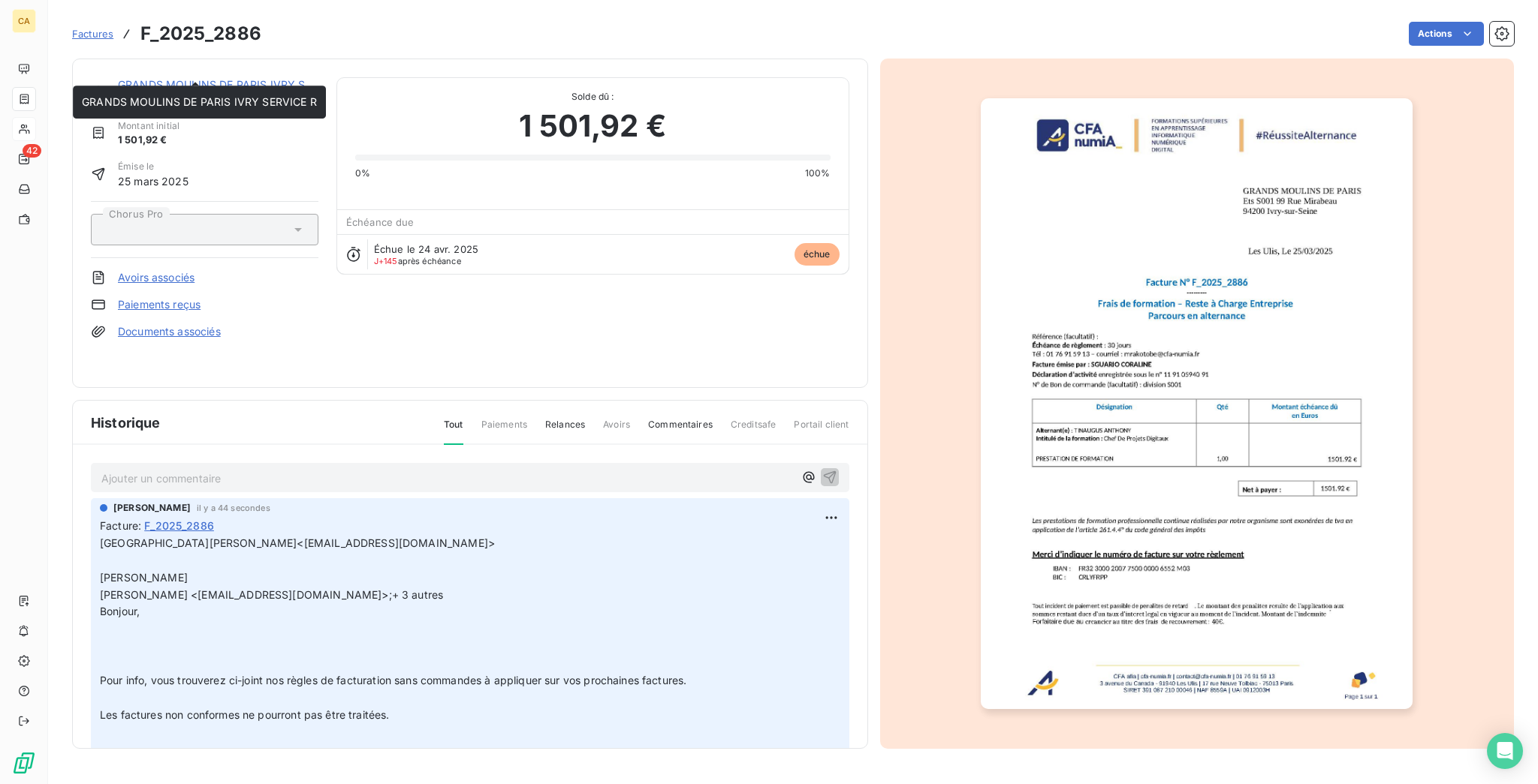
click at [243, 78] on link "GRANDS MOULINS DE PARIS IVRY SERVICE R" at bounding box center [235, 84] width 235 height 13
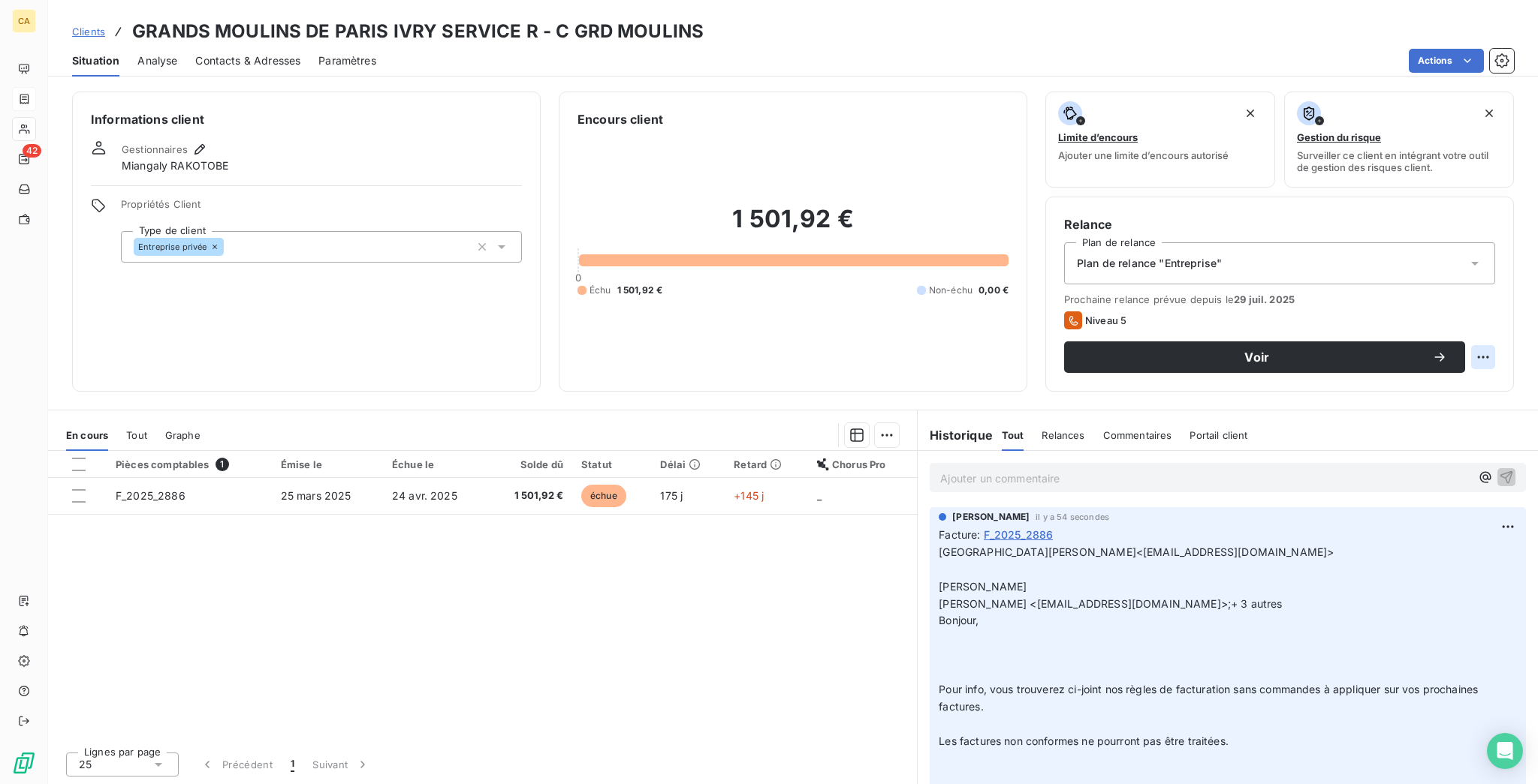
click at [1500, 294] on html "CA 42 Clients GRANDS MOULINS DE PARIS IVRY SERVICE R - C GRD MOULINS Situation …" at bounding box center [769, 392] width 1538 height 784
click at [1484, 314] on div "Replanifier cette action" at bounding box center [1437, 327] width 147 height 36
click at [1472, 320] on div "Replanifier cette action" at bounding box center [1437, 327] width 134 height 24
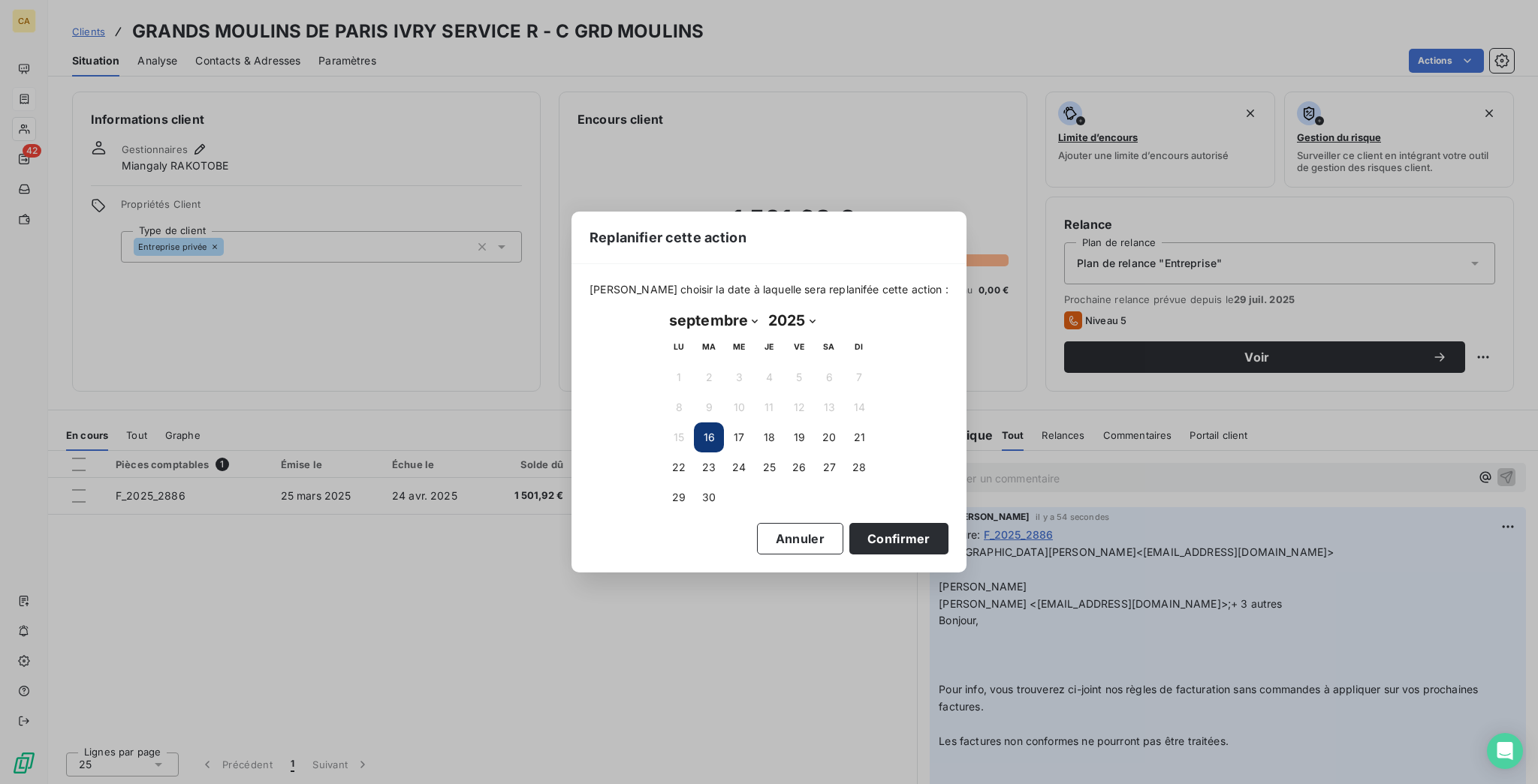
click at [707, 319] on select "janvier février mars avril mai juin juillet août septembre octobre novembre déc…" at bounding box center [714, 321] width 99 height 24
select select "9"
click at [664, 309] on select "janvier février mars avril mai juin juillet août septembre octobre novembre déc…" at bounding box center [714, 321] width 99 height 24
click at [742, 430] on button "15" at bounding box center [739, 438] width 30 height 30
click at [849, 531] on button "Confirmer" at bounding box center [899, 539] width 99 height 32
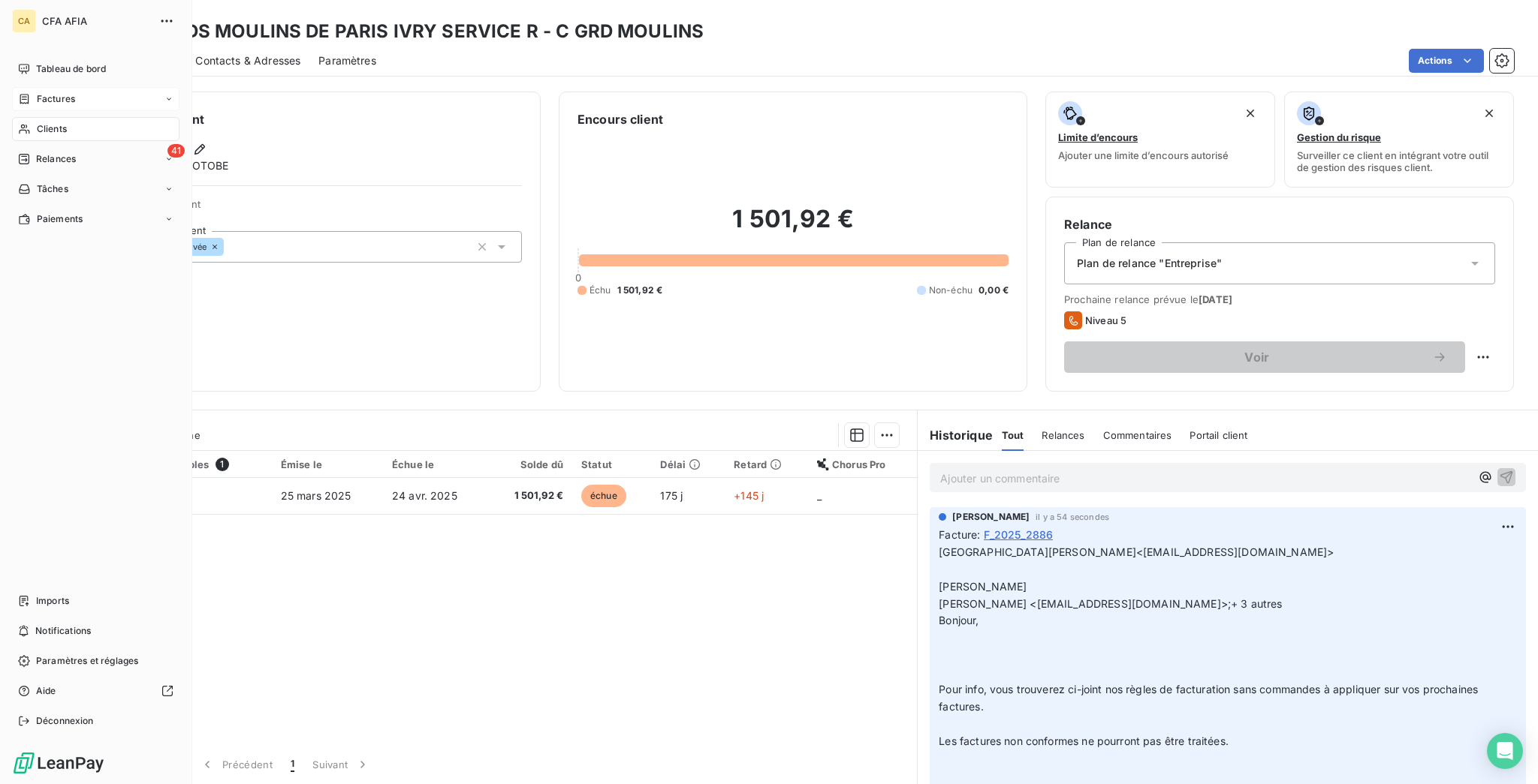
click at [26, 92] on div "Factures" at bounding box center [47, 99] width 57 height 14
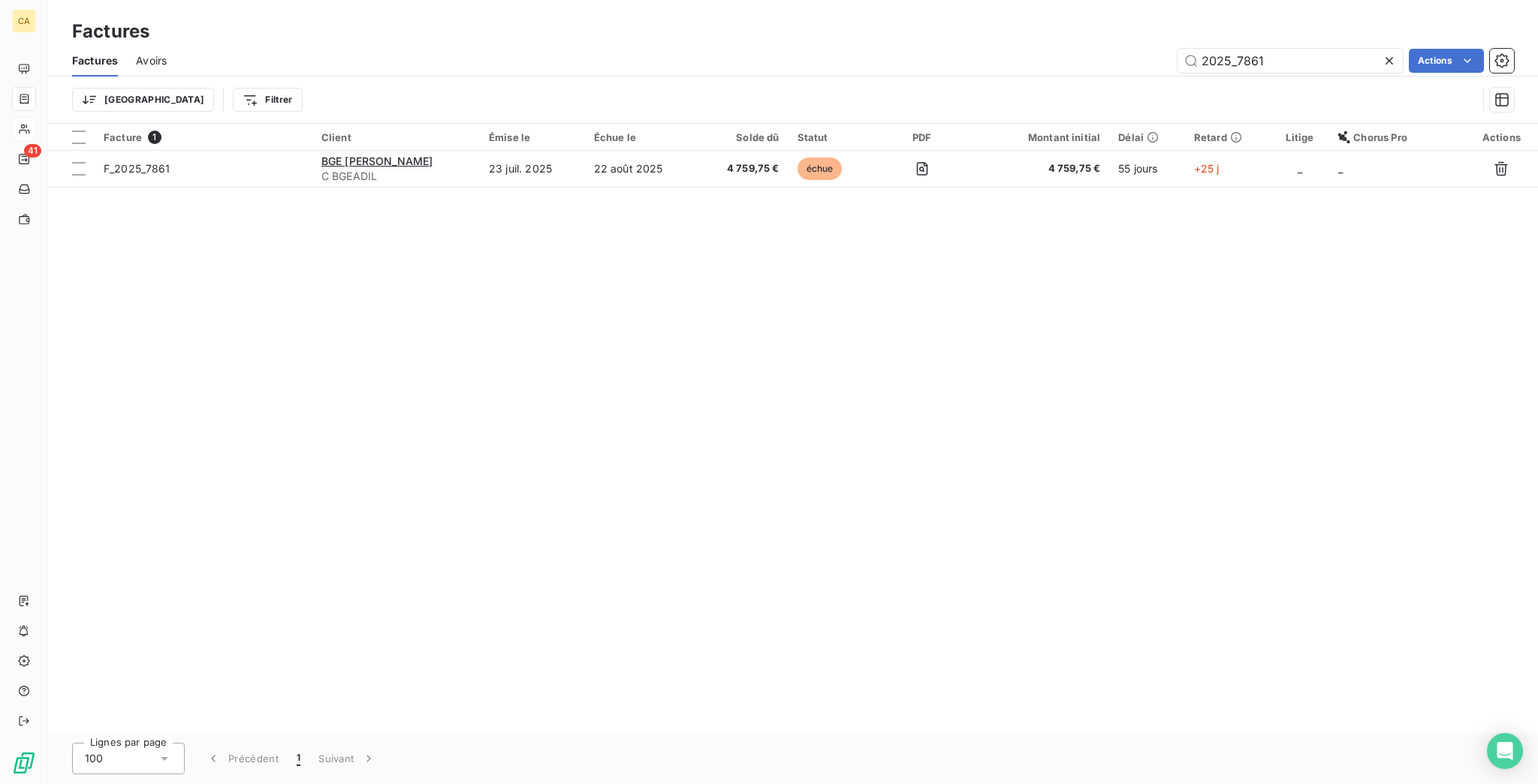
drag, startPoint x: 1246, startPoint y: 41, endPoint x: 1536, endPoint y: 92, distance: 294.5
click at [1536, 93] on div "Factures Avoirs 2025_7861 Actions Trier Filtrer" at bounding box center [793, 84] width 1490 height 78
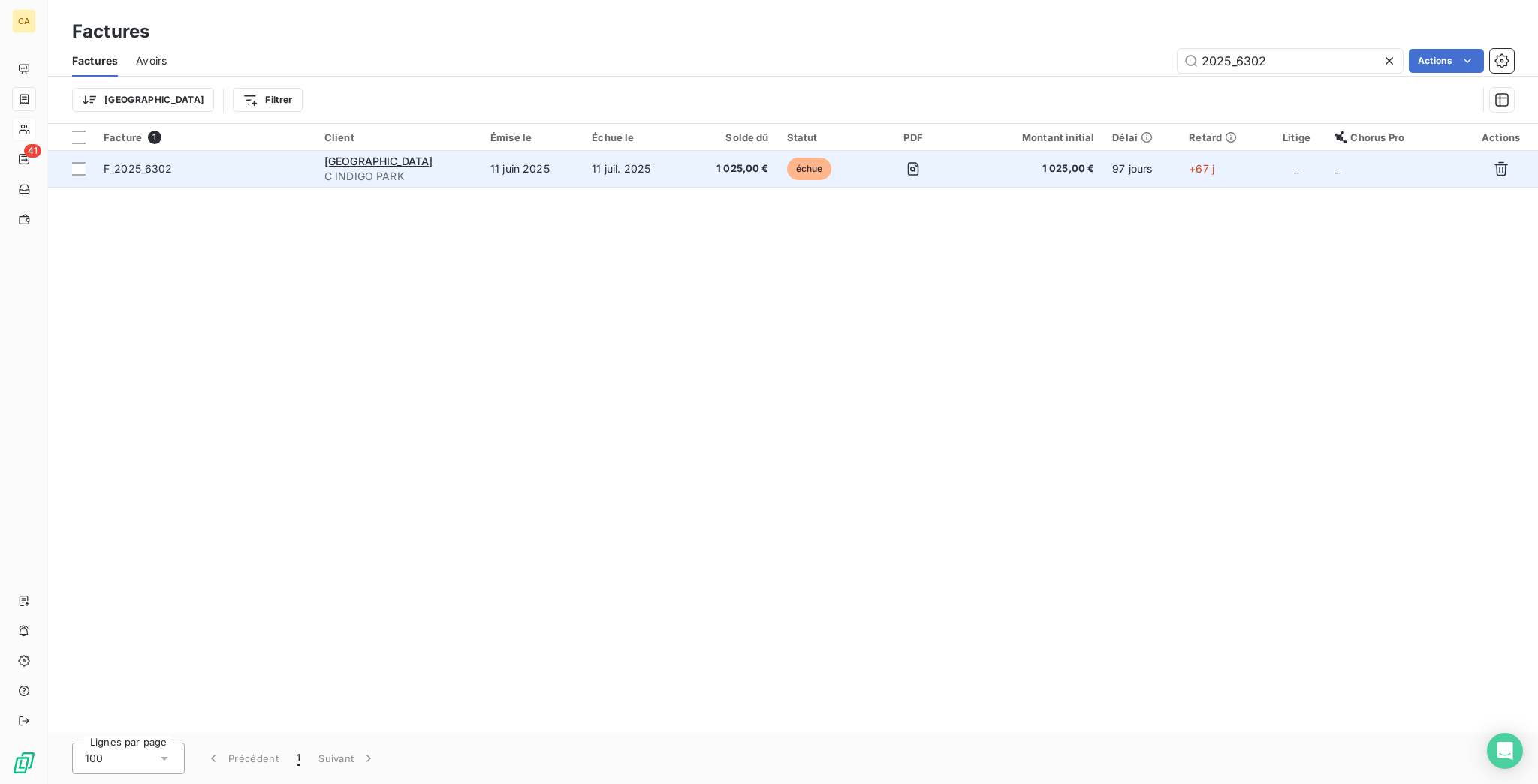
type input "2025_6302"
click at [457, 169] on span "C INDIGO PARK" at bounding box center [398, 176] width 148 height 15
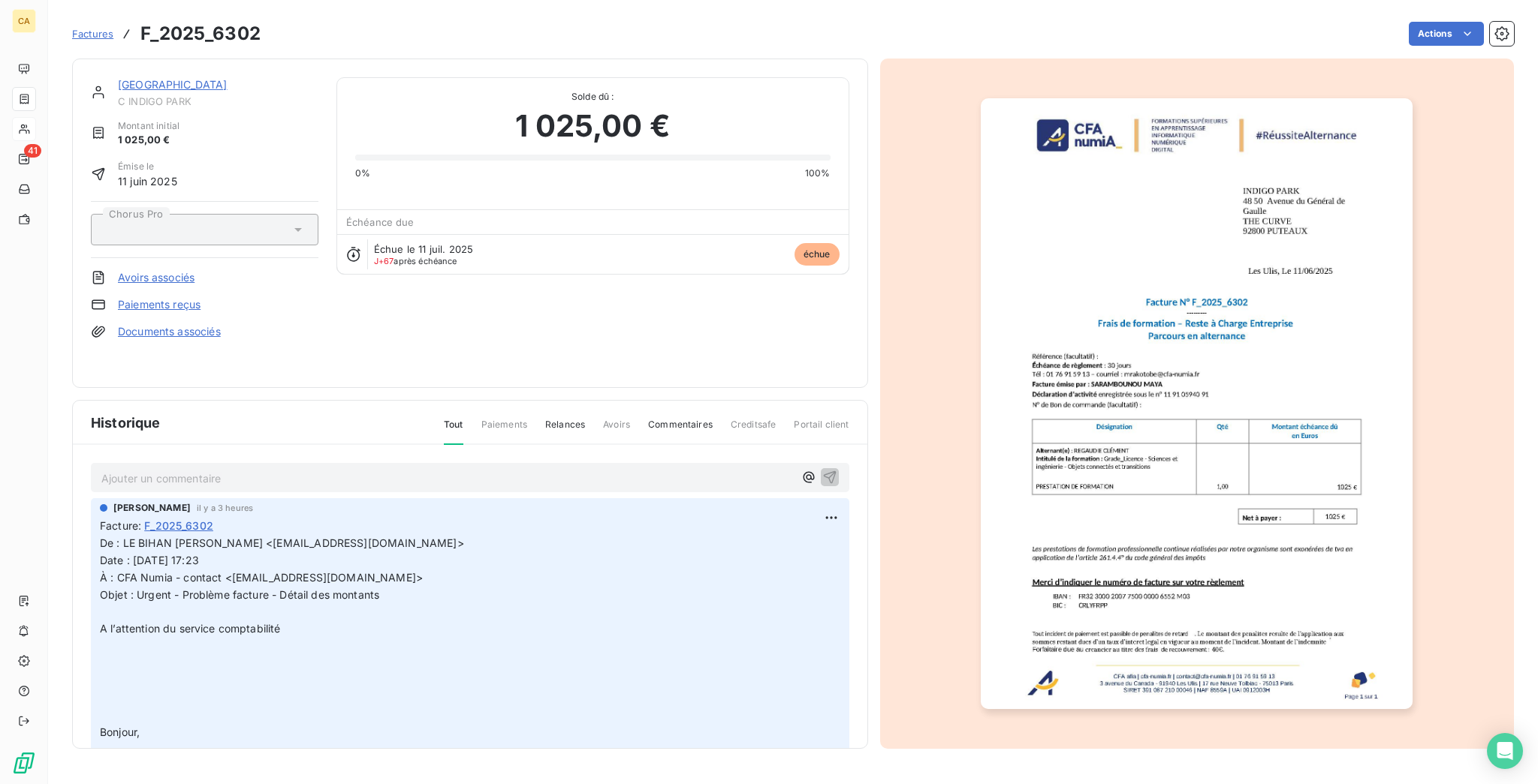
click at [256, 469] on p "Ajouter un commentaire ﻿" at bounding box center [448, 478] width 693 height 19
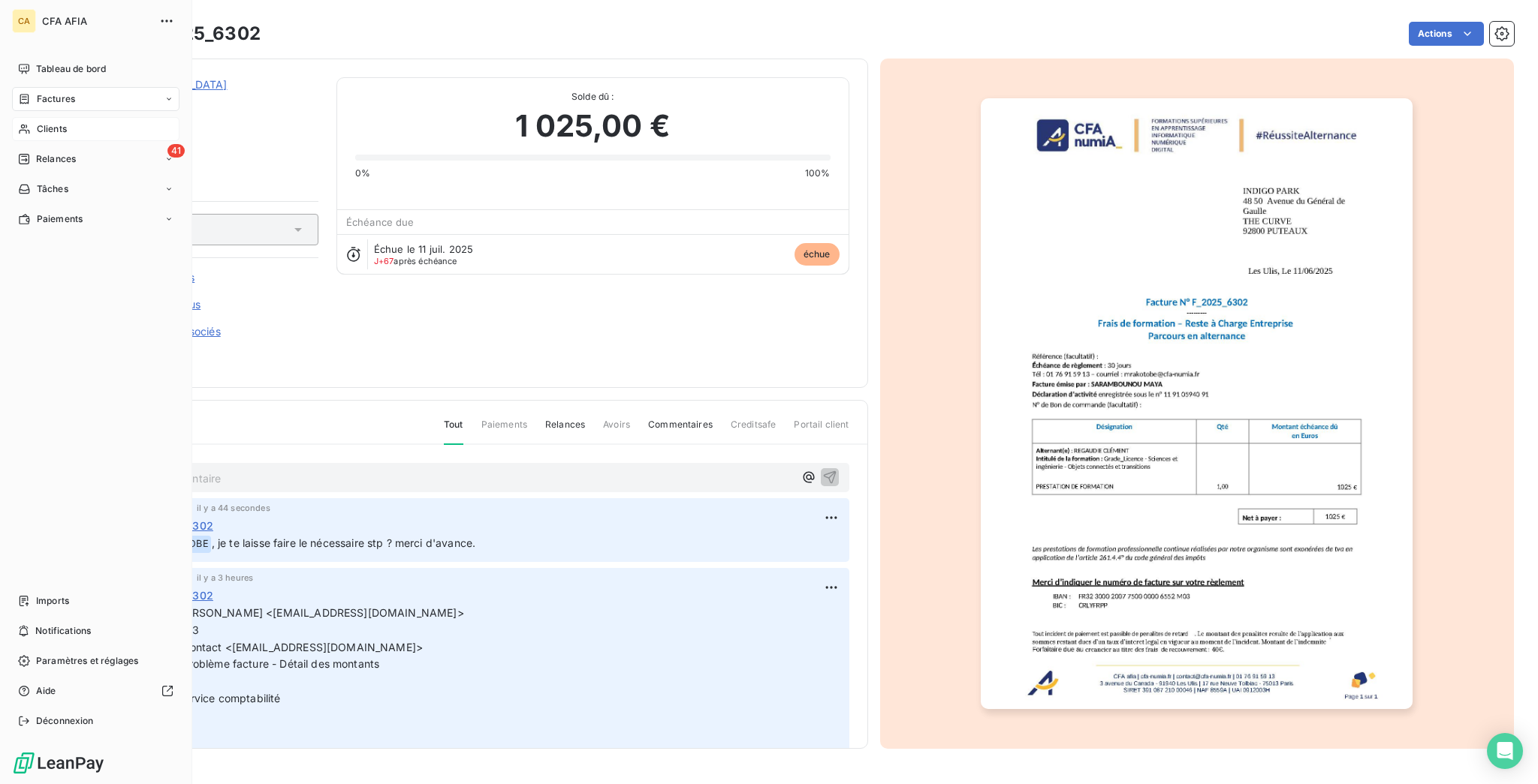
click at [61, 117] on div "Clients" at bounding box center [95, 129] width 168 height 24
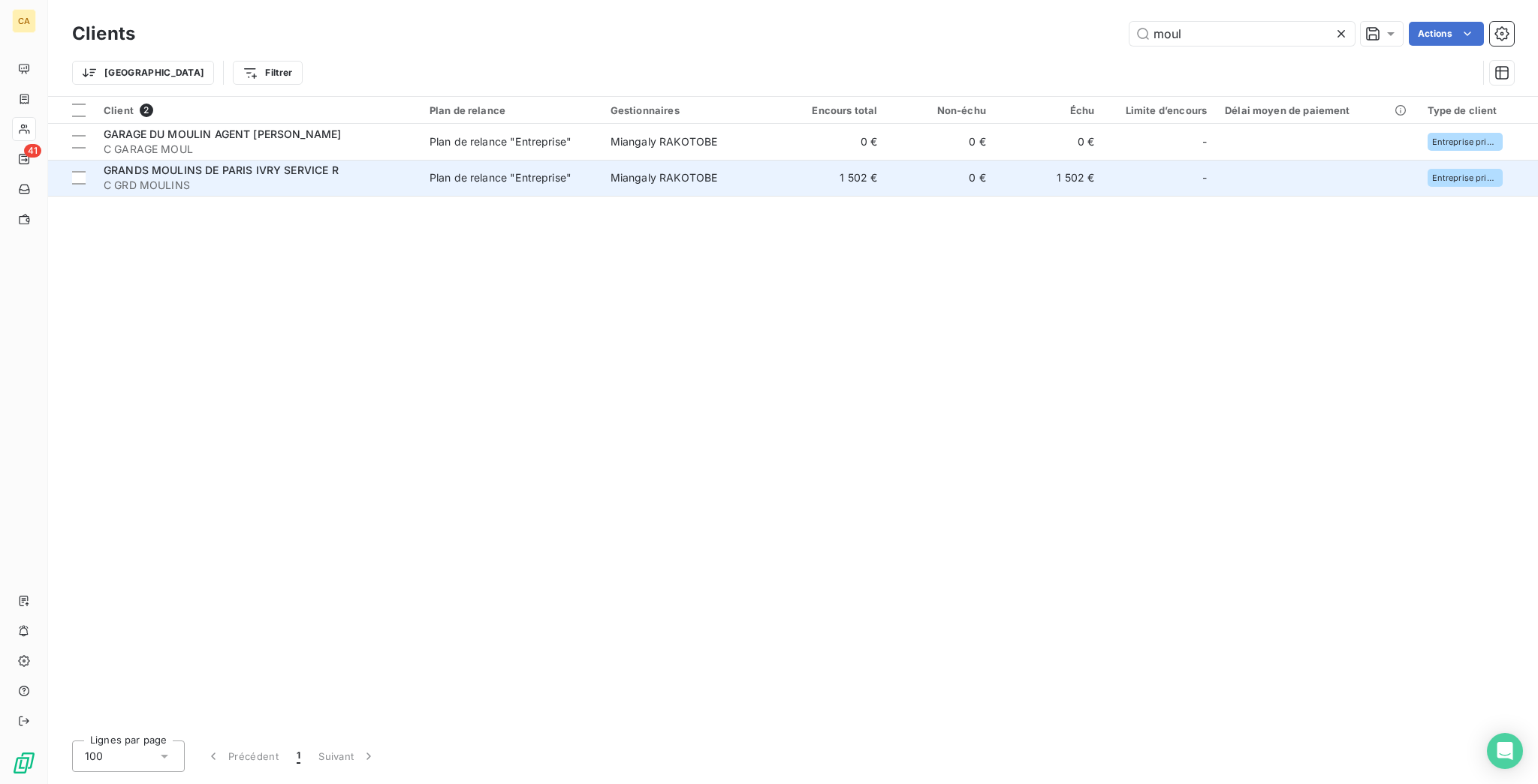
click at [266, 178] on span "C GRD MOULINS" at bounding box center [258, 185] width 308 height 15
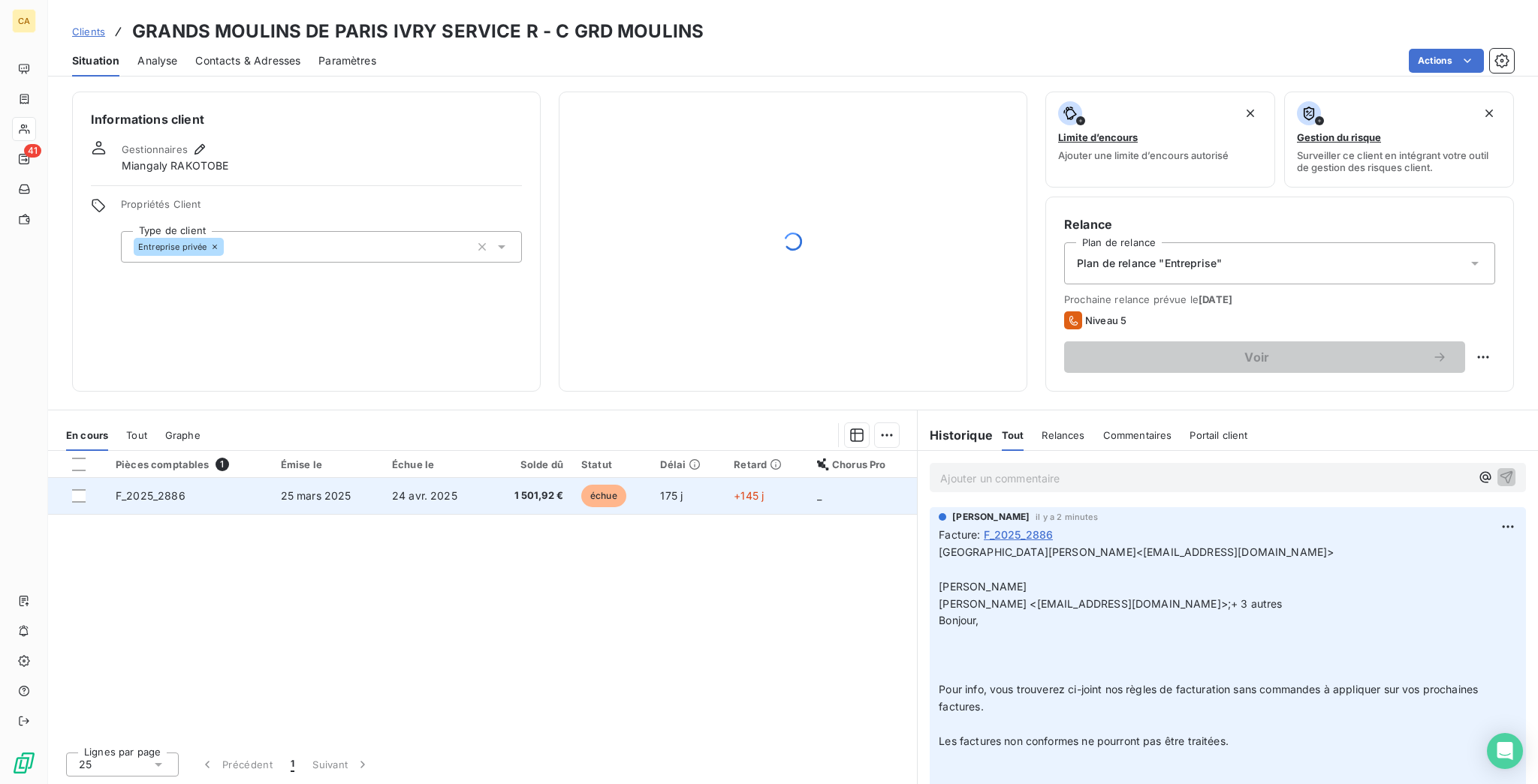
click at [521, 489] on span "1 501,92 €" at bounding box center [530, 496] width 67 height 15
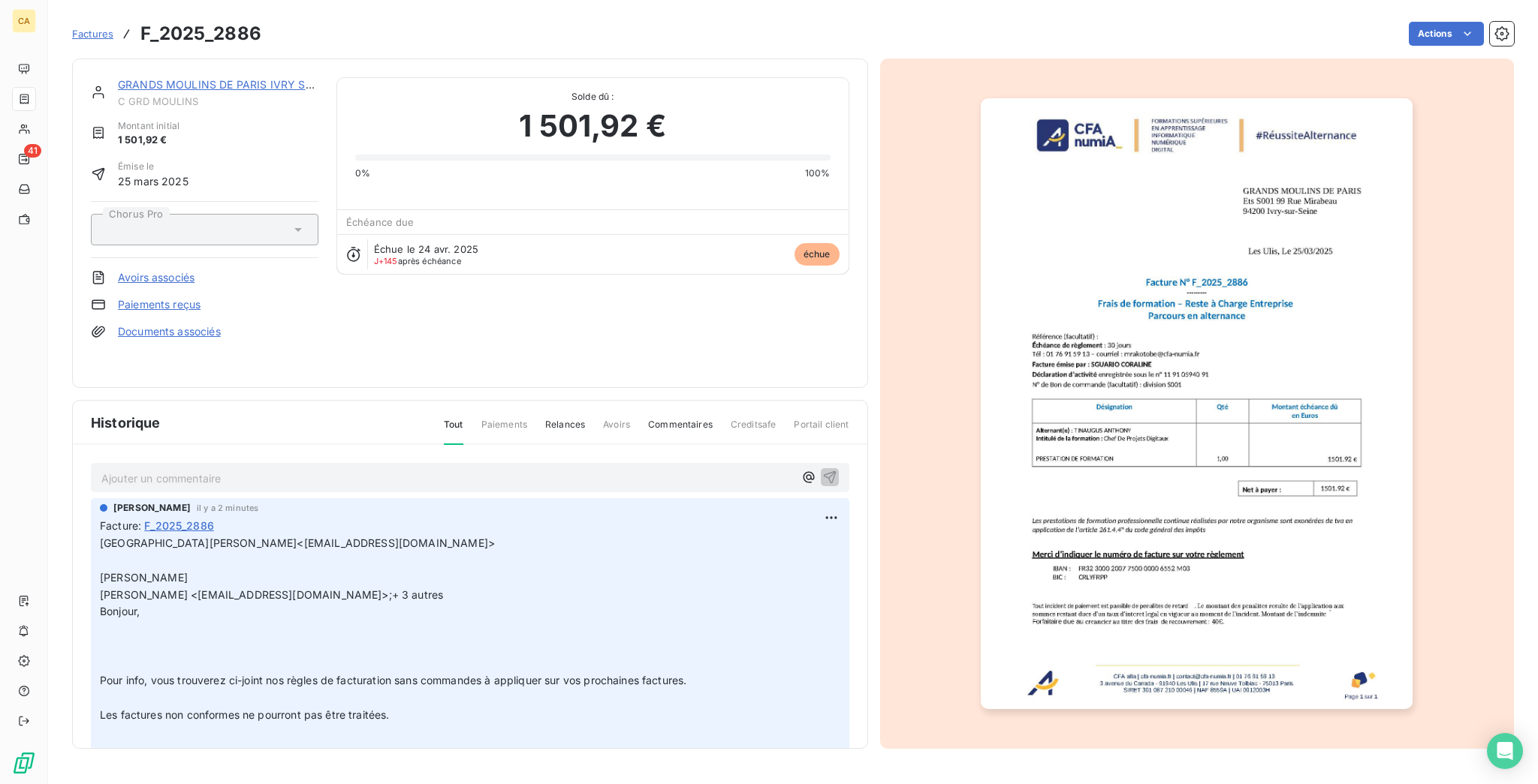
click at [246, 469] on p "Ajouter un commentaire ﻿" at bounding box center [448, 478] width 693 height 19
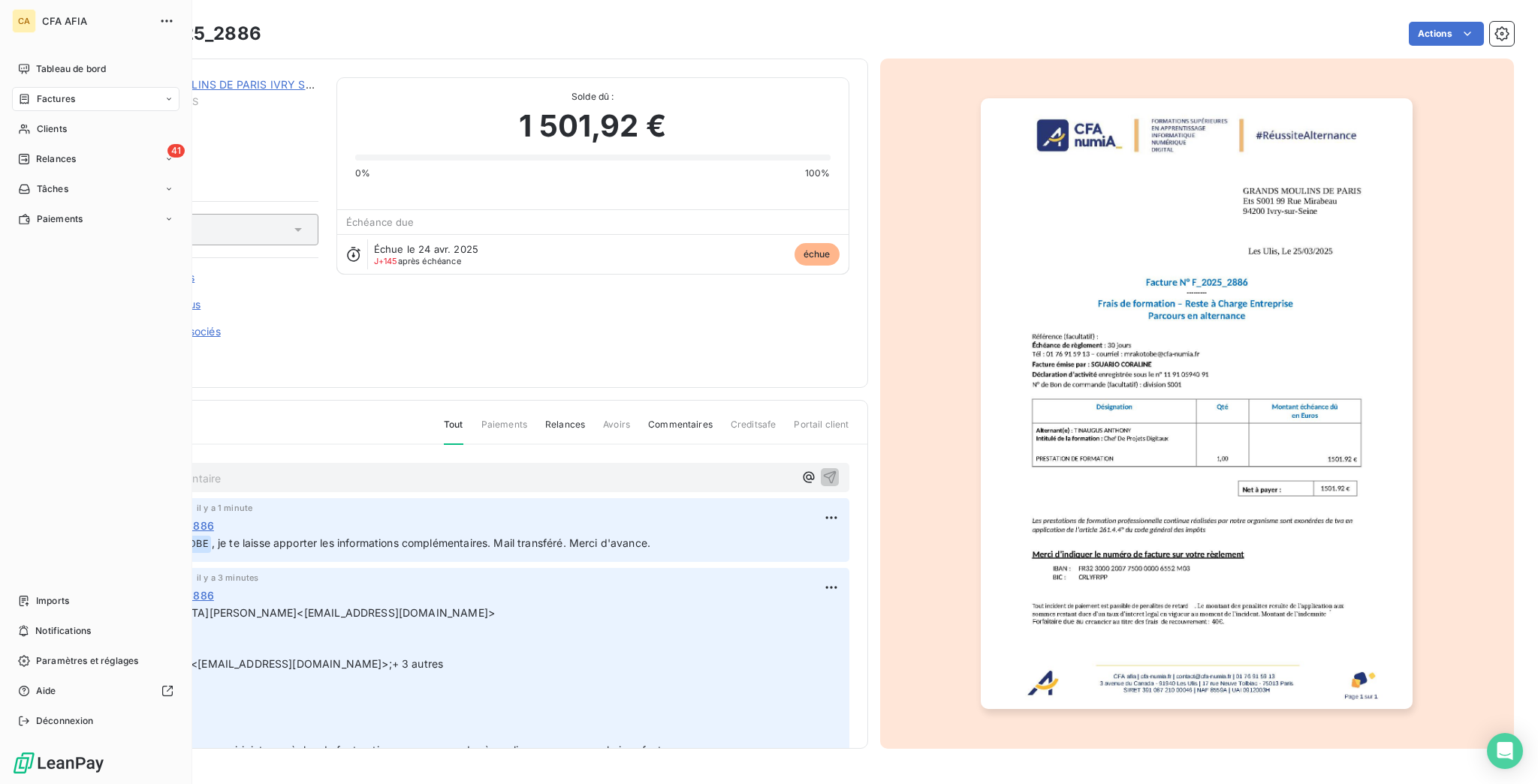
click at [61, 90] on nav "Tableau de bord Factures Clients 41 Relances Tâches Paiements" at bounding box center [95, 144] width 168 height 174
click at [62, 113] on nav "Tableau de bord Factures Clients 41 Relances Tâches Paiements" at bounding box center [95, 144] width 168 height 174
click at [68, 117] on div "Clients" at bounding box center [95, 129] width 168 height 24
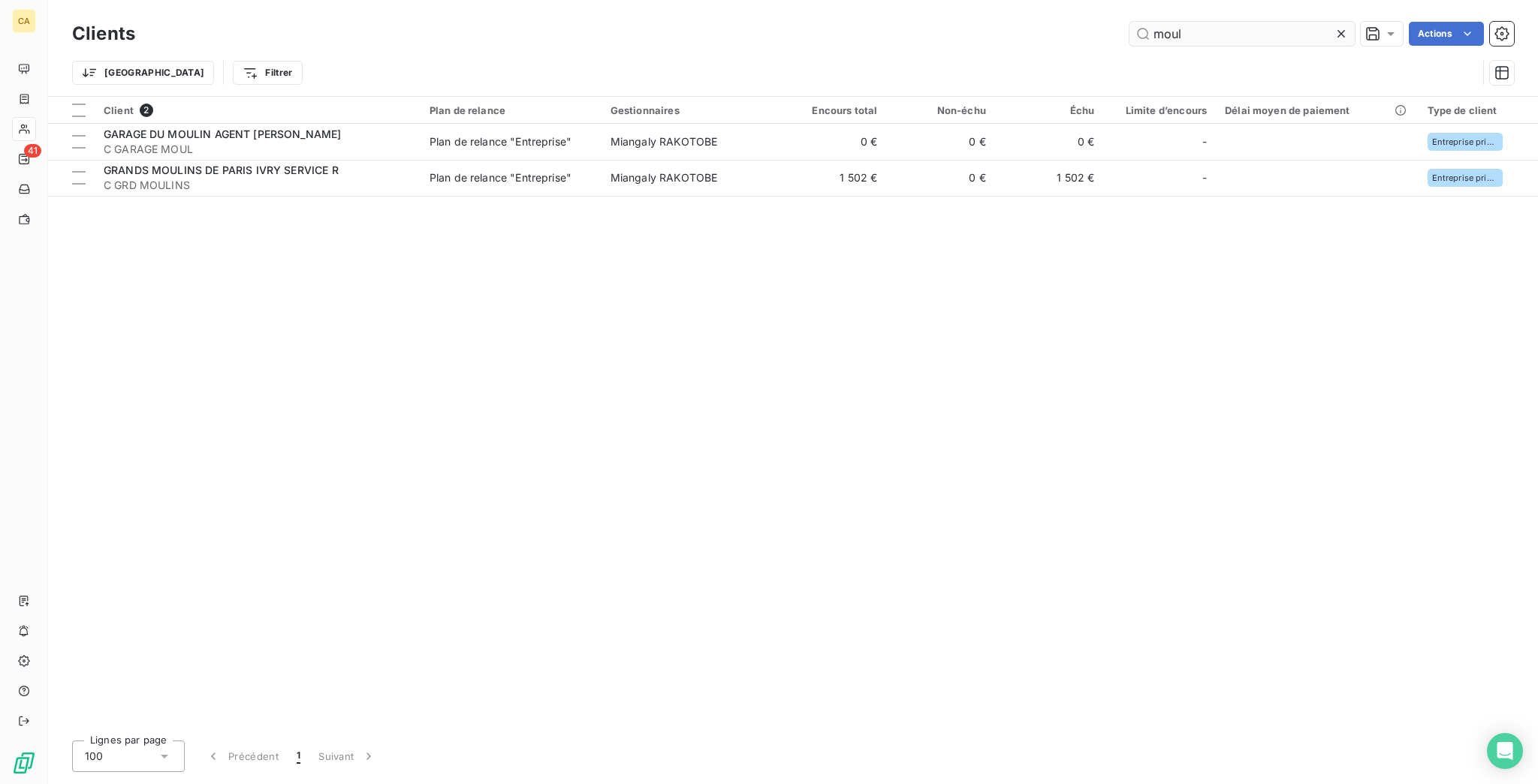
click at [1228, 34] on input "moul" at bounding box center [1242, 34] width 225 height 24
click at [1226, 34] on input "moul" at bounding box center [1242, 34] width 225 height 24
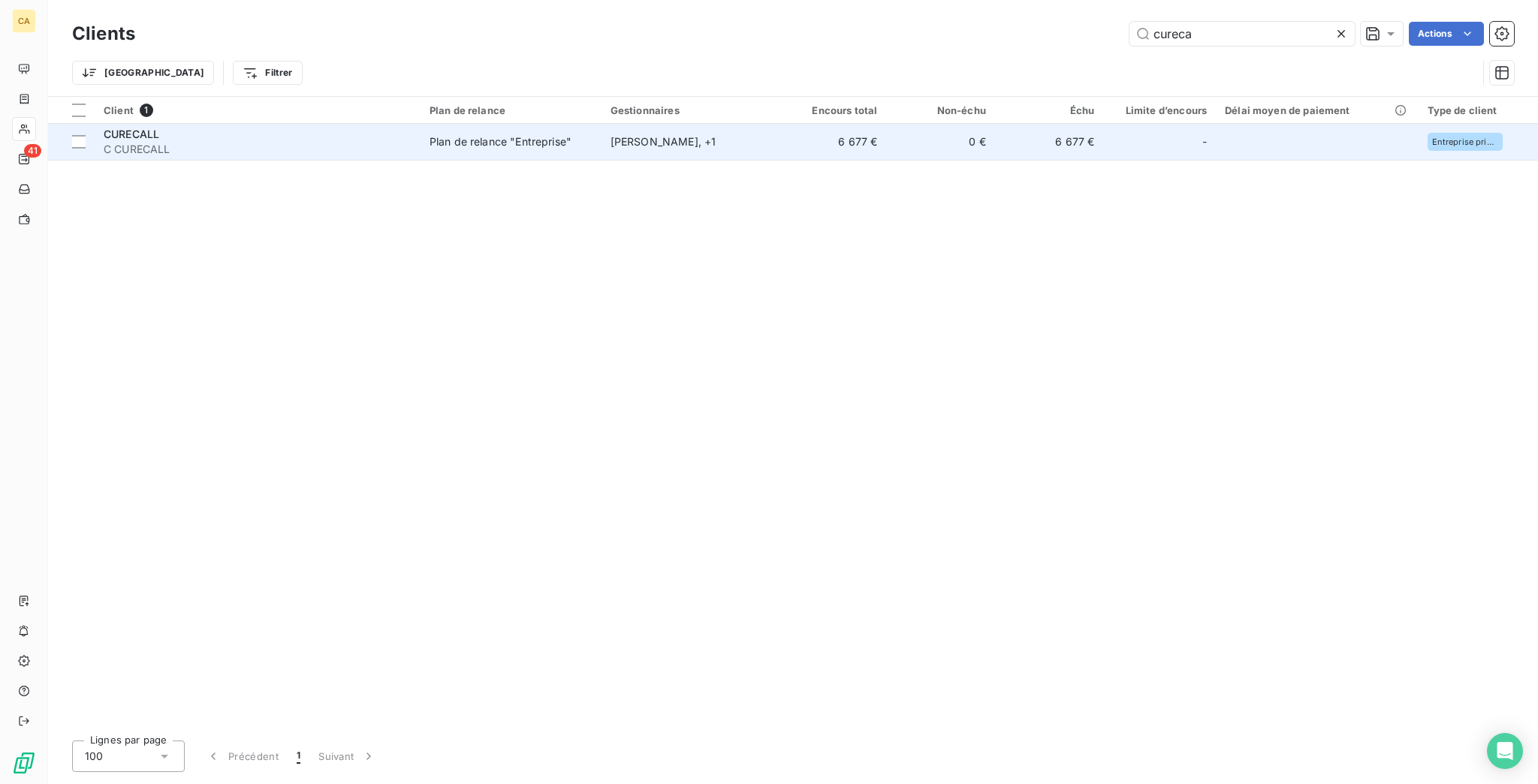
type input "cureca"
click at [1147, 130] on div "-" at bounding box center [1160, 142] width 95 height 24
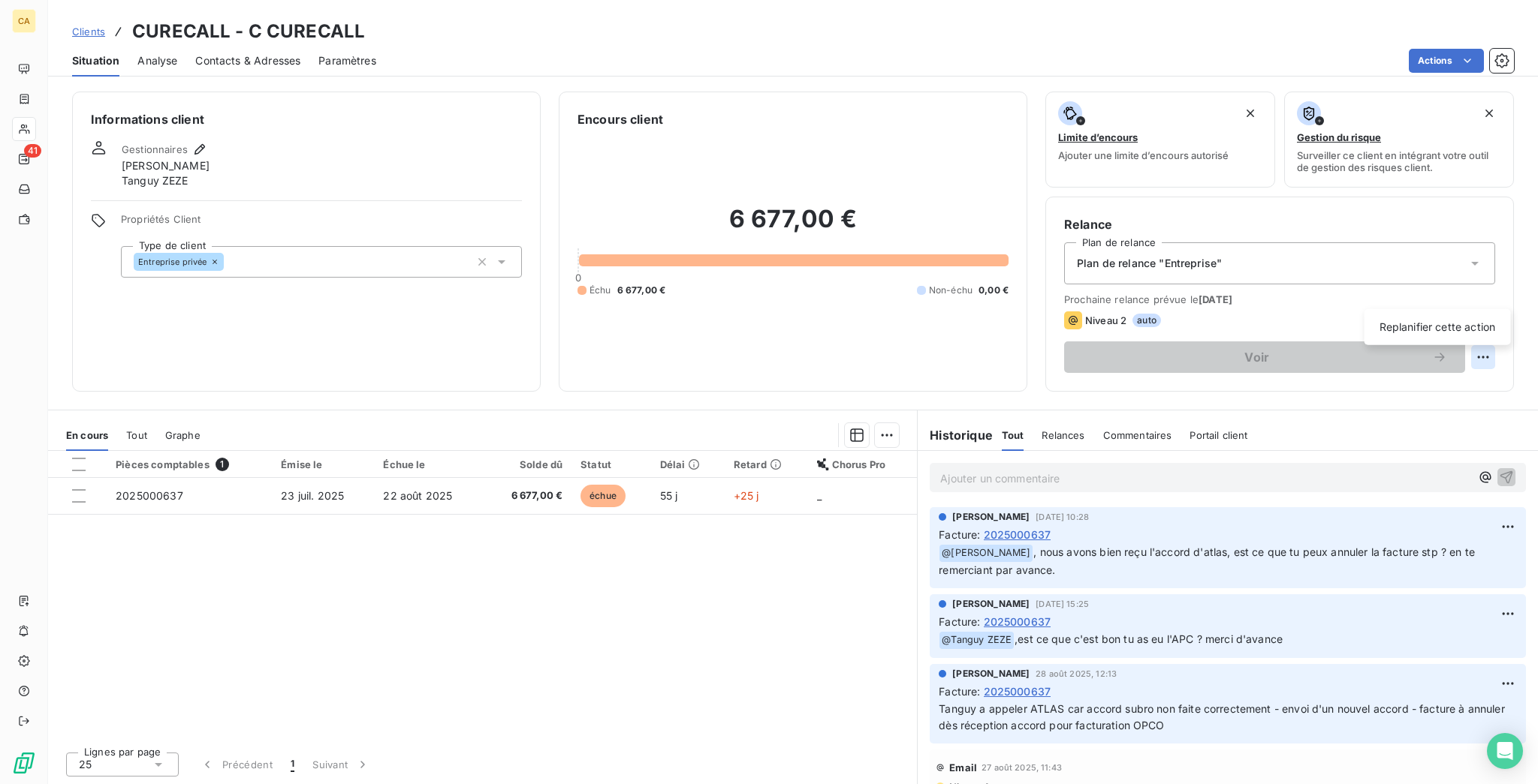
click at [1497, 294] on html "CA 41 Clients CURECALL - C CURECALL Situation Analyse Contacts & Adresses Param…" at bounding box center [769, 392] width 1538 height 784
click at [1457, 319] on div "Replanifier cette action" at bounding box center [1437, 327] width 134 height 24
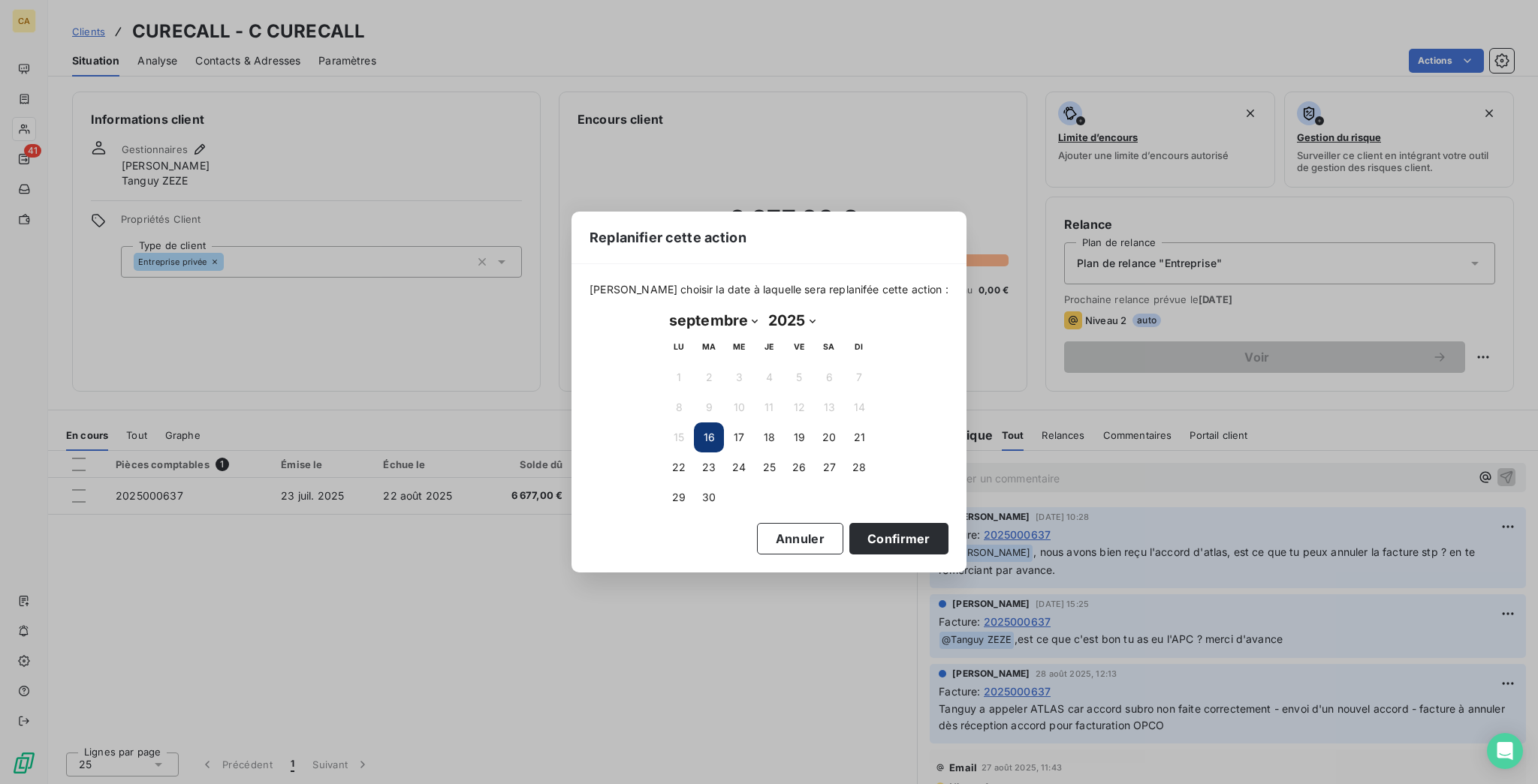
click at [716, 333] on th "MA" at bounding box center [709, 348] width 30 height 30
click at [725, 312] on select "janvier février mars avril mai juin juillet août septembre octobre novembre déc…" at bounding box center [714, 321] width 99 height 24
select select "9"
click at [664, 309] on select "janvier février mars avril mai juin juillet août septembre octobre novembre déc…" at bounding box center [714, 321] width 99 height 24
click at [803, 493] on button "31" at bounding box center [799, 498] width 30 height 30
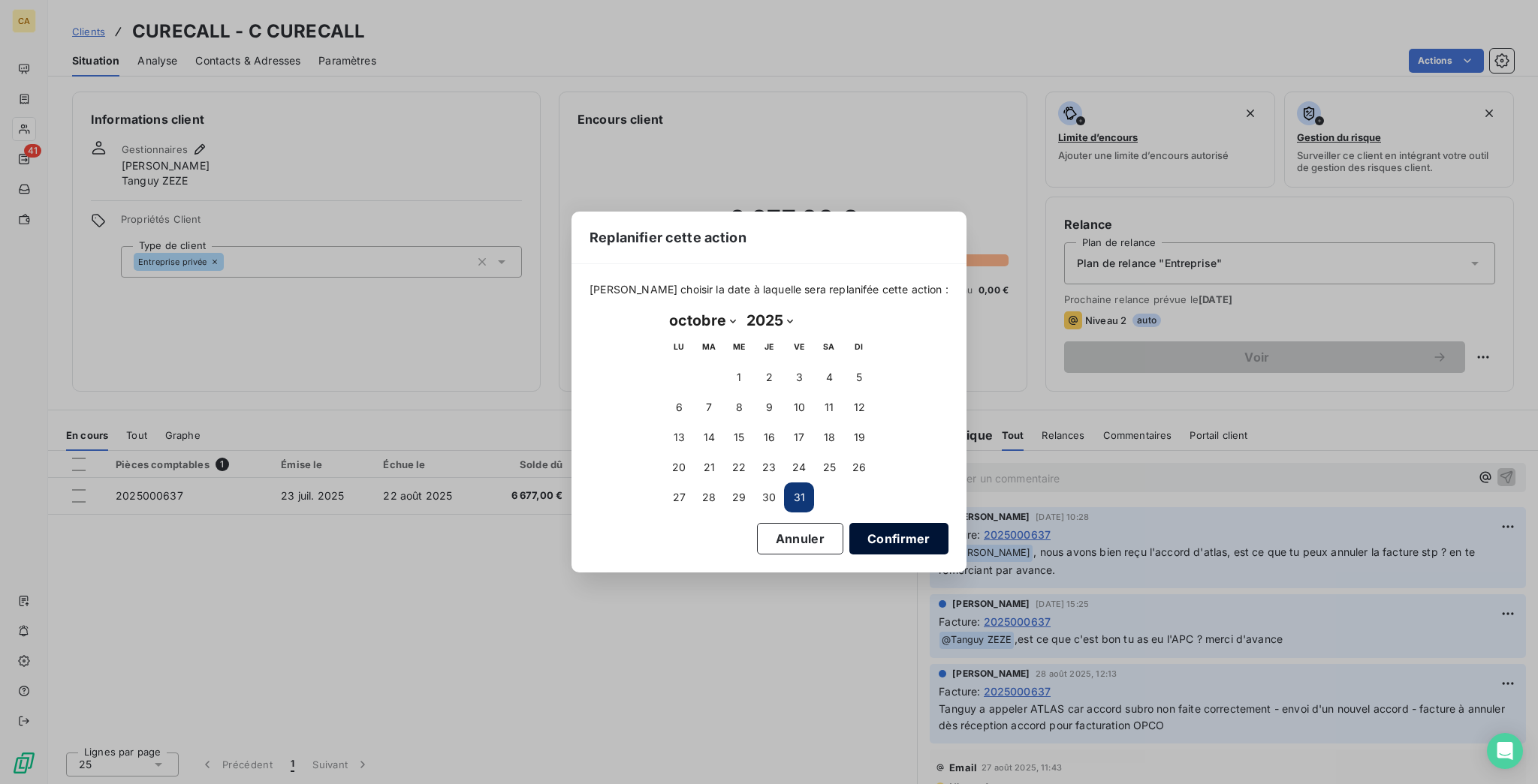
click at [849, 526] on button "Confirmer" at bounding box center [899, 539] width 99 height 32
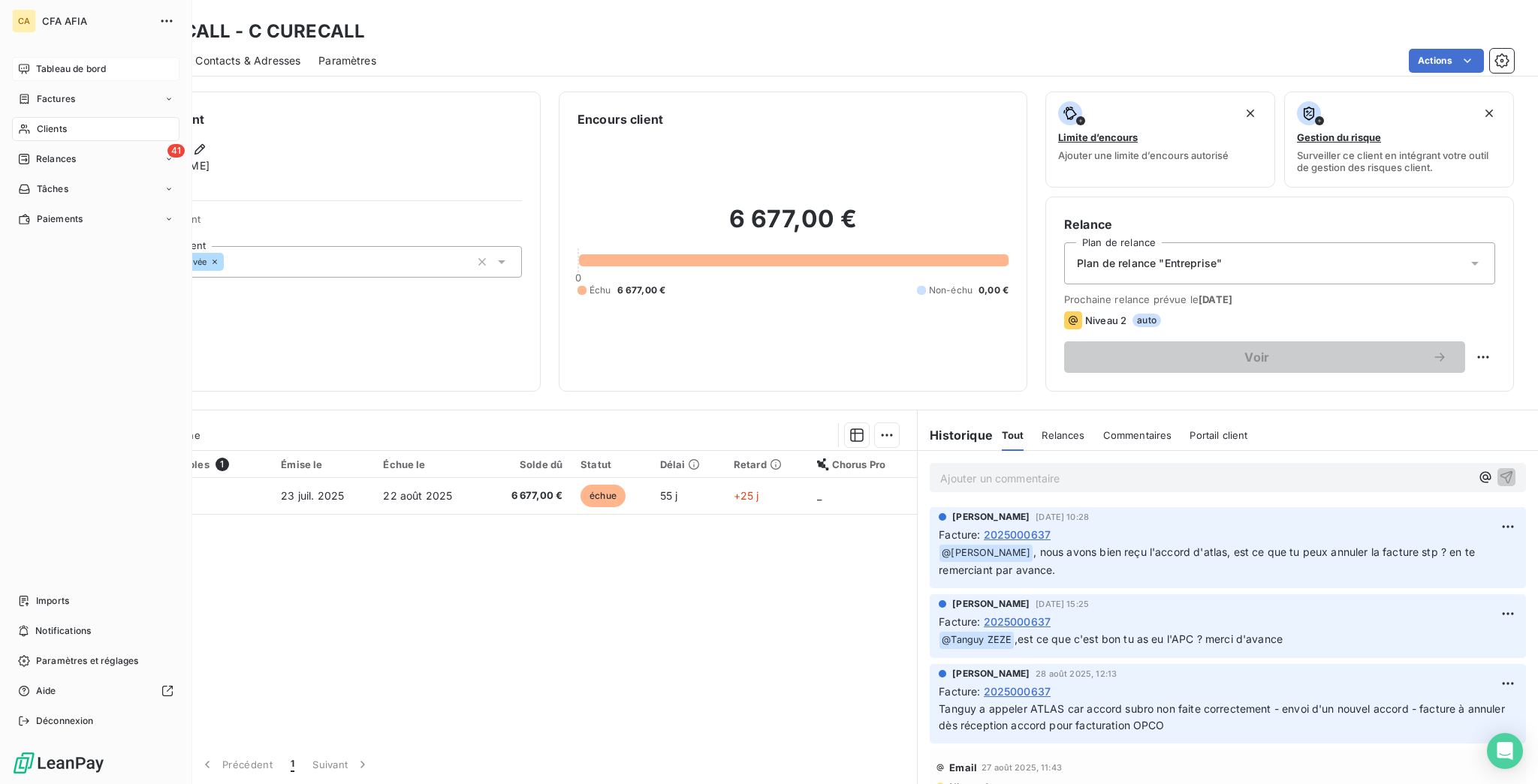
click at [18, 57] on div "Tableau de bord" at bounding box center [95, 69] width 168 height 24
